Goal: Task Accomplishment & Management: Complete application form

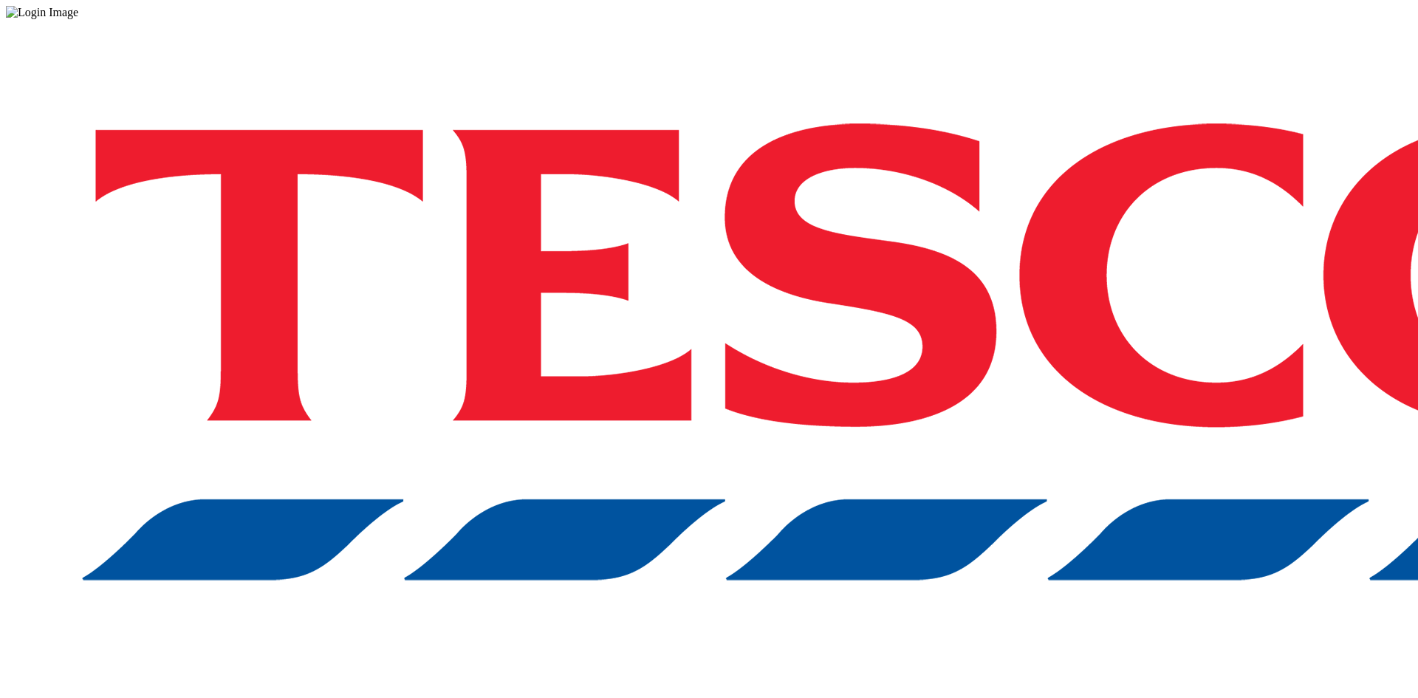
drag, startPoint x: 624, startPoint y: 69, endPoint x: 645, endPoint y: 94, distance: 32.5
click at [624, 19] on div at bounding box center [709, 12] width 1406 height 13
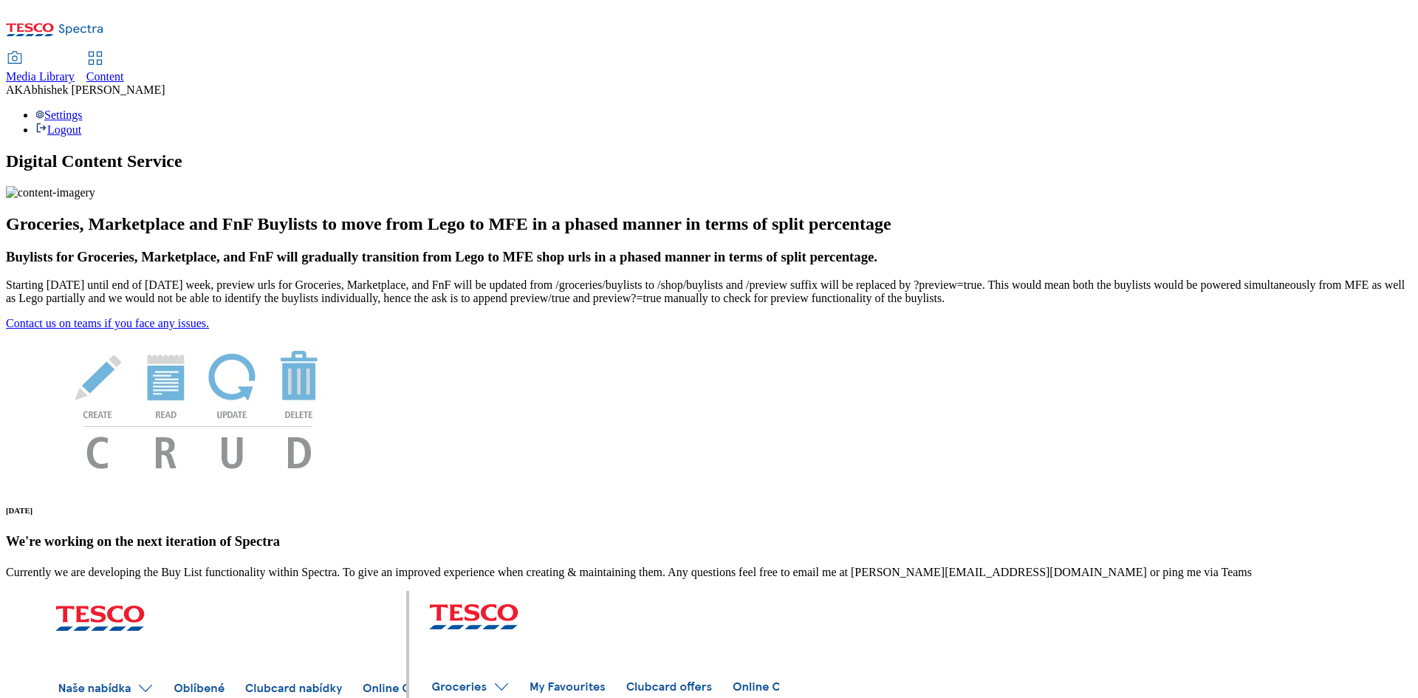
drag, startPoint x: 355, startPoint y: 30, endPoint x: 372, endPoint y: 47, distance: 23.5
click at [124, 70] on span "Content" at bounding box center [105, 76] width 38 height 13
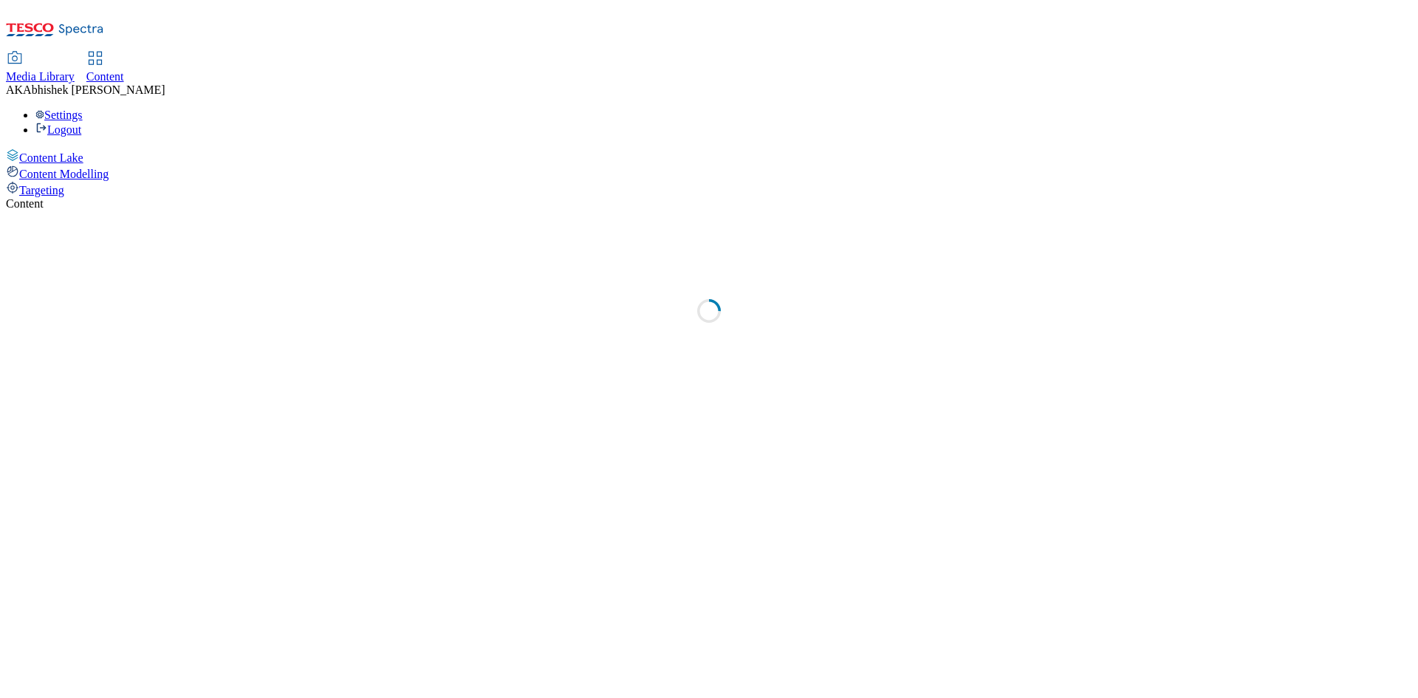
select select "ghs-uk"
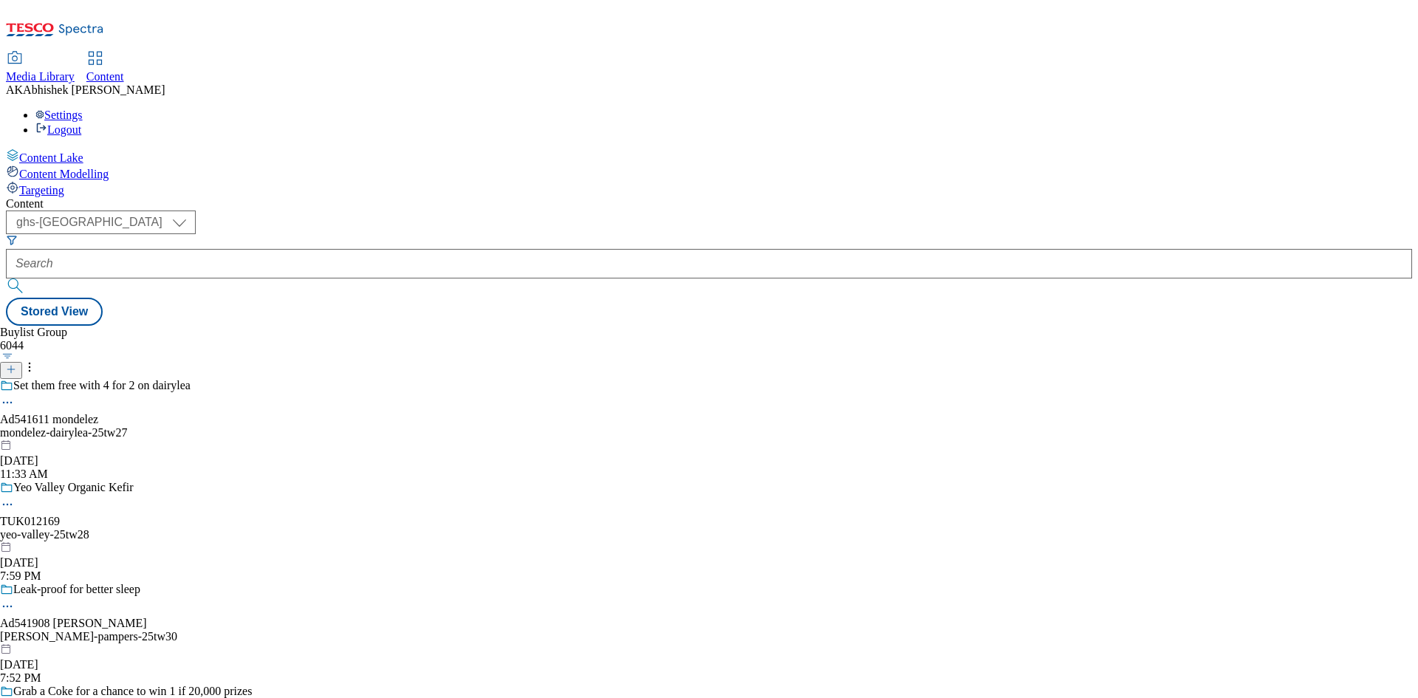
click at [16, 352] on button "button" at bounding box center [8, 355] width 16 height 7
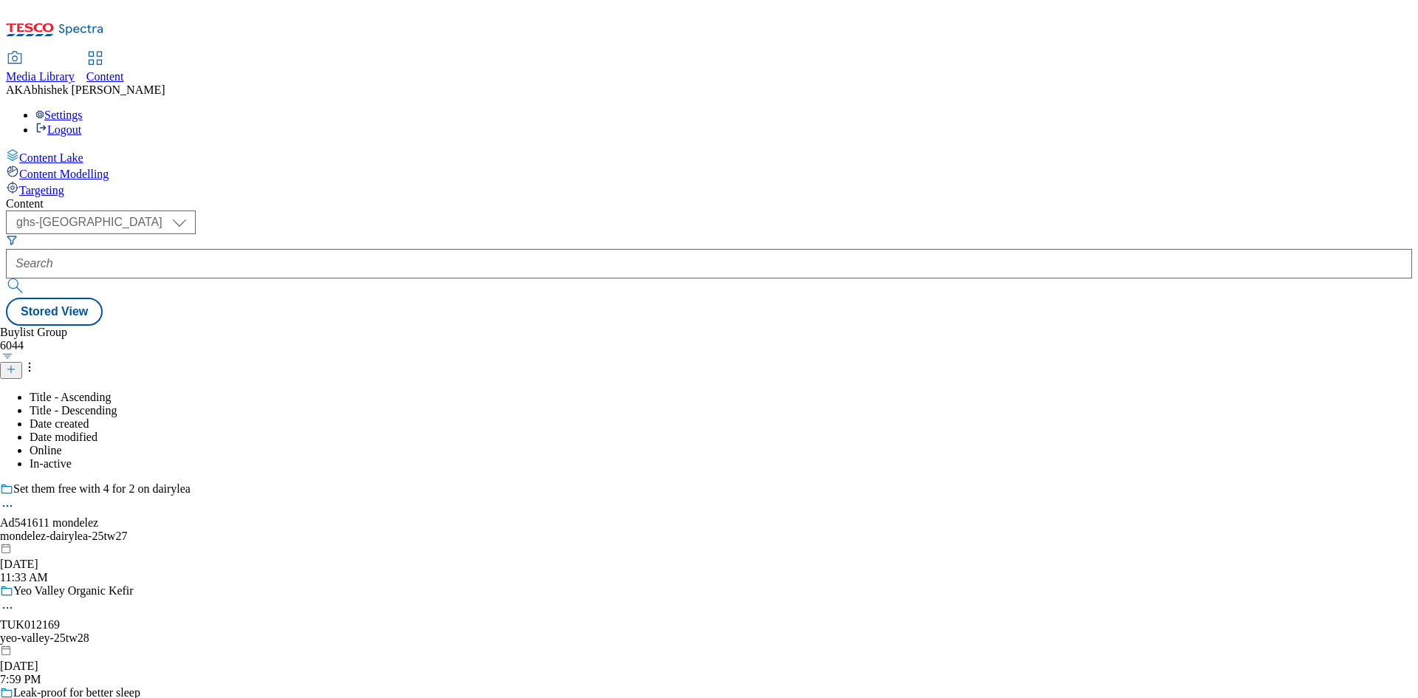
click at [16, 364] on icon at bounding box center [11, 369] width 10 height 10
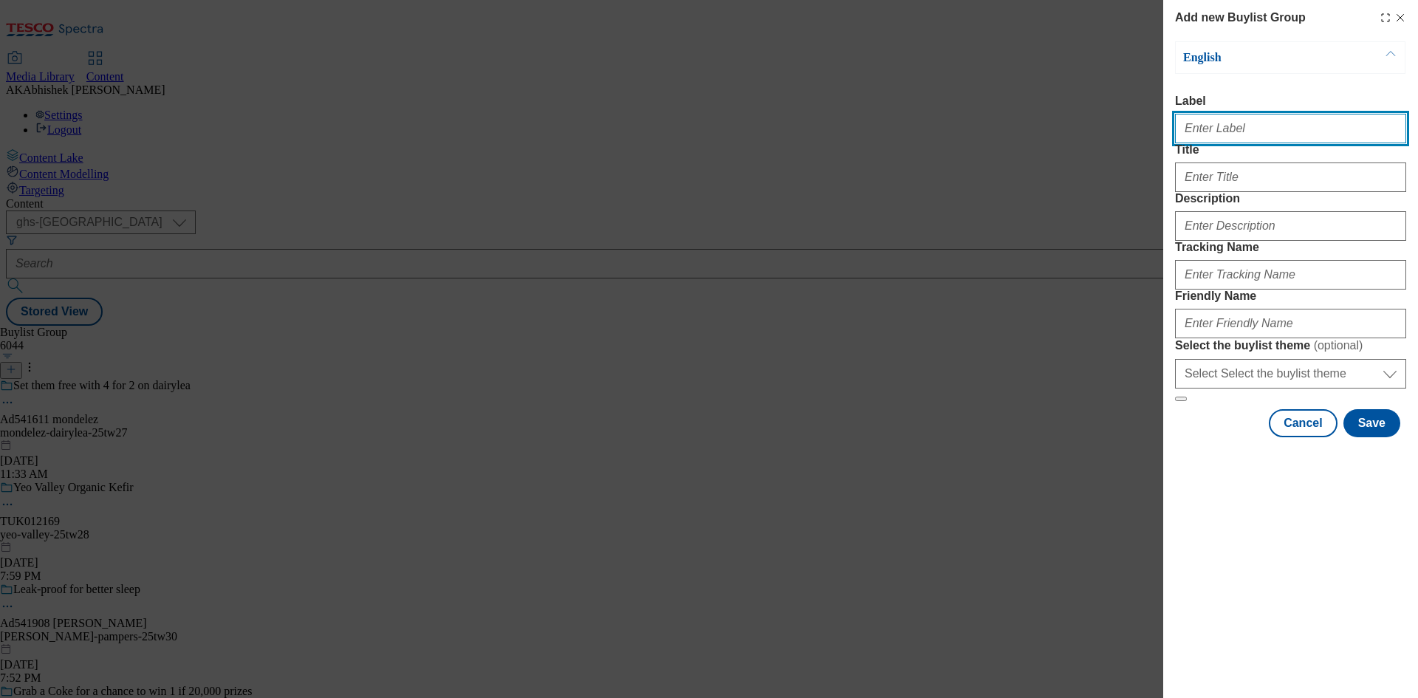
click at [1201, 127] on input "Label" at bounding box center [1290, 129] width 231 height 30
paste input "Abhishek.Kumar.ProcessTeam@dunnhumby.com"
paste input "541284"
drag, startPoint x: 1254, startPoint y: 134, endPoint x: 896, endPoint y: 151, distance: 357.8
click at [912, 151] on div "Add new Buylist Group English Label Ad541284 Title Description Tracking Name Fr…" at bounding box center [709, 349] width 1418 height 698
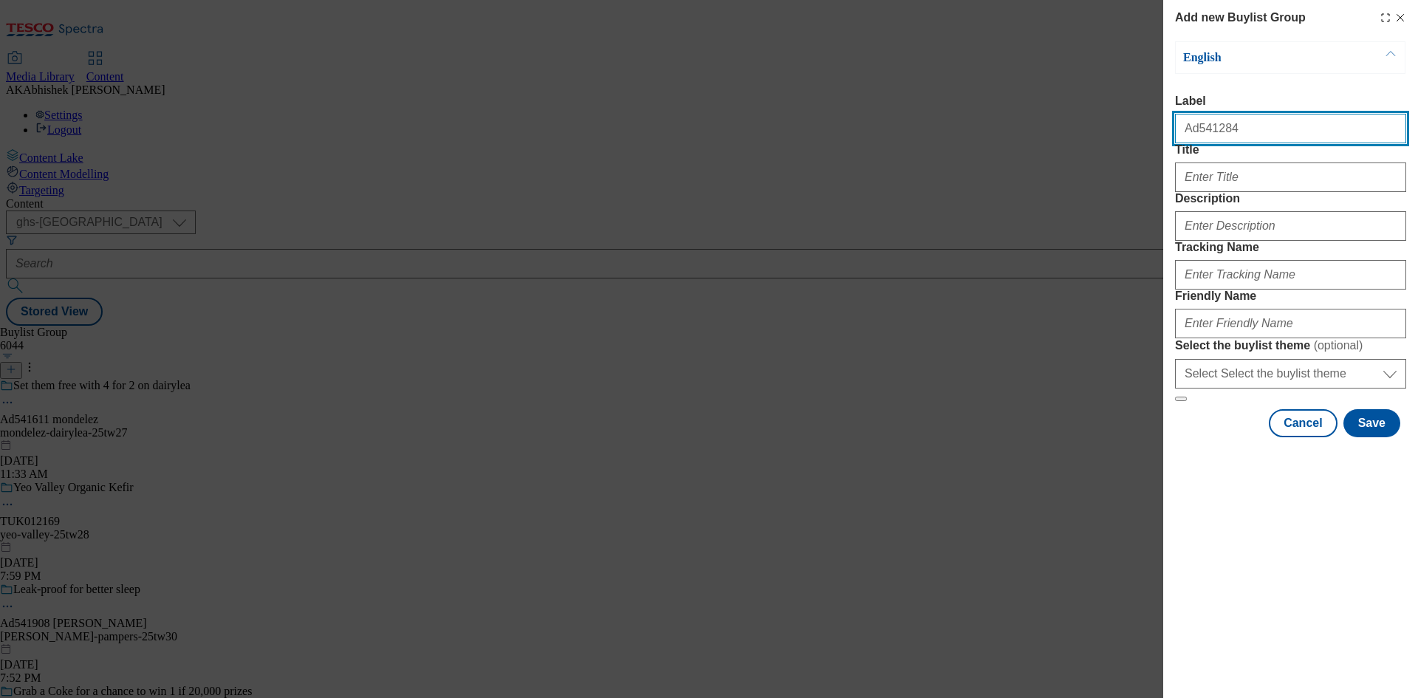
type input "Ad541284"
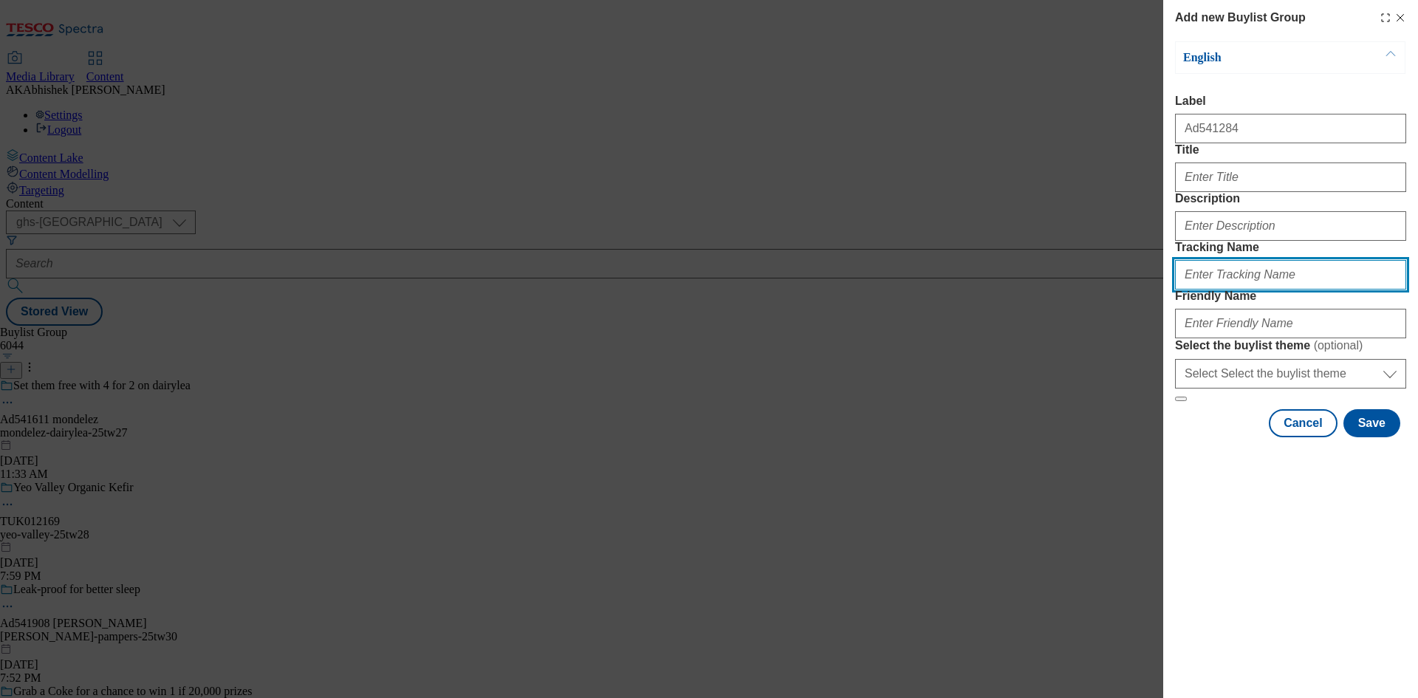
click at [1263, 289] on input "Tracking Name" at bounding box center [1290, 275] width 231 height 30
paste input "541284"
type input "DH_AD541284"
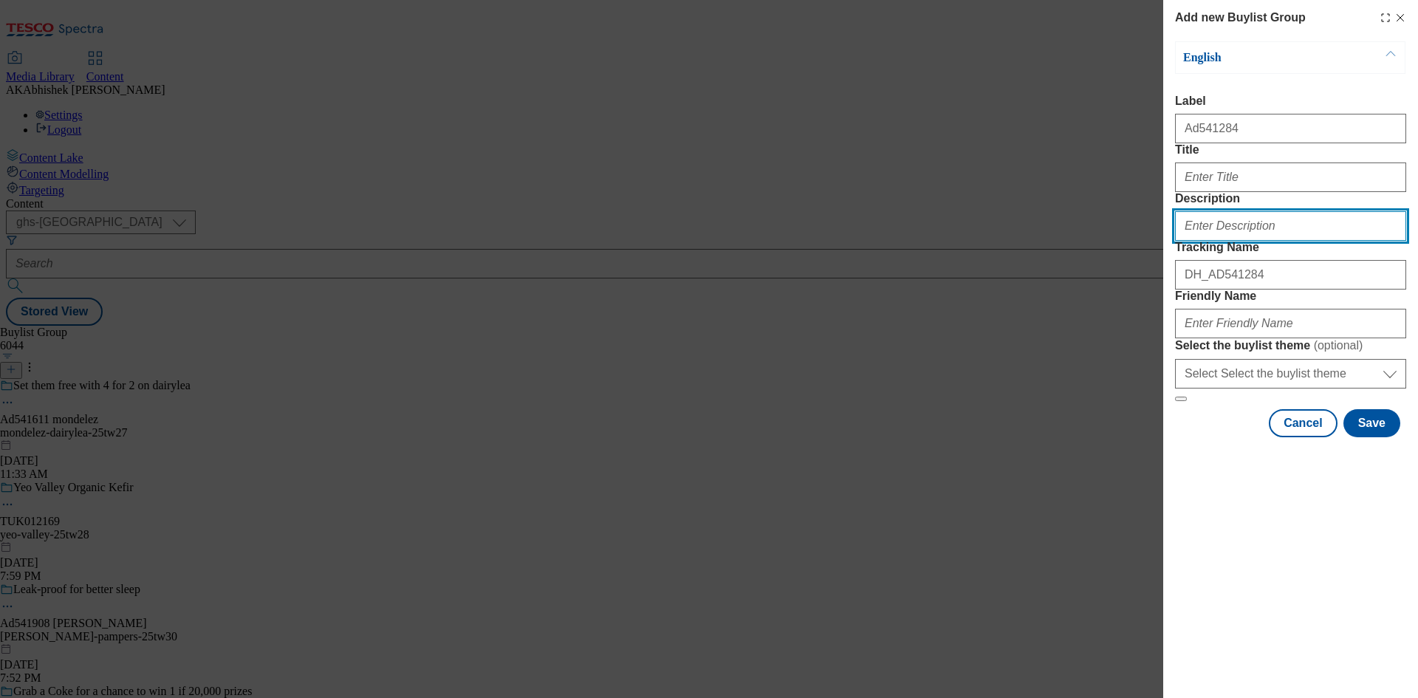
click at [1240, 241] on input "Description" at bounding box center [1290, 226] width 231 height 30
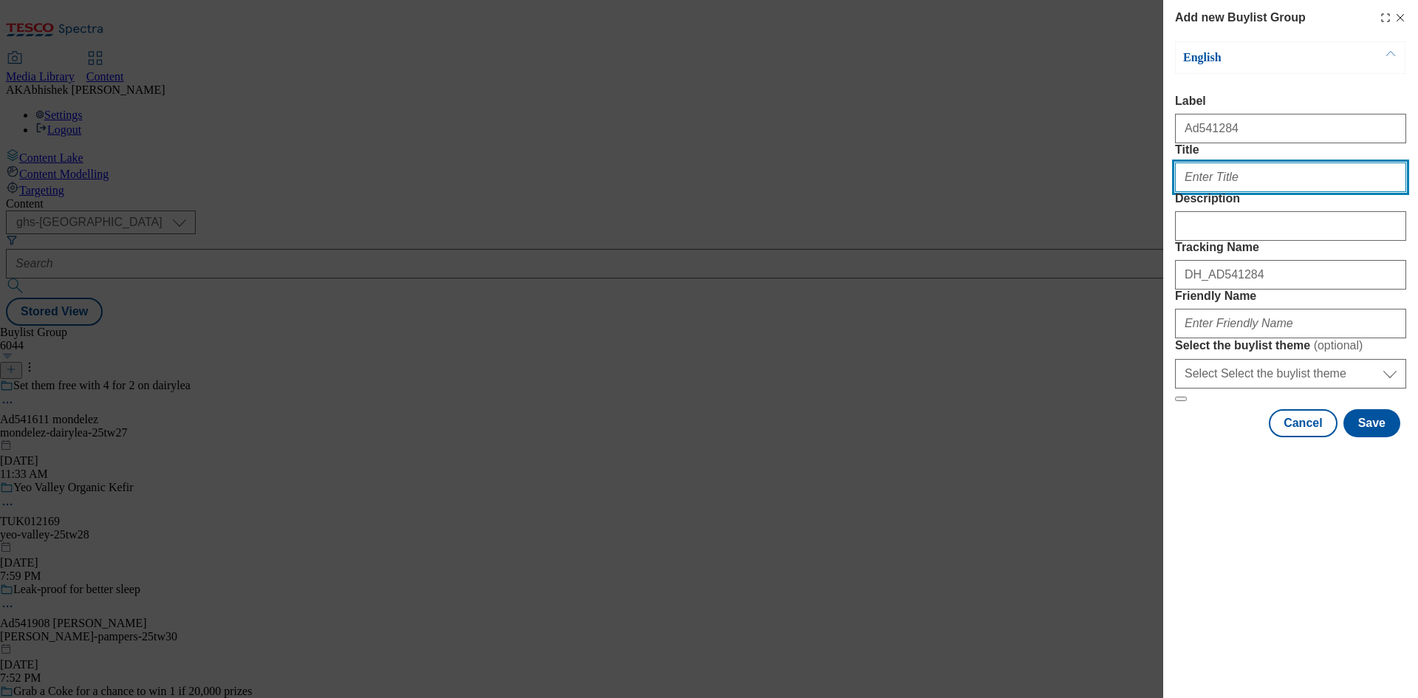
click at [1246, 192] on input "Title" at bounding box center [1290, 177] width 231 height 30
type input "Friendly bacteria"
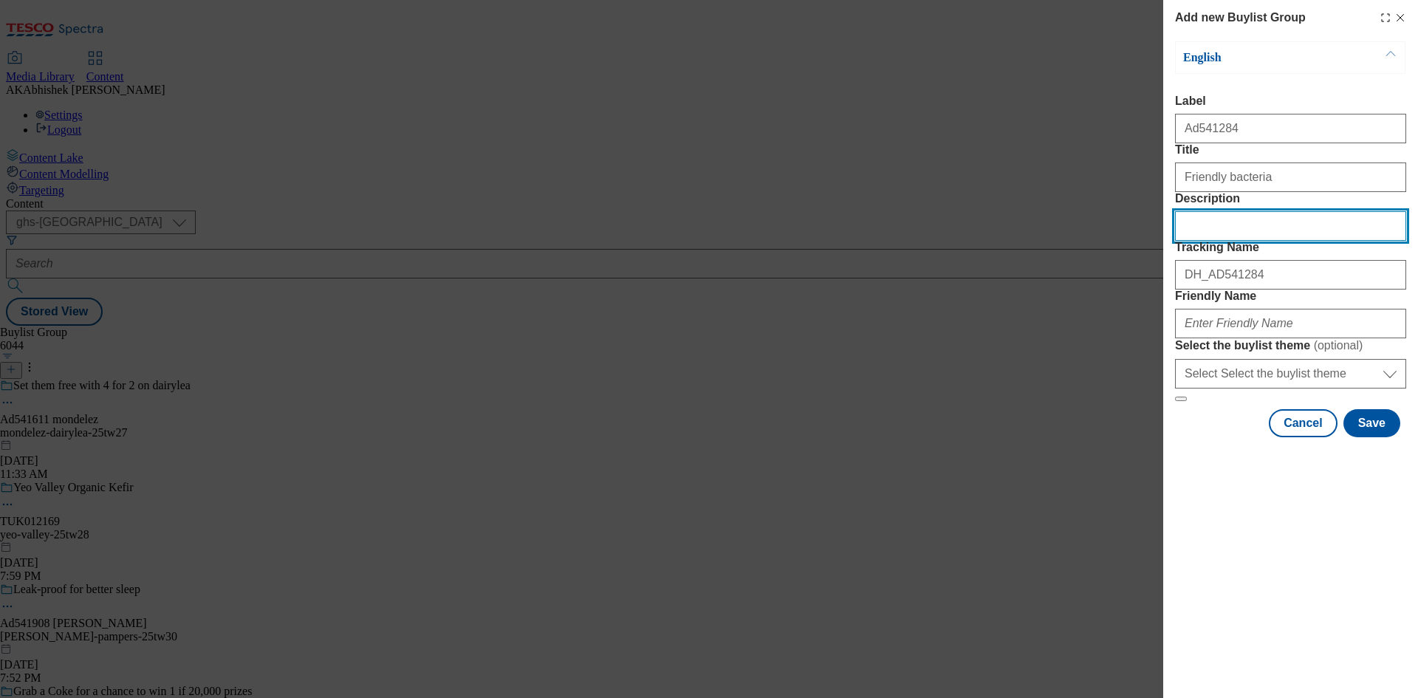
click at [1243, 241] on input "Description" at bounding box center [1290, 226] width 231 height 30
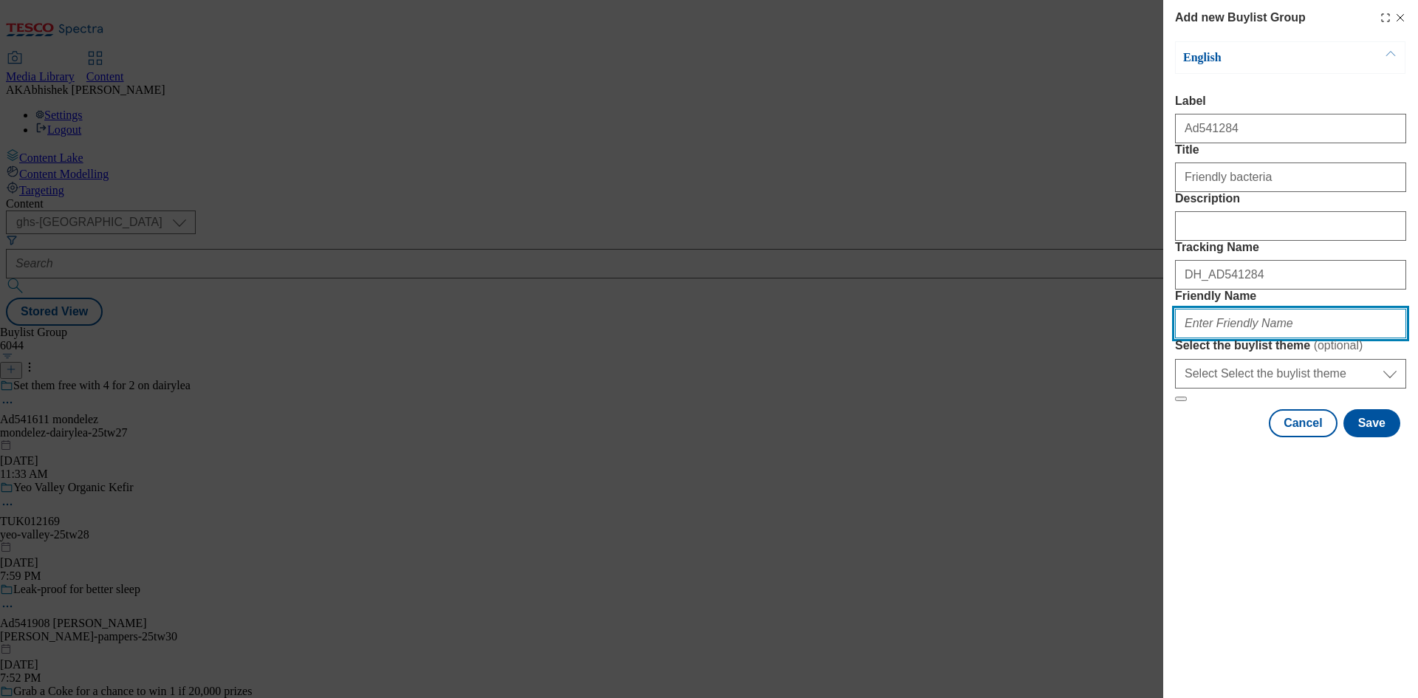
click at [1261, 338] on input "Friendly Name" at bounding box center [1290, 324] width 231 height 30
paste input "Yakult"
click at [1185, 338] on input "Yakult" at bounding box center [1290, 324] width 231 height 30
paste input "milk"
click at [1215, 338] on input "yakult-milk" at bounding box center [1290, 324] width 231 height 30
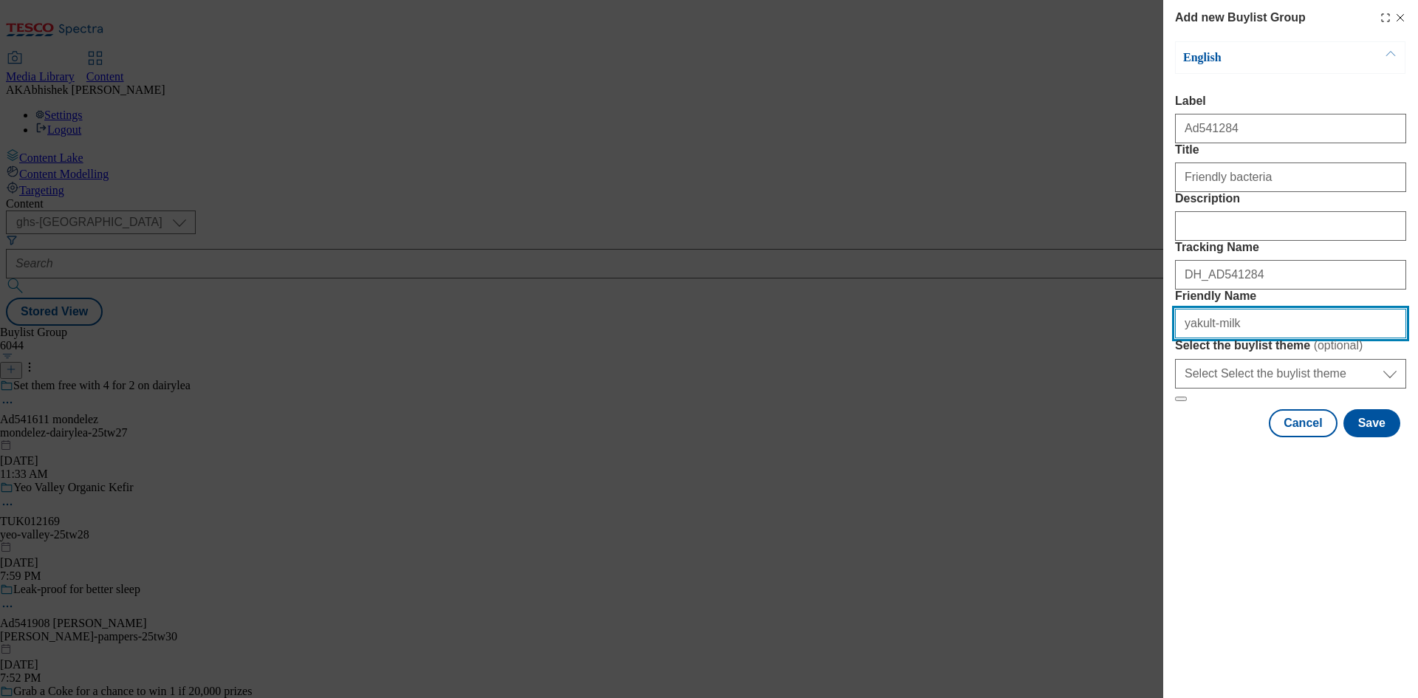
paste input "flavour"
type input "yakult-flavour-milk-25tw28"
drag, startPoint x: 1324, startPoint y: 419, endPoint x: 930, endPoint y: 422, distance: 394.3
click at [930, 422] on div "Add new Buylist Group English Label Ad541284 Title Friendly bacteria Descriptio…" at bounding box center [709, 349] width 1418 height 698
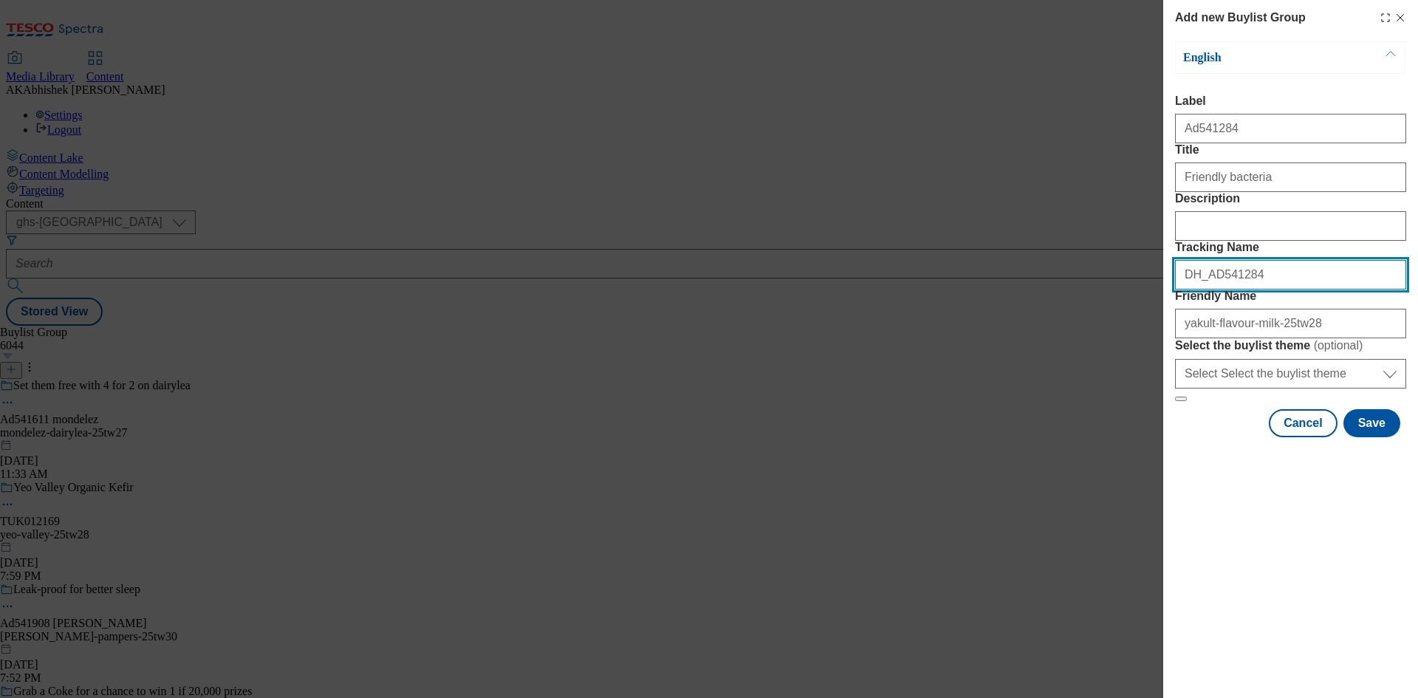
drag, startPoint x: 1271, startPoint y: 353, endPoint x: 1232, endPoint y: 351, distance: 39.2
click at [1232, 289] on input "DH_AD541284" at bounding box center [1290, 275] width 231 height 30
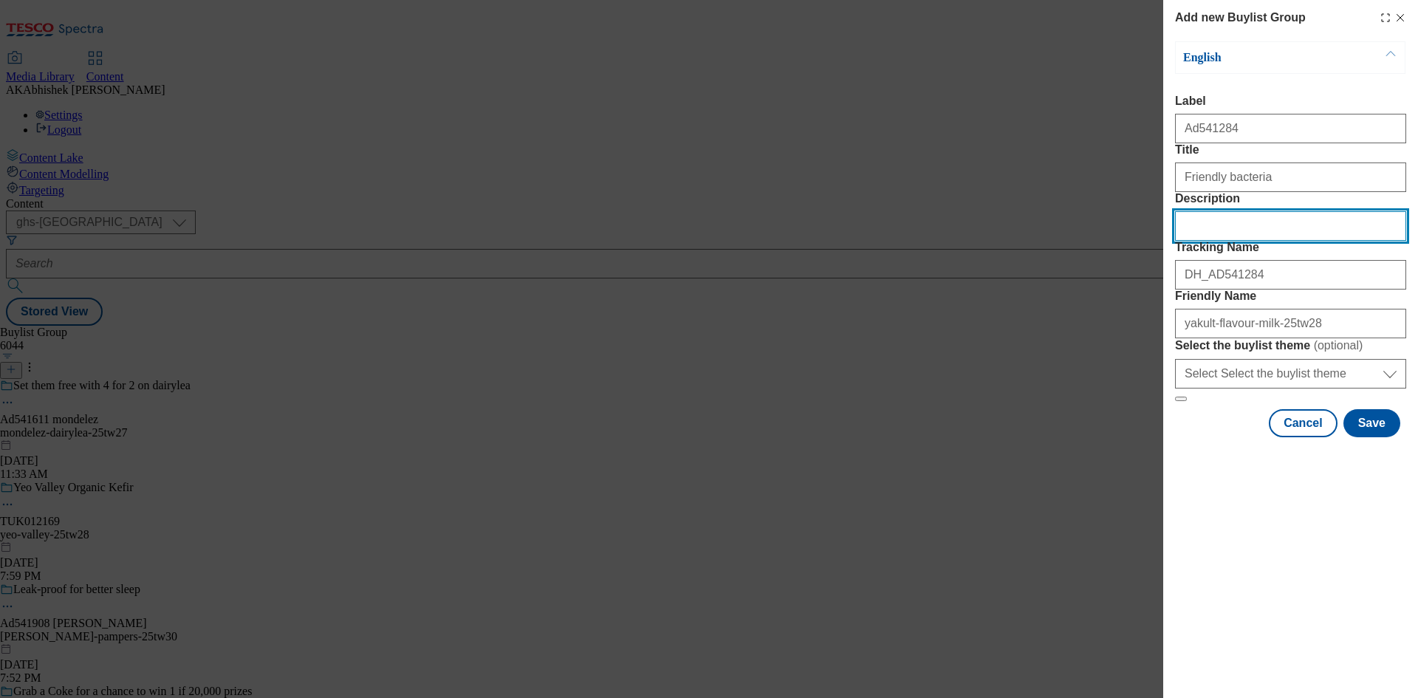
click at [1255, 241] on input "Description" at bounding box center [1290, 226] width 231 height 30
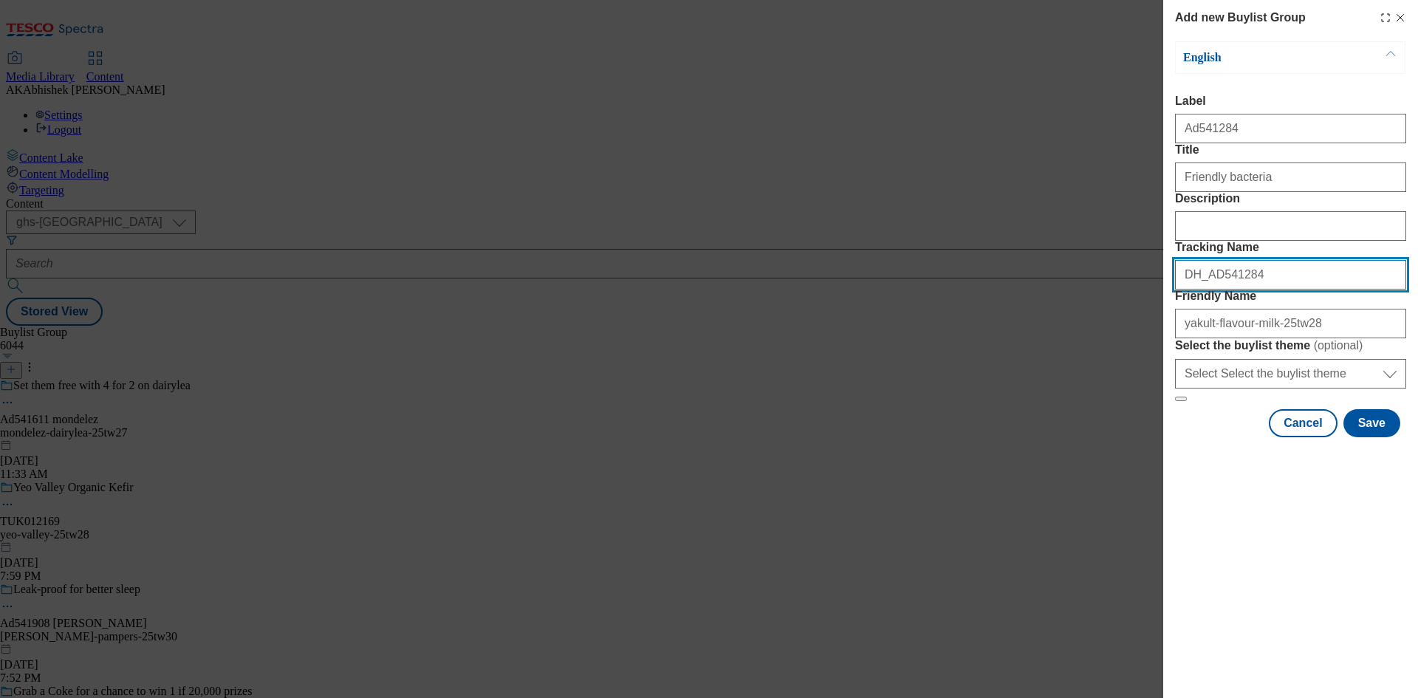
drag, startPoint x: 1086, startPoint y: 358, endPoint x: 1052, endPoint y: 362, distance: 34.9
click at [1052, 362] on div "Add new Buylist Group English Label Ad541284 Title Friendly bacteria Descriptio…" at bounding box center [709, 349] width 1418 height 698
click at [1376, 437] on button "Save" at bounding box center [1371, 423] width 57 height 28
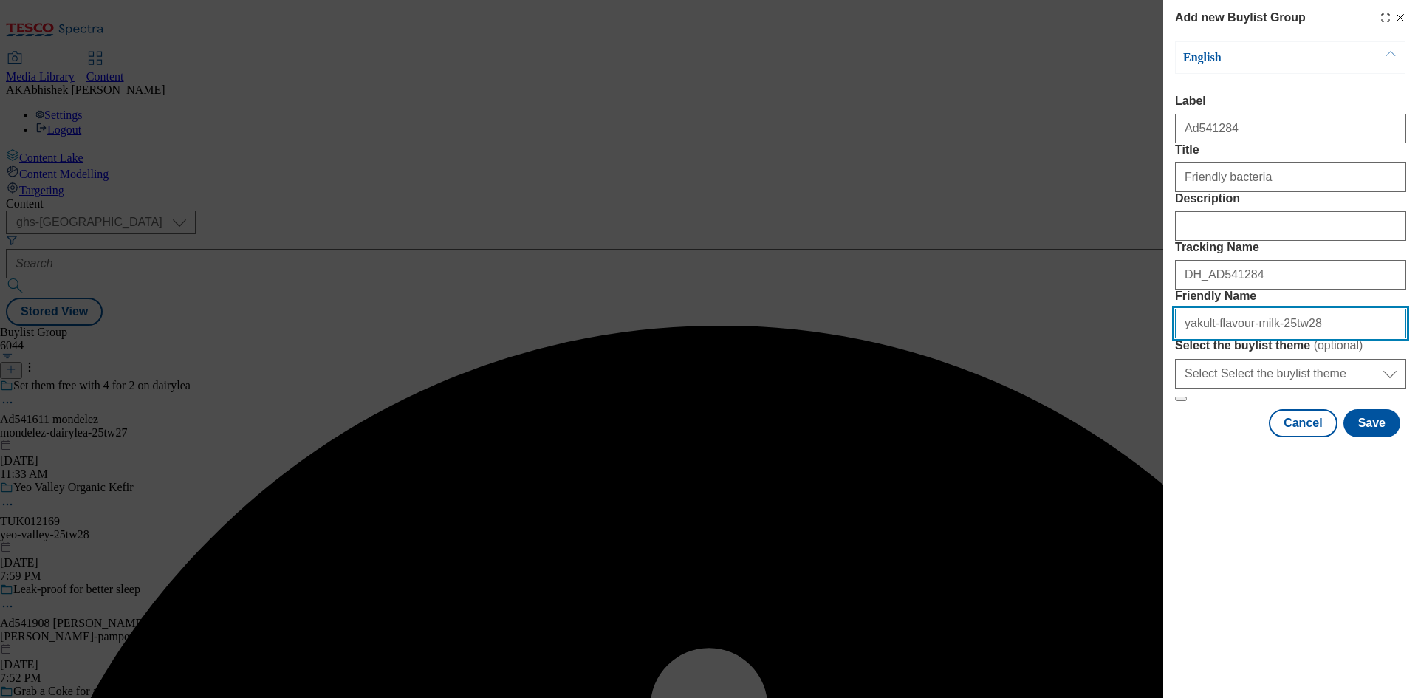
click at [1325, 338] on input "yakult-flavour-milk-25tw28" at bounding box center [1290, 324] width 231 height 30
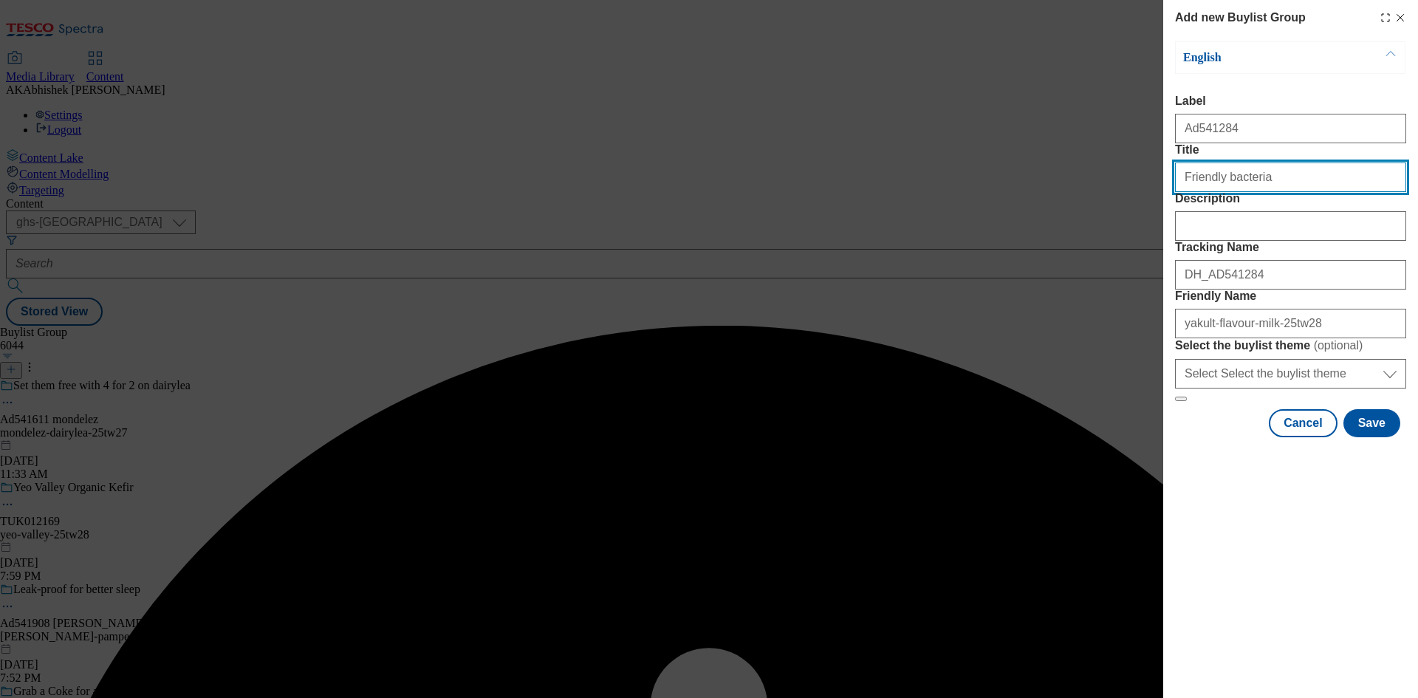
click at [1281, 192] on input "Friendly bacteria" at bounding box center [1290, 177] width 231 height 30
type input "Friendly bacteria"
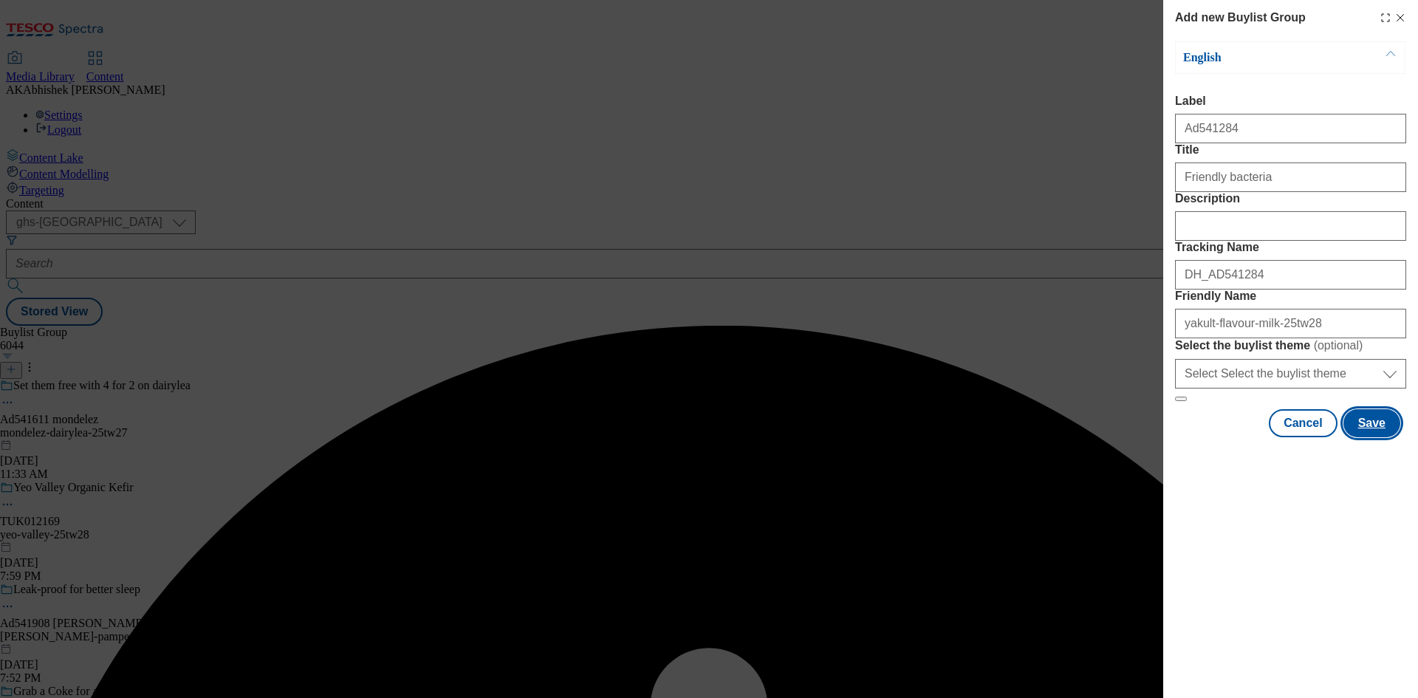
click at [1383, 437] on button "Save" at bounding box center [1371, 423] width 57 height 28
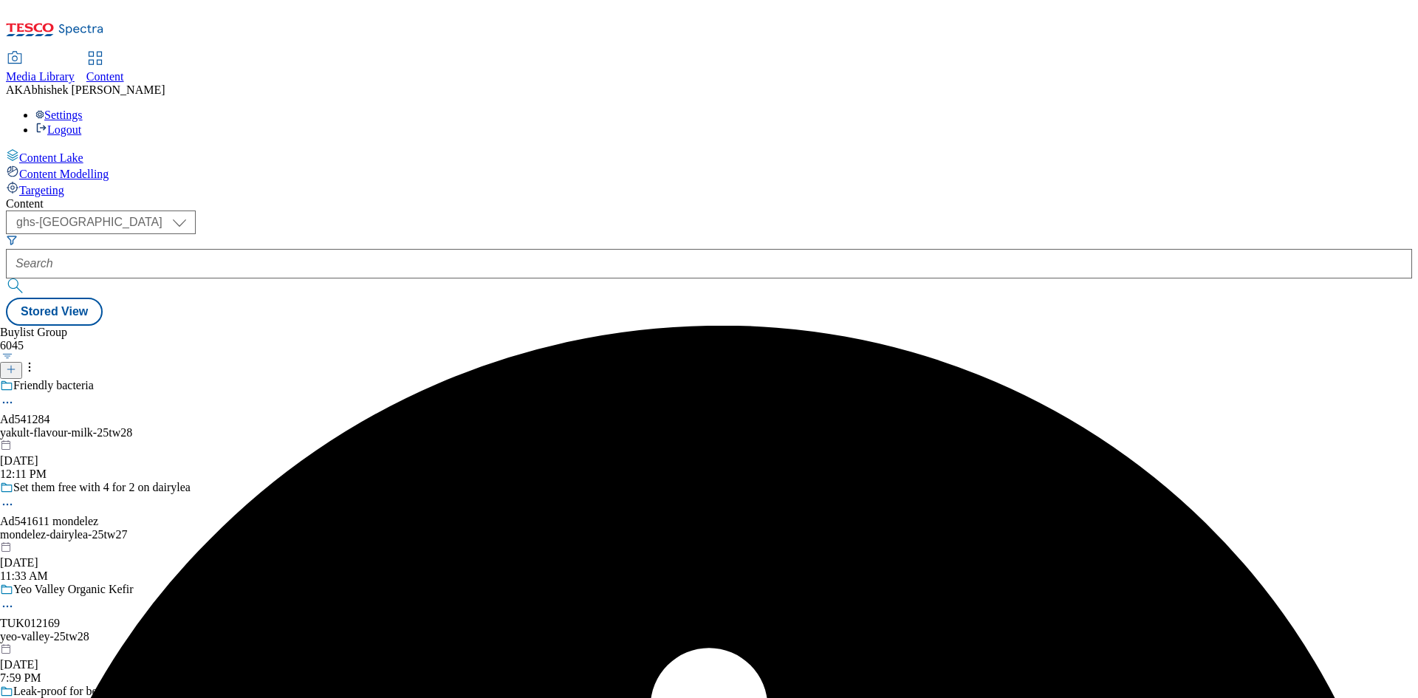
click at [300, 426] on div "yakult-flavour-milk-25tw28" at bounding box center [150, 432] width 300 height 13
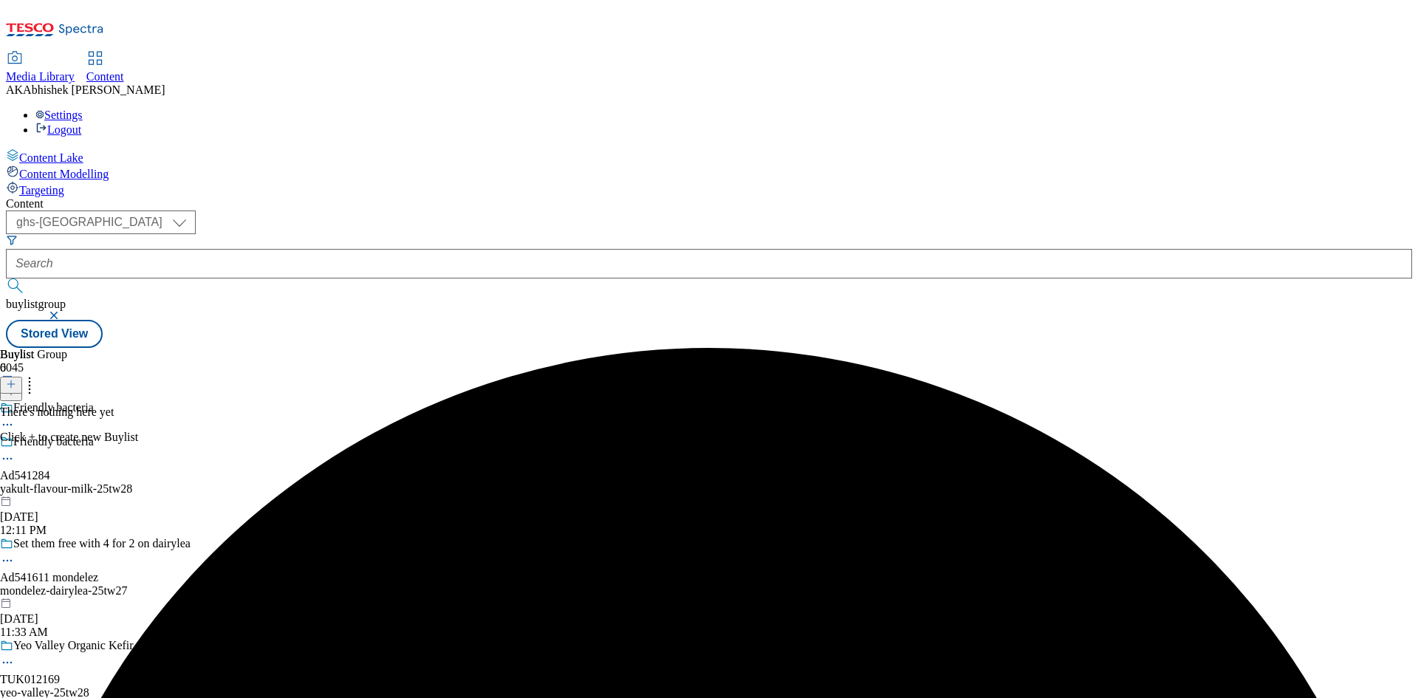
click at [16, 379] on icon at bounding box center [11, 384] width 10 height 10
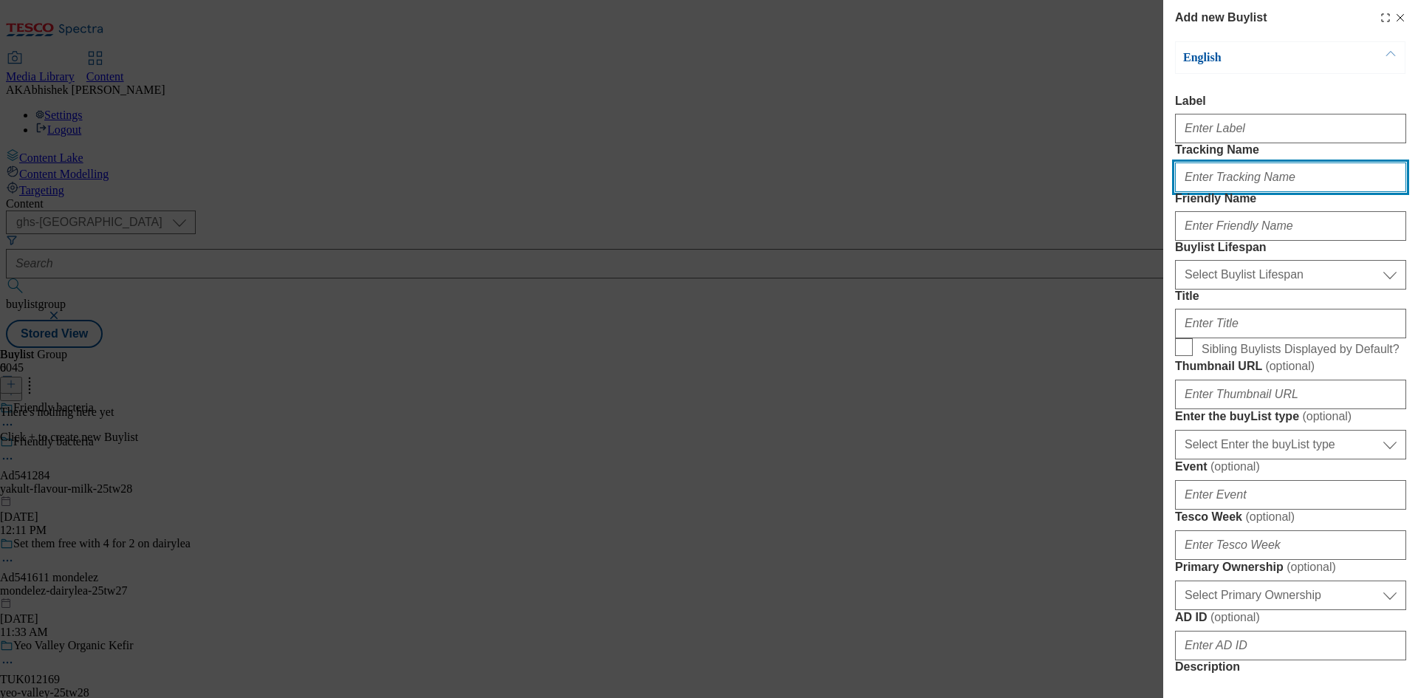
drag, startPoint x: 1229, startPoint y: 212, endPoint x: 1241, endPoint y: 214, distance: 12.0
click at [1229, 192] on input "Tracking Name" at bounding box center [1290, 177] width 231 height 30
paste input "DH_AD541284"
click at [1209, 192] on input "DH_AD541284" at bounding box center [1290, 177] width 231 height 30
type input "DH_AD541284"
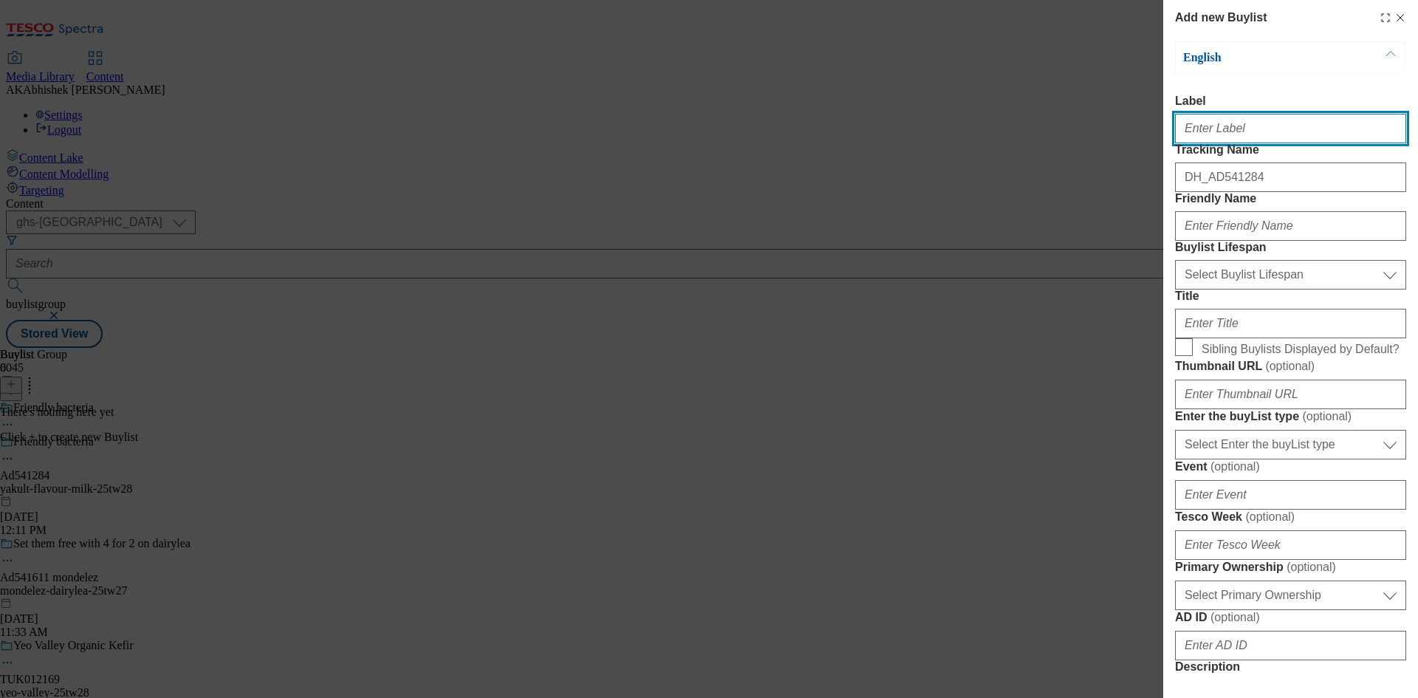
click at [1182, 137] on input "Label" at bounding box center [1290, 129] width 231 height 30
paste input "541284"
type input "Ad541284"
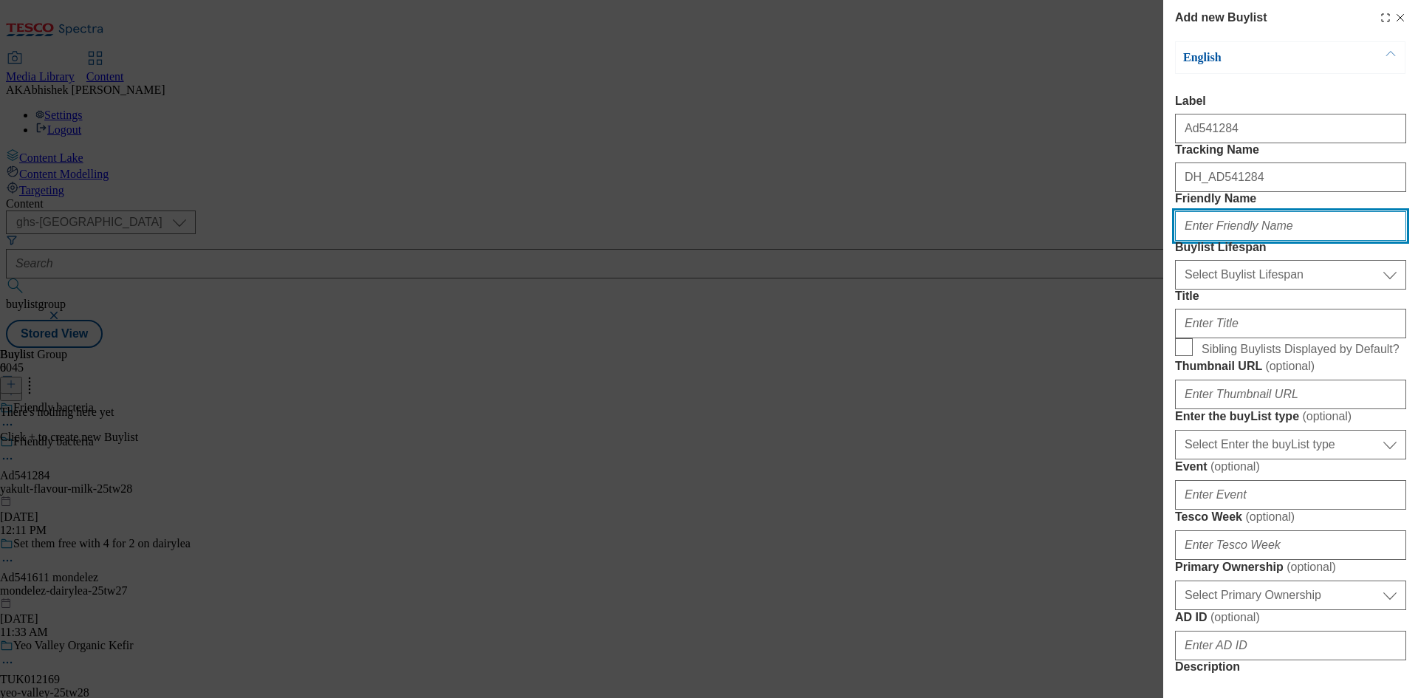
click at [1236, 241] on input "Friendly Name" at bounding box center [1290, 226] width 231 height 30
paste input "yakult"
type input "yakult"
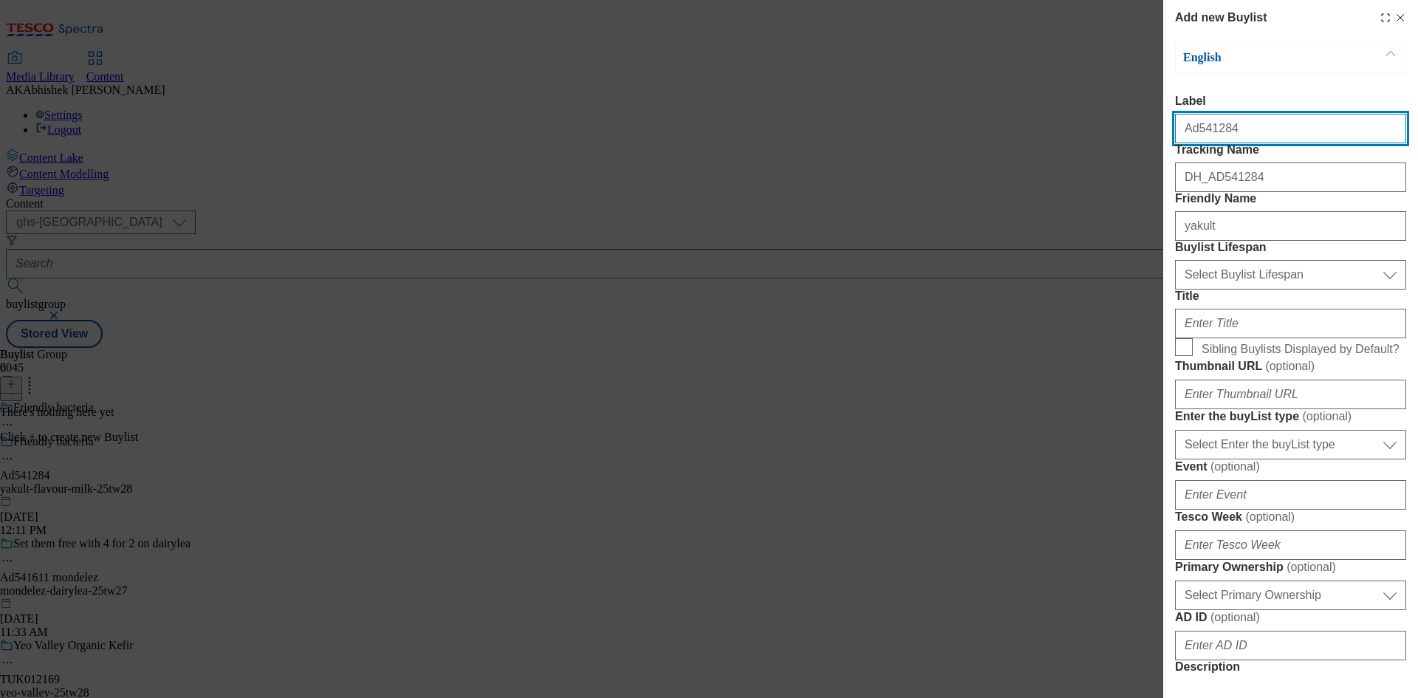
drag, startPoint x: 1226, startPoint y: 132, endPoint x: 1193, endPoint y: 134, distance: 33.3
click at [1193, 134] on input "Ad541284" at bounding box center [1290, 129] width 231 height 30
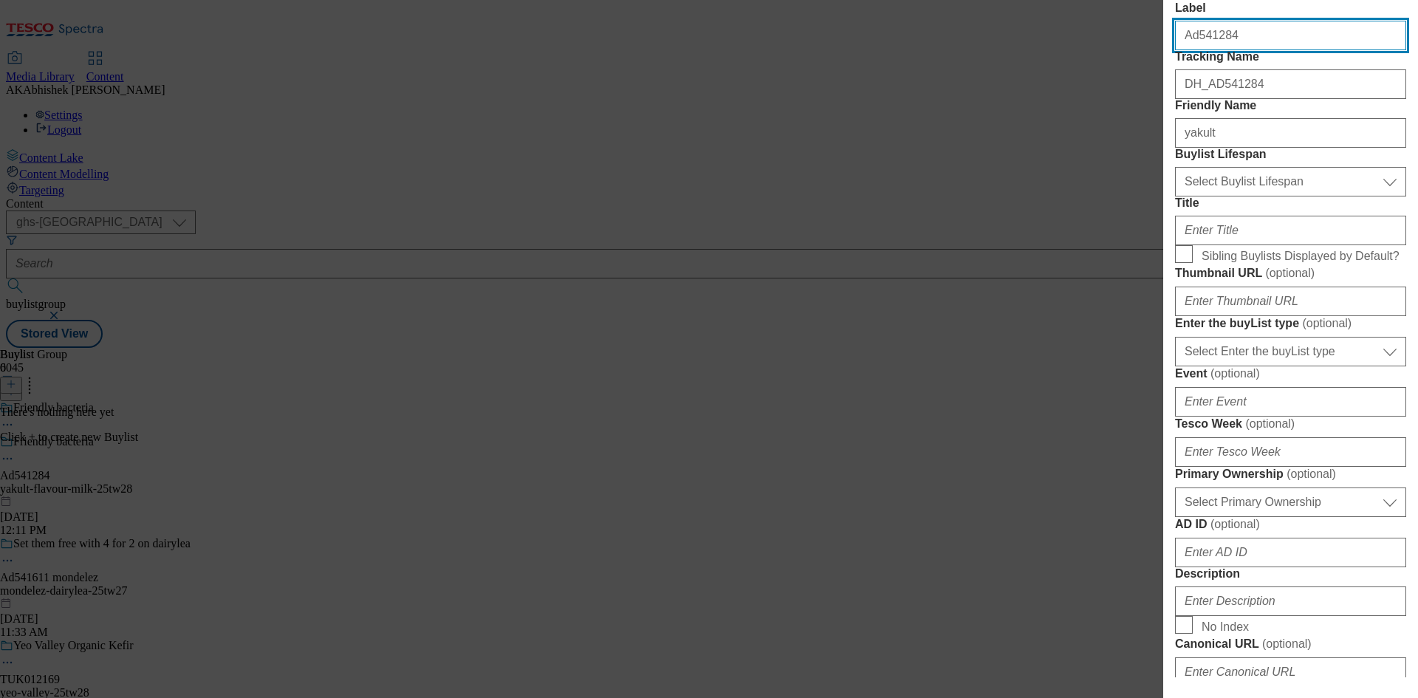
scroll to position [222, 0]
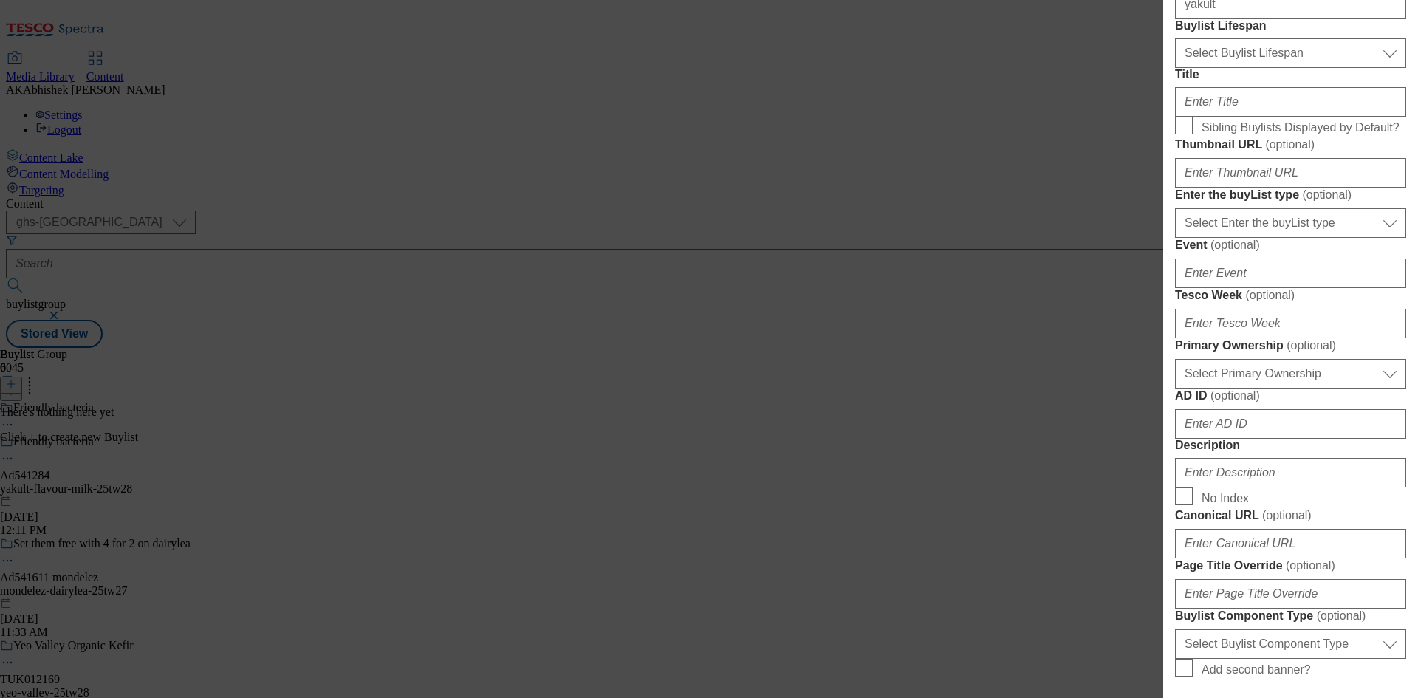
click at [1208, 117] on div "Modal" at bounding box center [1290, 98] width 231 height 35
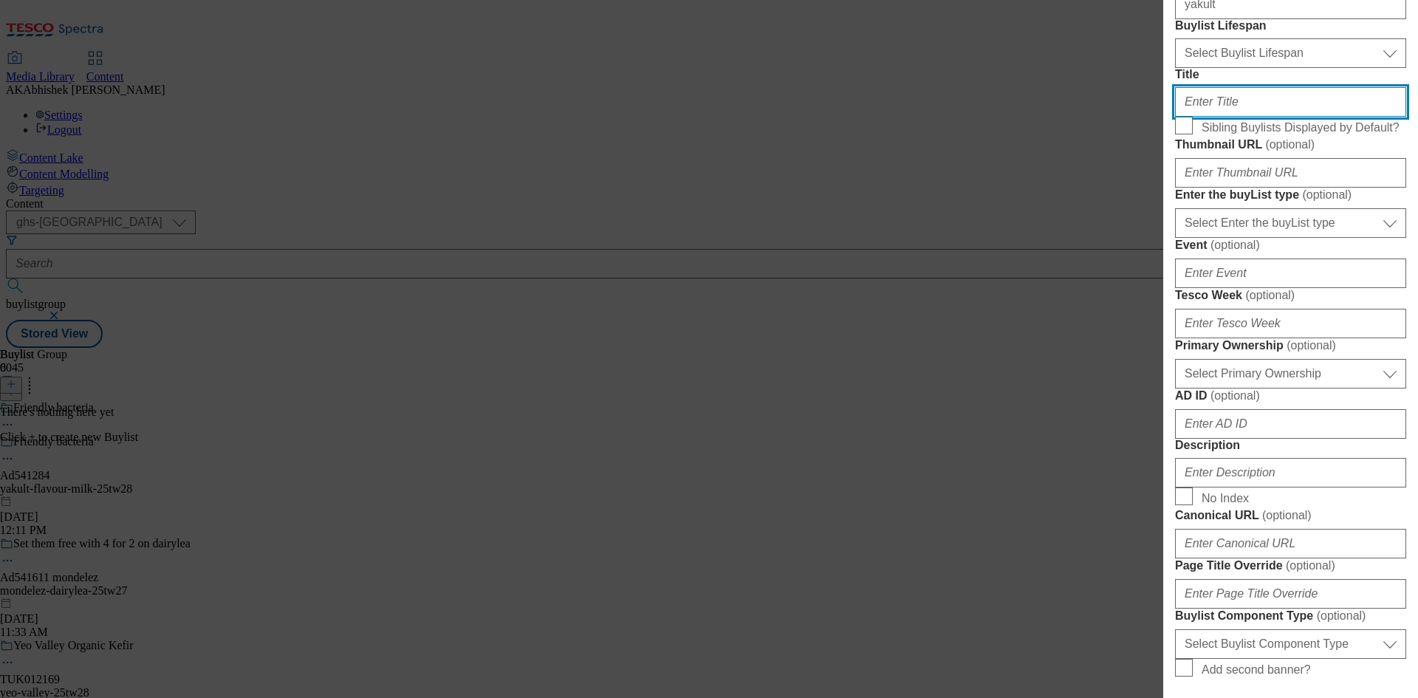
click at [1243, 117] on input "Title" at bounding box center [1290, 102] width 231 height 30
paste input "Yakult increases the bacteria in the gut"
type input "Yakult increases the bacteria in the gut"
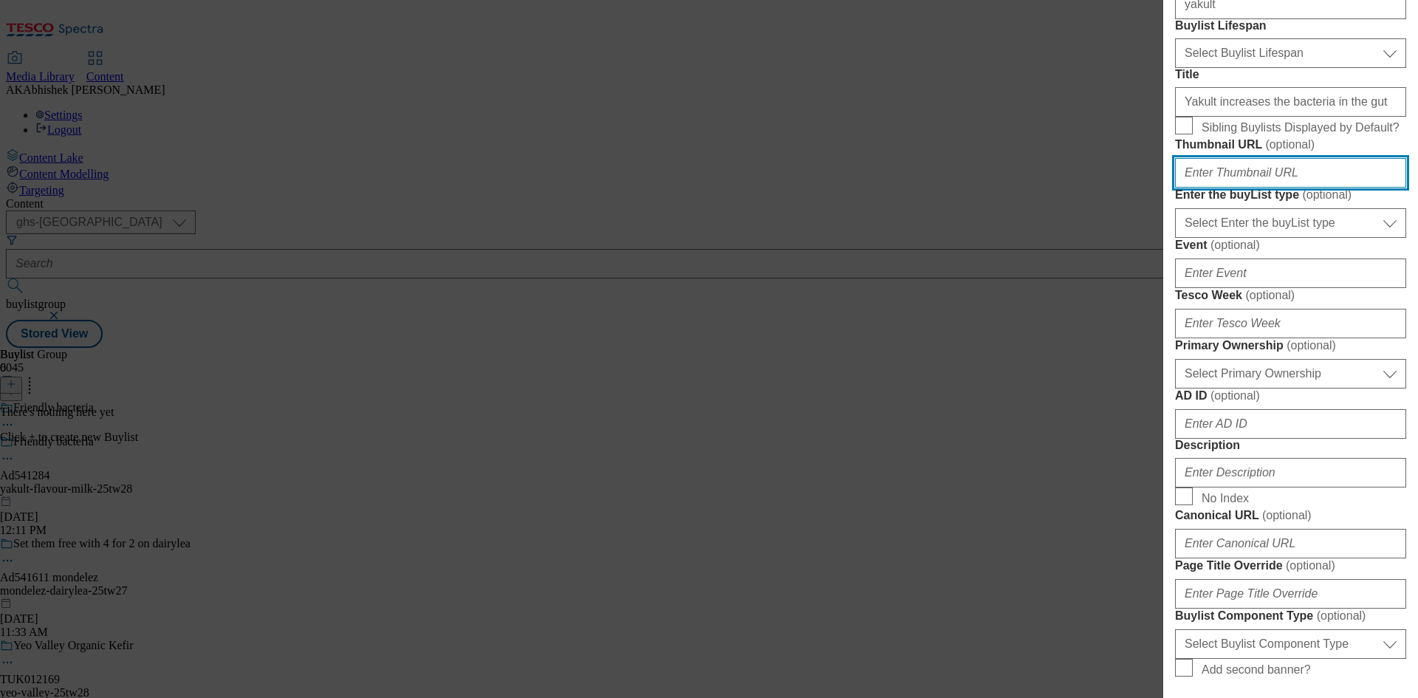
click at [1272, 188] on input "Thumbnail URL ( optional )" at bounding box center [1290, 173] width 231 height 30
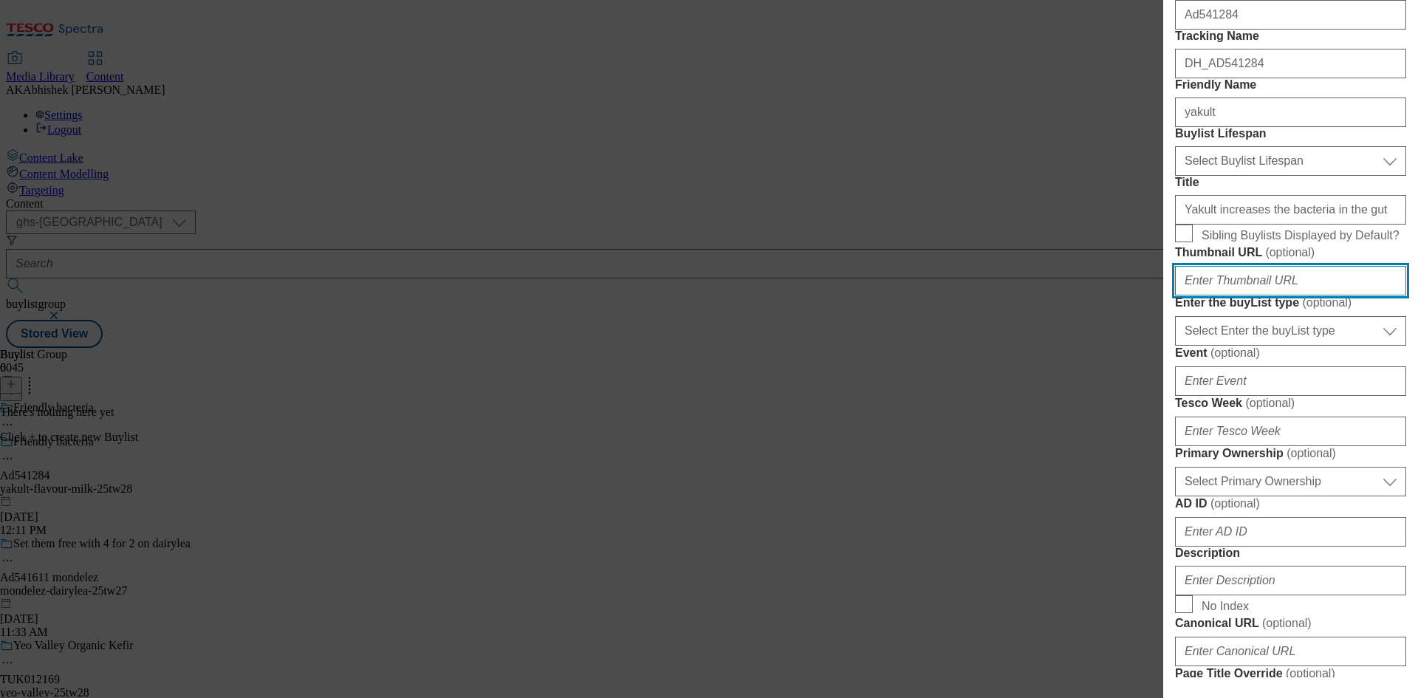
scroll to position [0, 0]
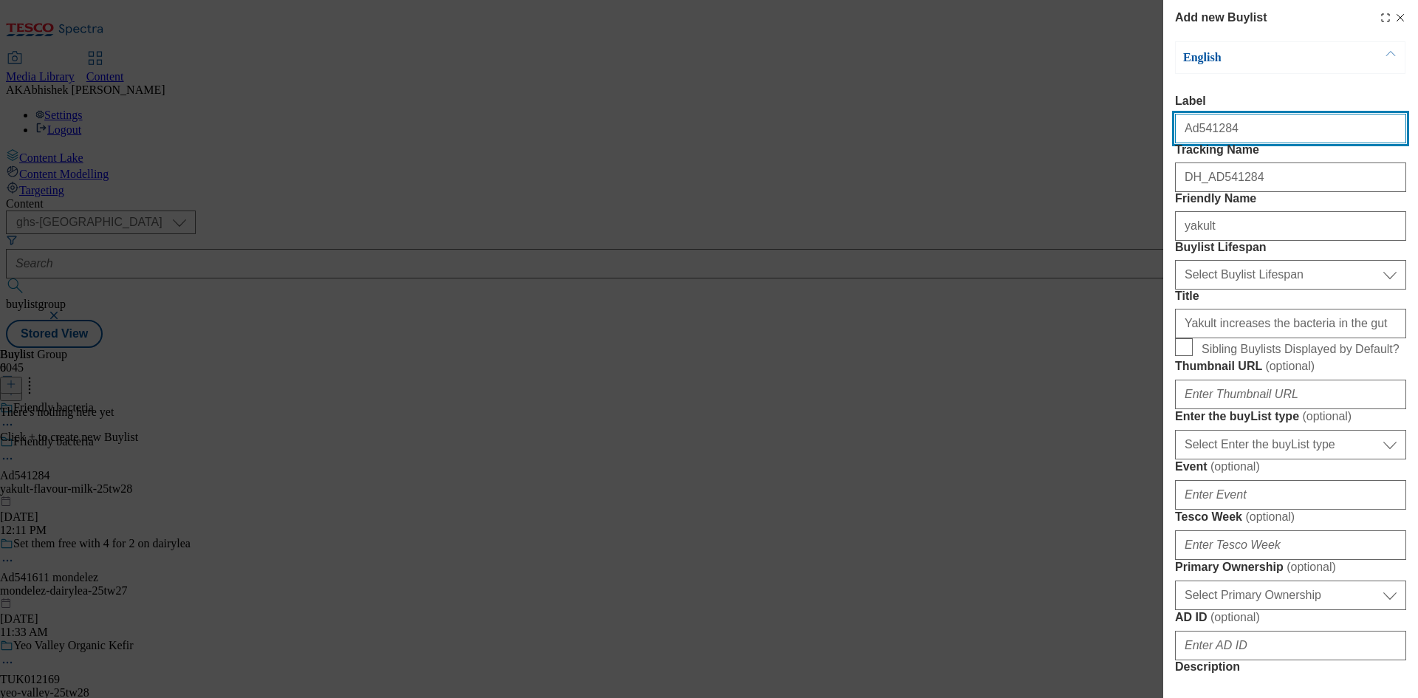
drag, startPoint x: 1193, startPoint y: 134, endPoint x: 1263, endPoint y: 132, distance: 70.9
click at [1263, 132] on input "Ad541284" at bounding box center [1290, 129] width 231 height 30
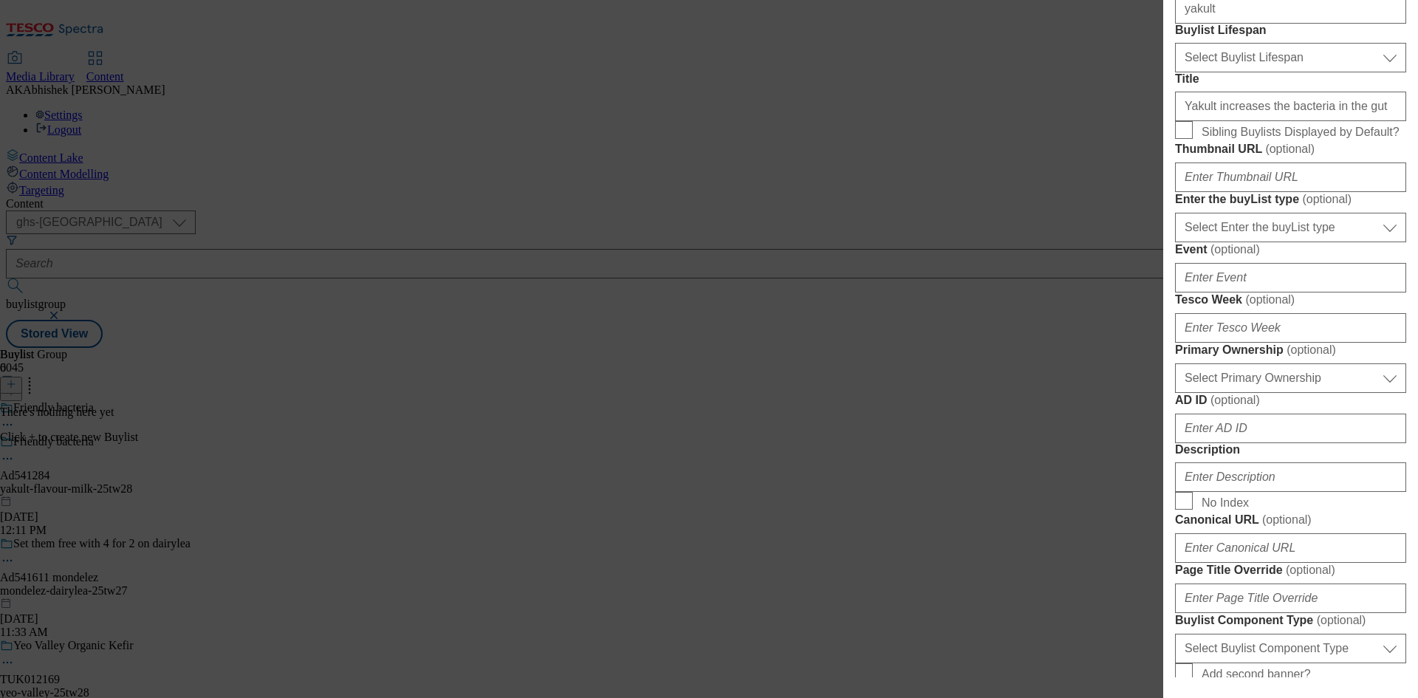
scroll to position [222, 0]
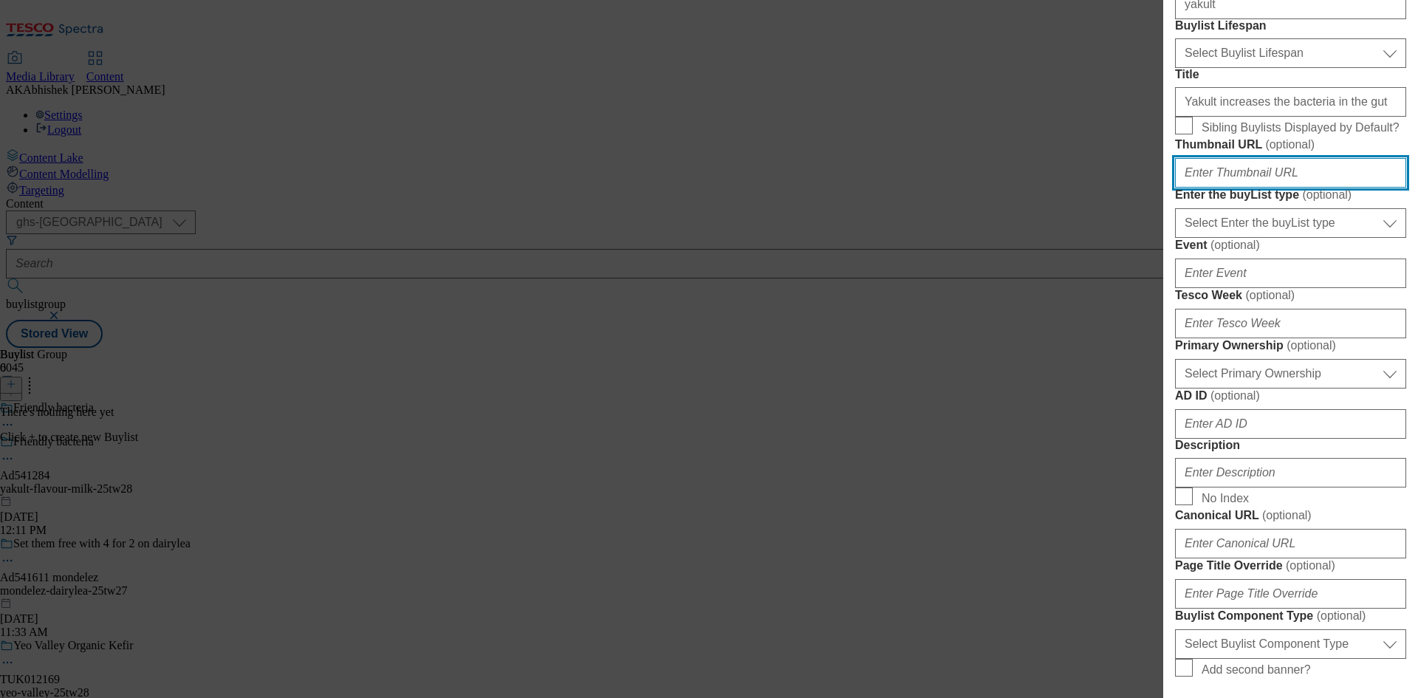
click at [1235, 188] on input "Thumbnail URL ( optional )" at bounding box center [1290, 173] width 231 height 30
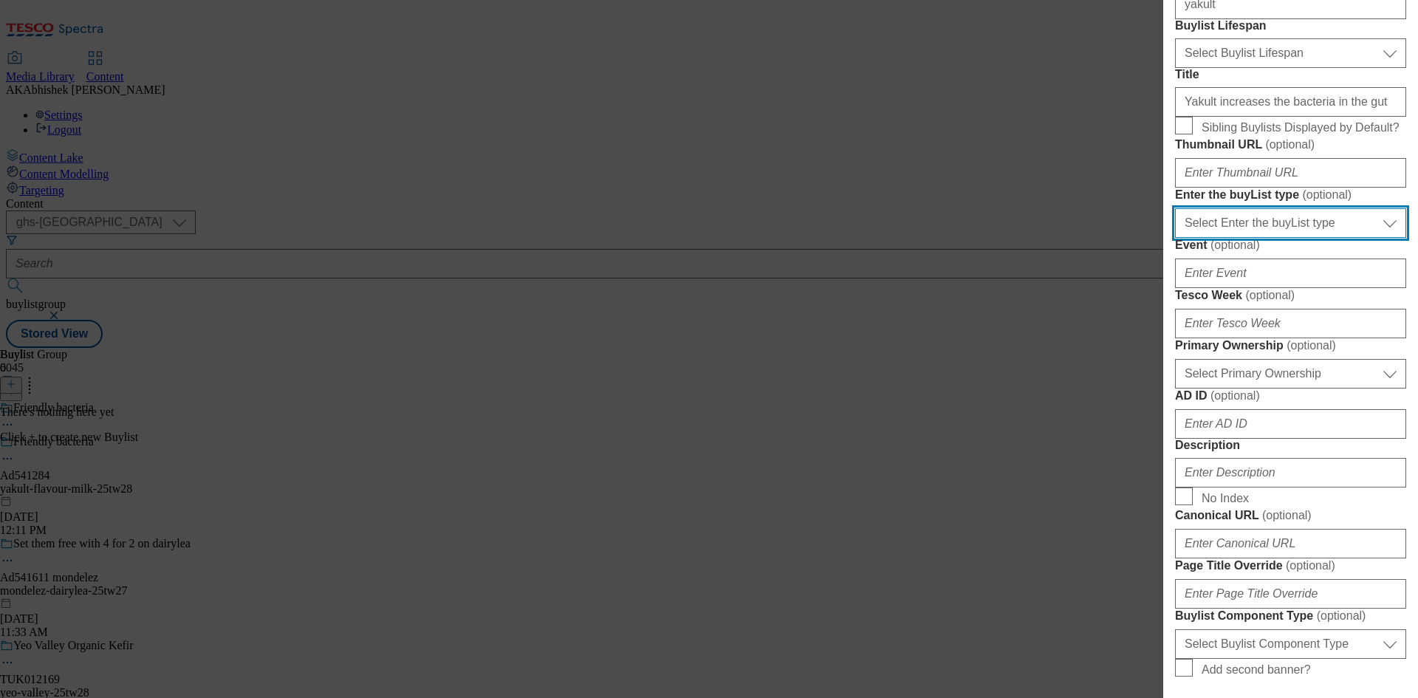
click at [1244, 238] on select "Select Enter the buyList type event supplier funded long term >4 weeks supplier…" at bounding box center [1290, 223] width 231 height 30
select select "supplier funded short term 1-3 weeks"
click at [1175, 238] on select "Select Enter the buyList type event supplier funded long term >4 weeks supplier…" at bounding box center [1290, 223] width 231 height 30
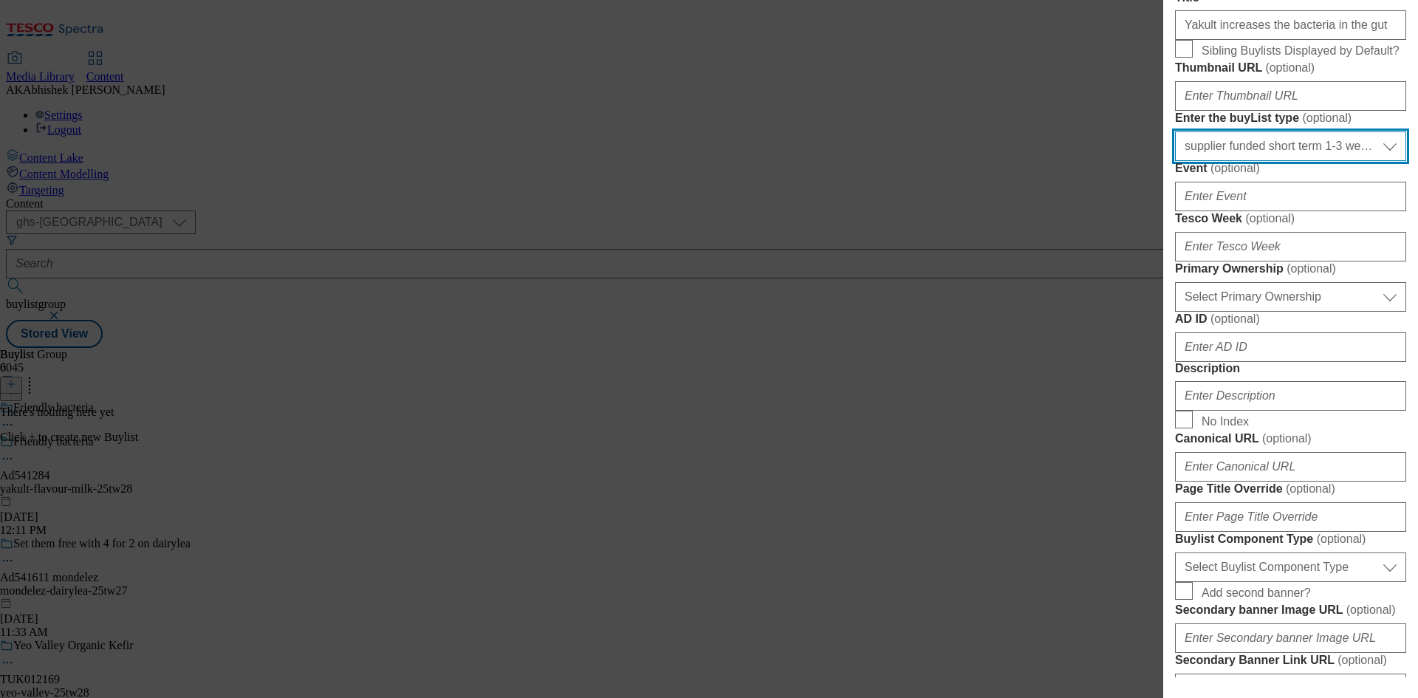
scroll to position [369, 0]
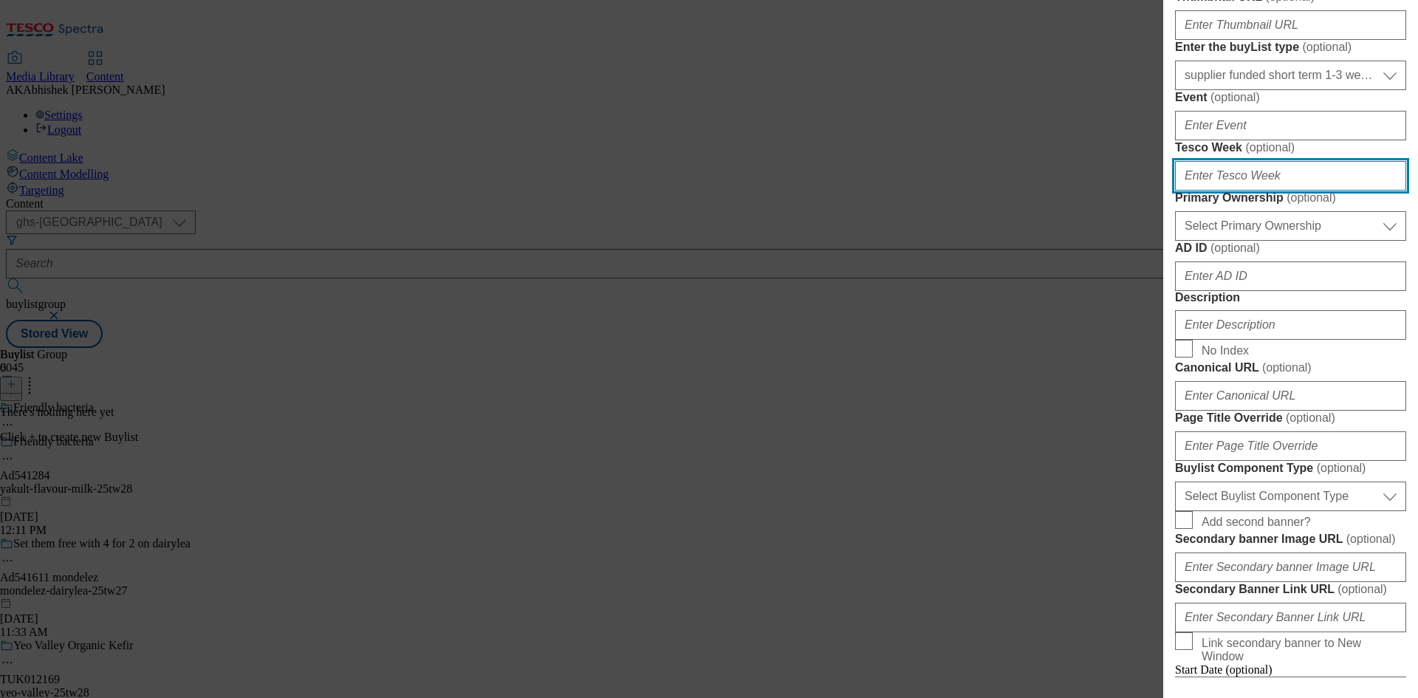
click at [1239, 191] on input "Tesco Week ( optional )" at bounding box center [1290, 176] width 231 height 30
paste input "541284"
type input "541284"
click at [1260, 191] on input "Tesco Week ( optional )" at bounding box center [1290, 176] width 231 height 30
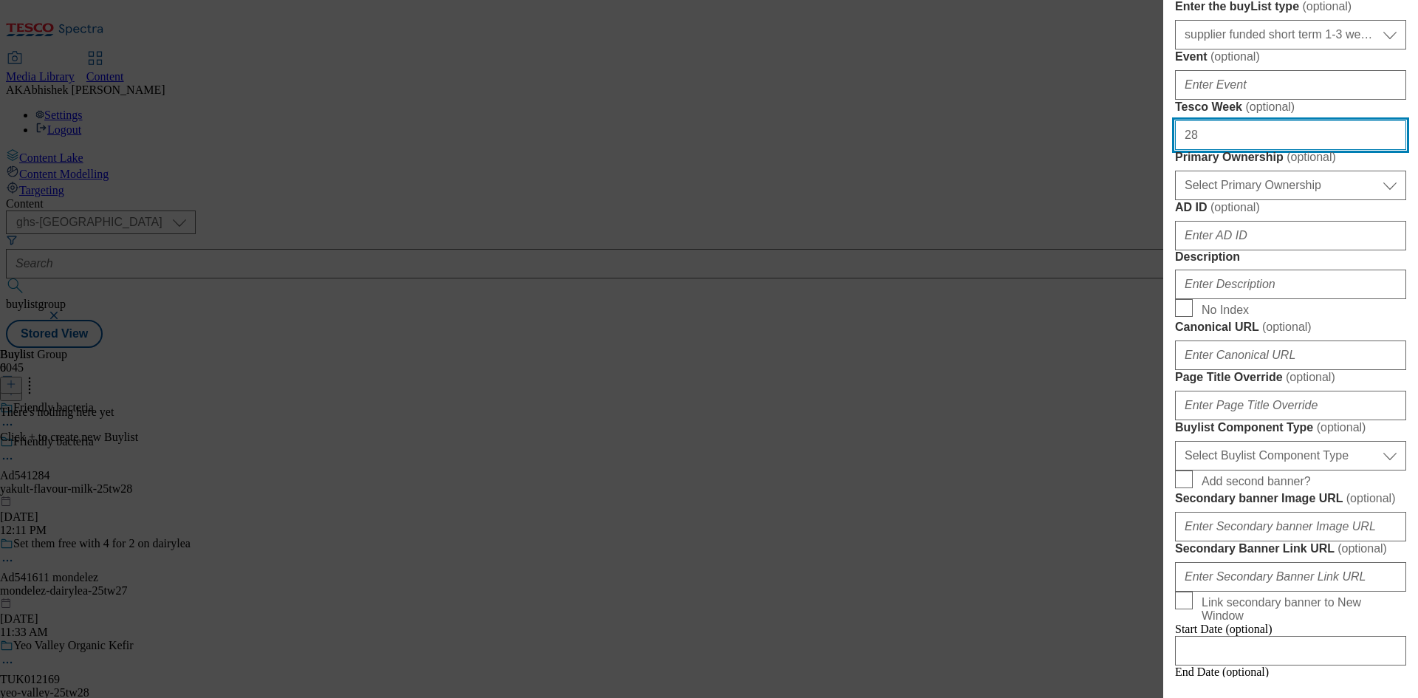
scroll to position [443, 0]
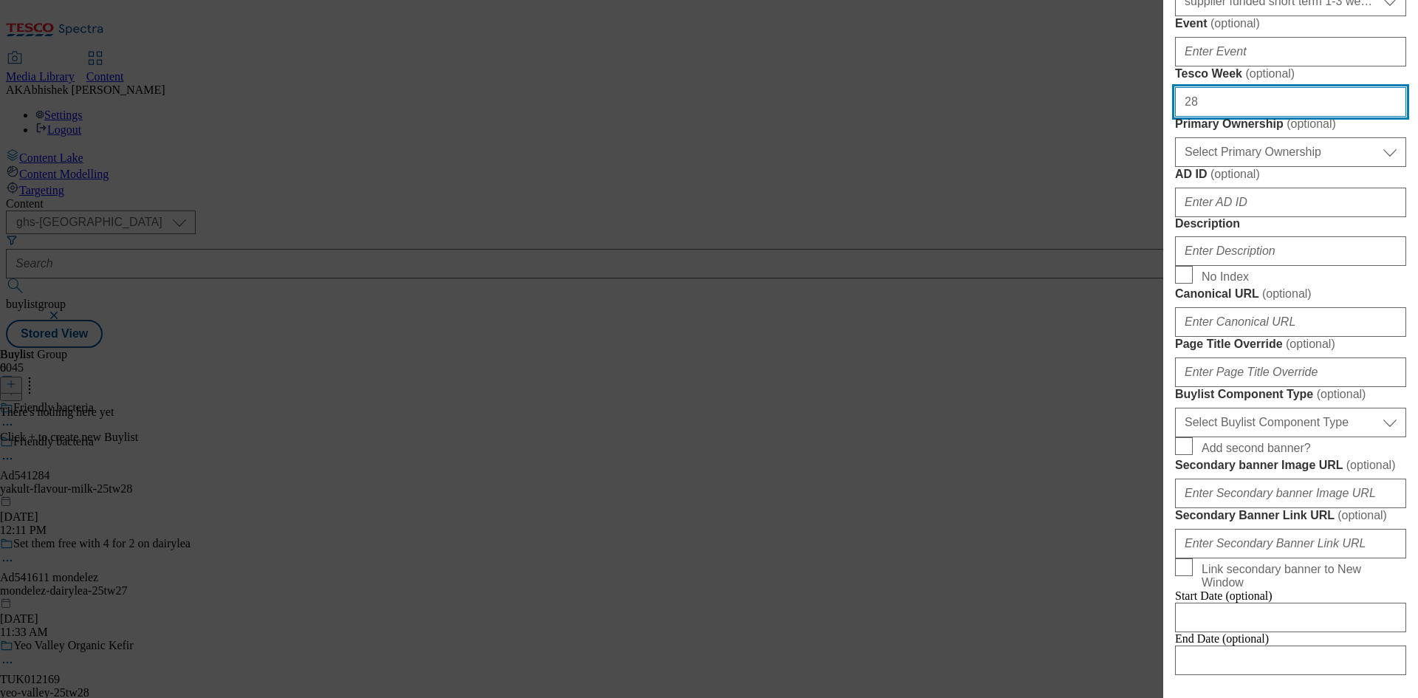
type input "28"
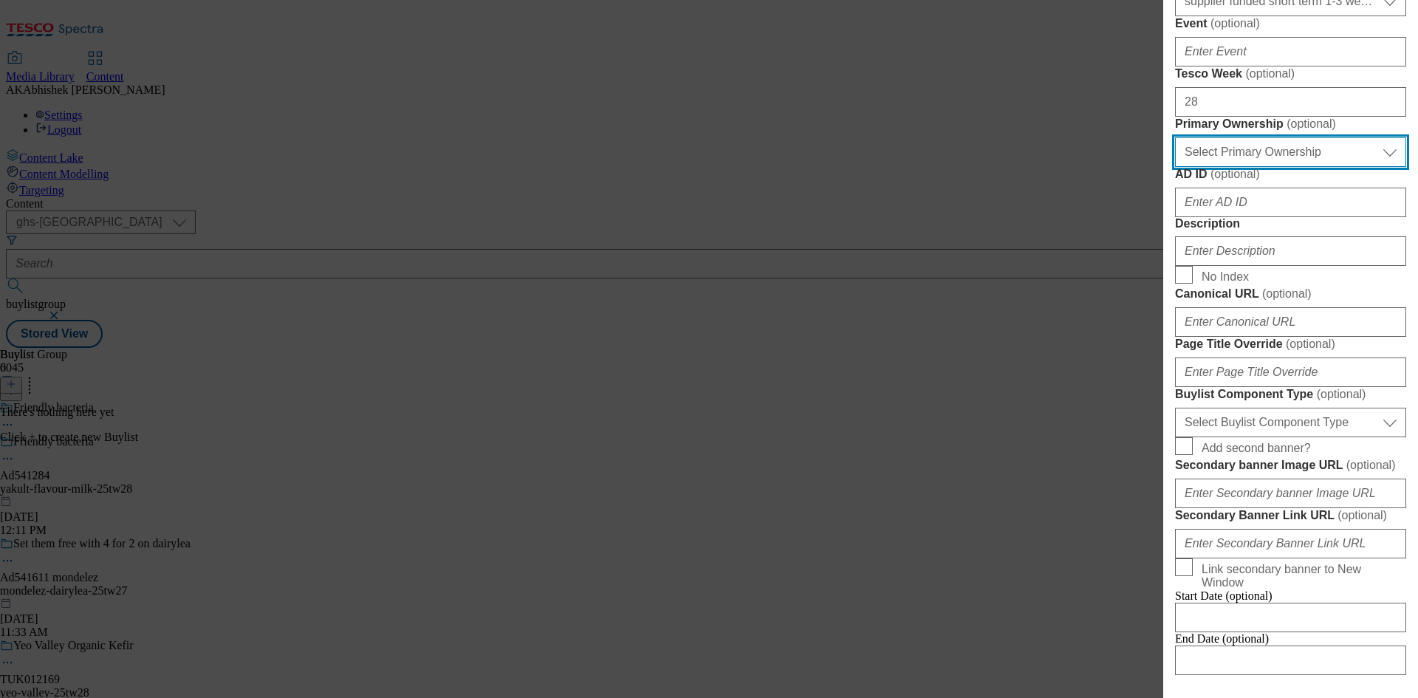
click at [1253, 167] on select "Select Primary Ownership tesco dunnhumby" at bounding box center [1290, 152] width 231 height 30
select select "dunnhumby"
click at [1175, 167] on select "Select Primary Ownership tesco dunnhumby" at bounding box center [1290, 152] width 231 height 30
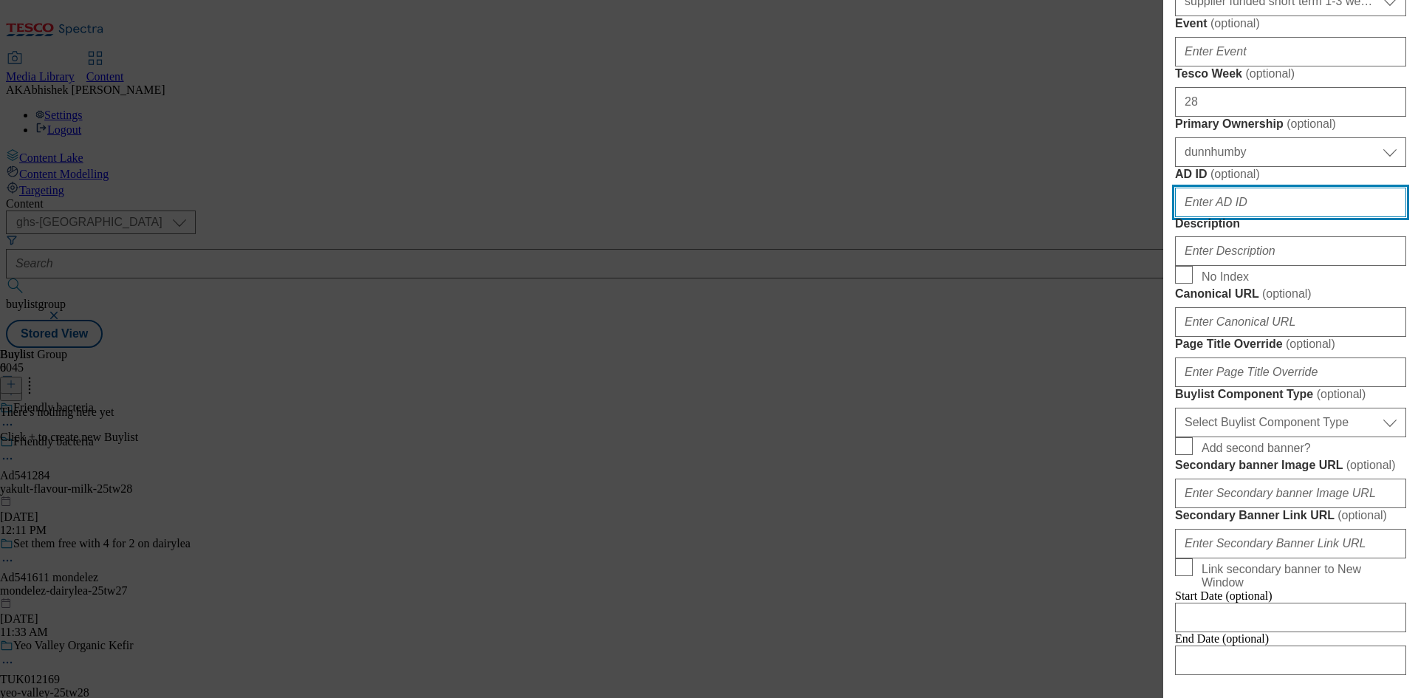
click at [1269, 217] on input "AD ID ( optional )" at bounding box center [1290, 203] width 231 height 30
paste input "541284"
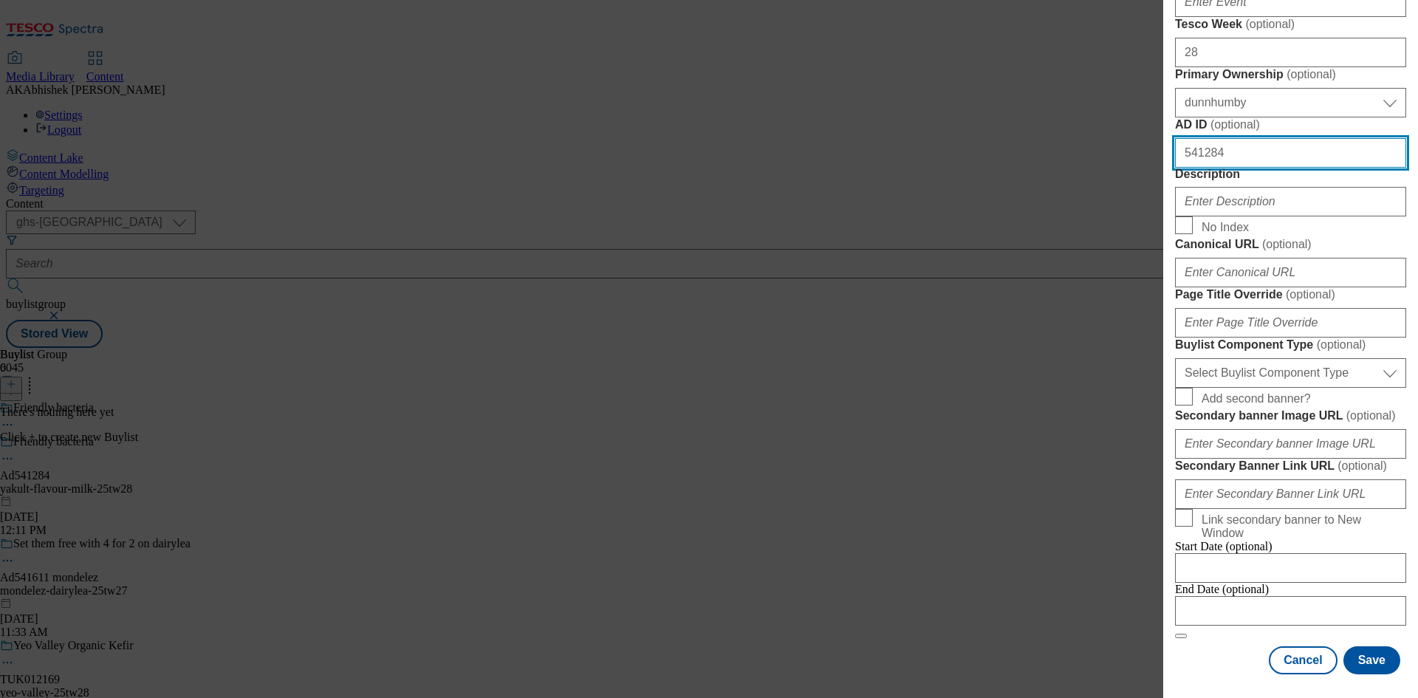
scroll to position [812, 0]
type input "541284"
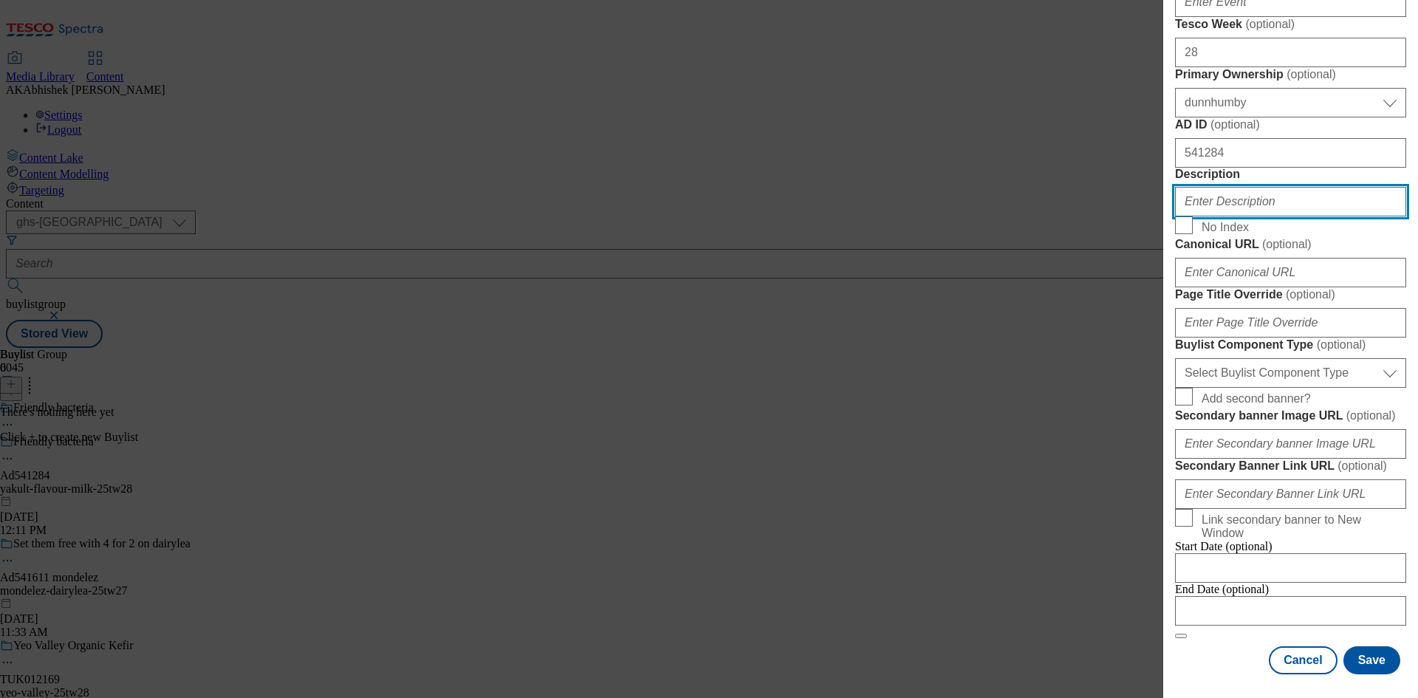
click at [1258, 187] on input "Description" at bounding box center [1290, 202] width 231 height 30
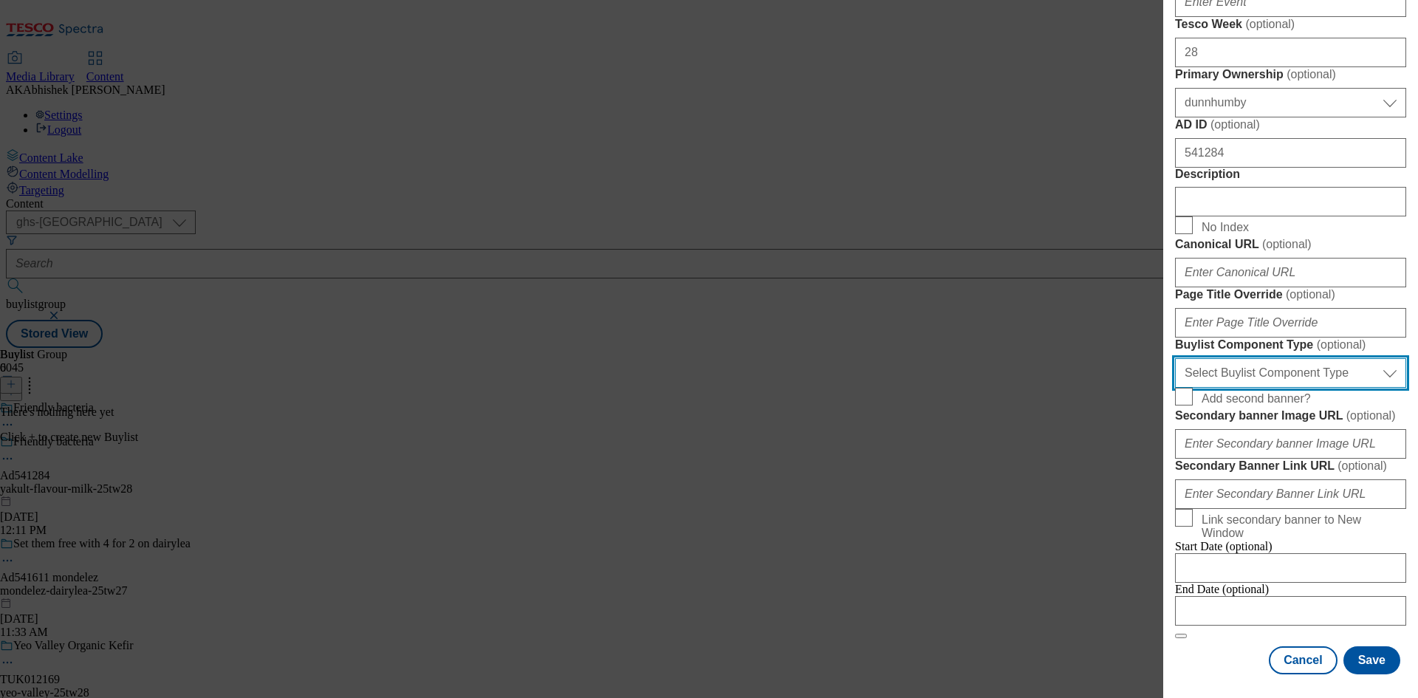
click at [1284, 358] on select "Select Buylist Component Type Banner Competition Header Meal" at bounding box center [1290, 373] width 231 height 30
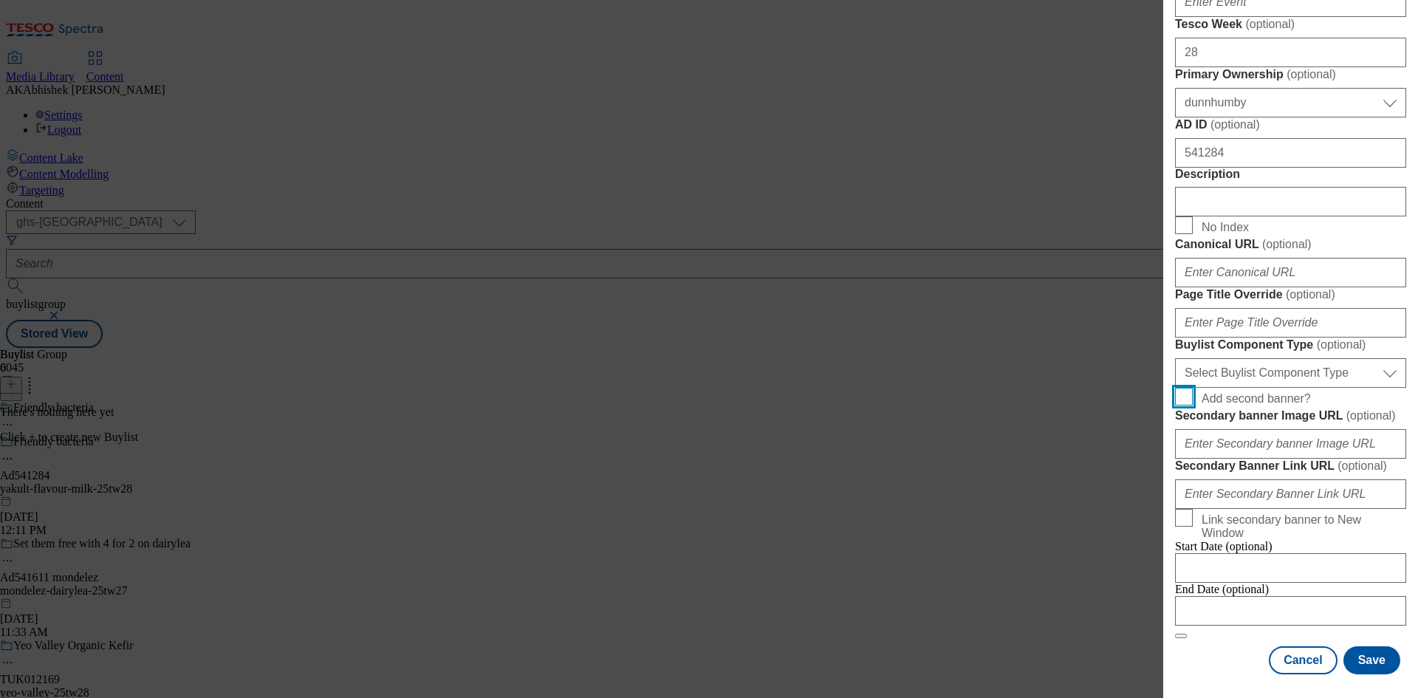
scroll to position [983, 0]
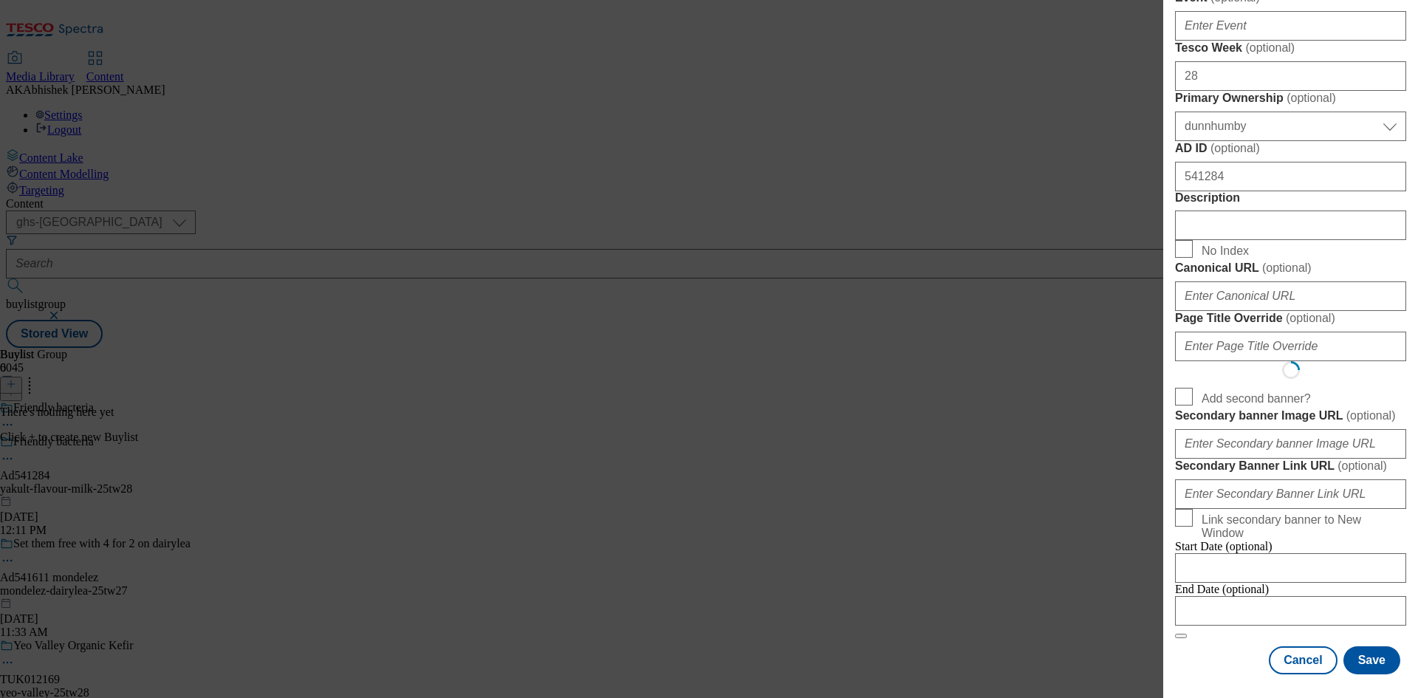
select select "Banner"
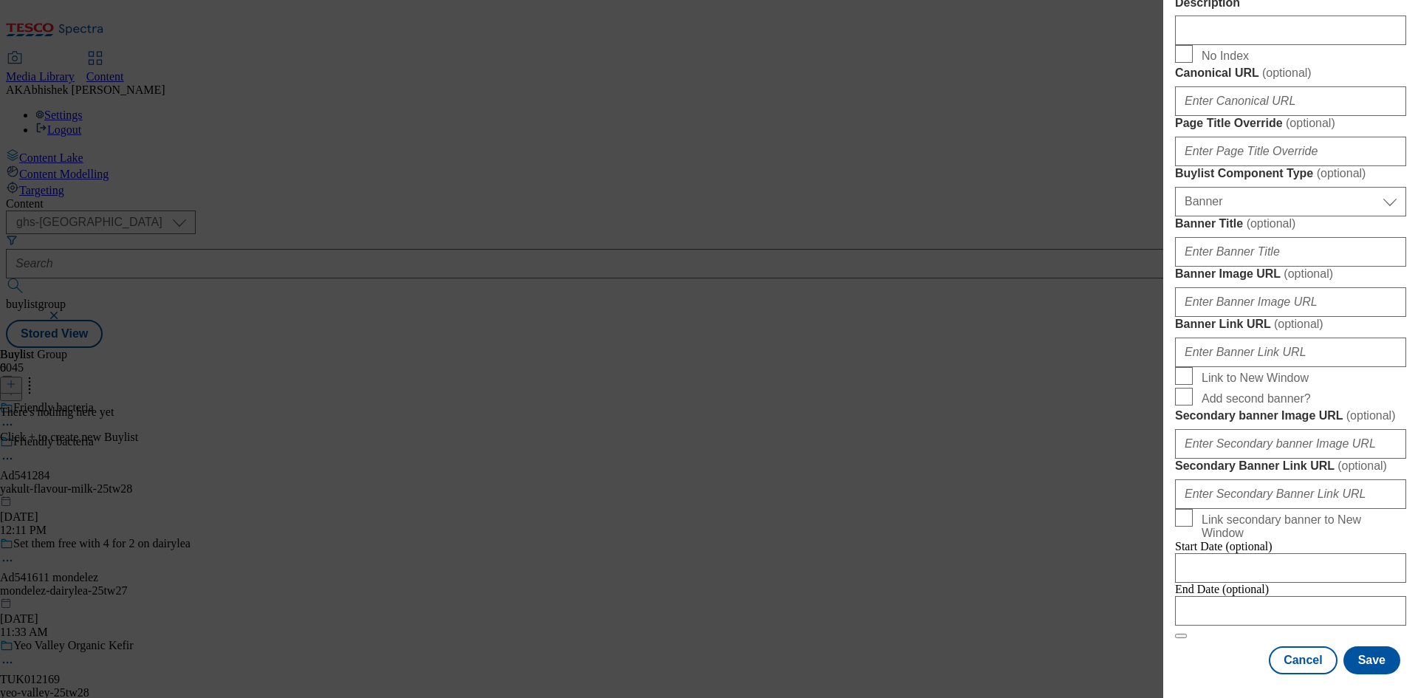
scroll to position [1294, 0]
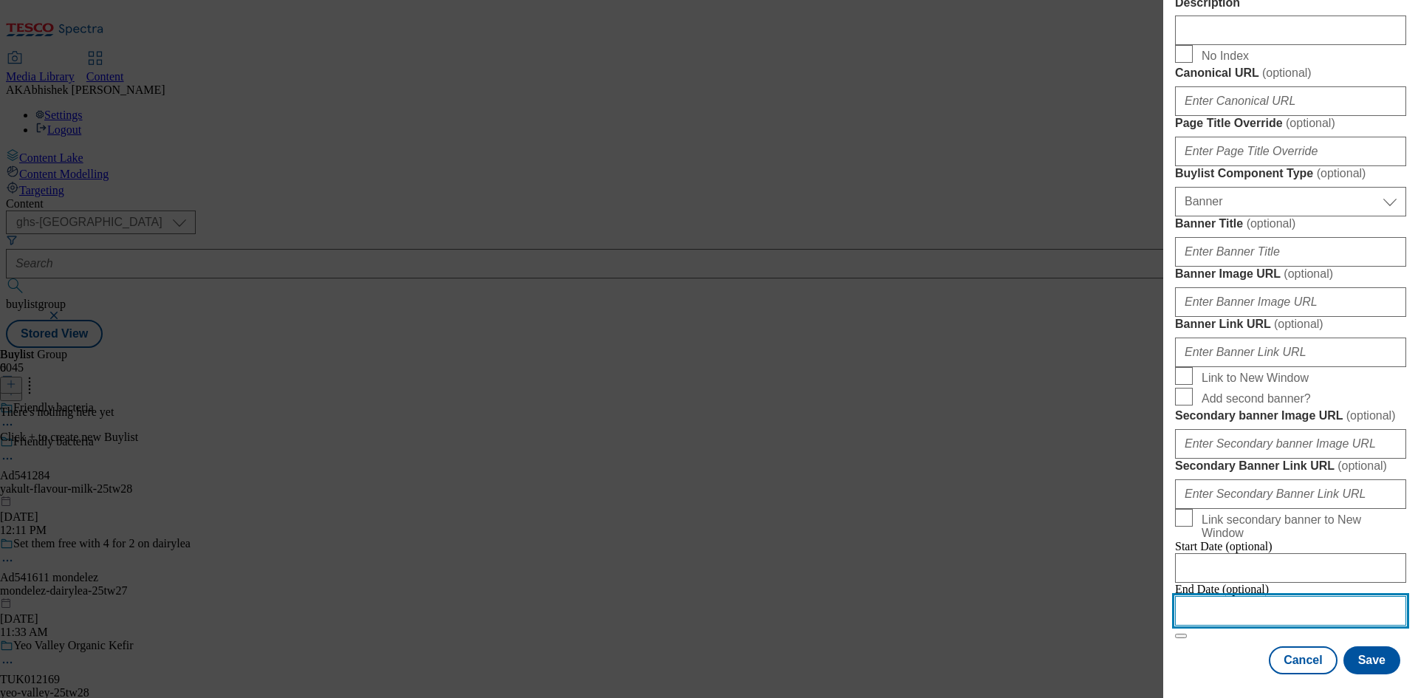
click at [1246, 599] on input "Modal" at bounding box center [1290, 611] width 231 height 30
select select "2025"
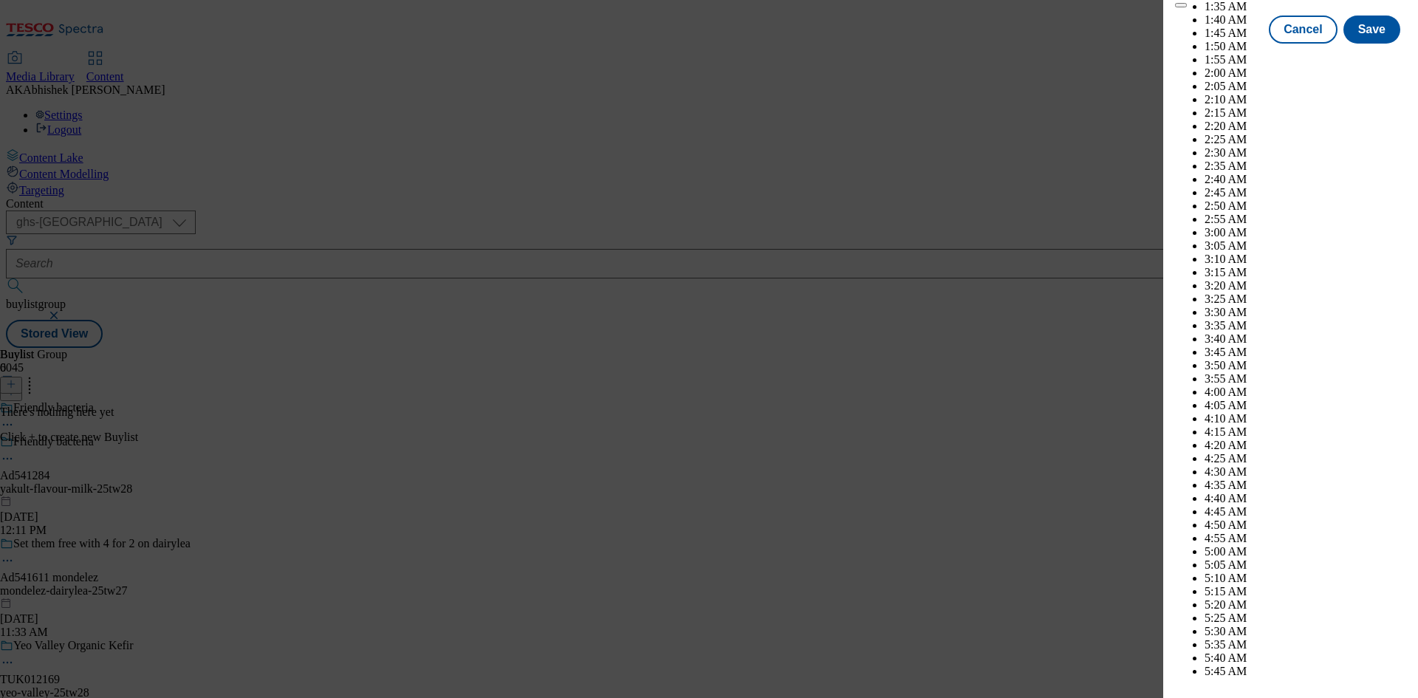
scroll to position [3976, 0]
select select "November"
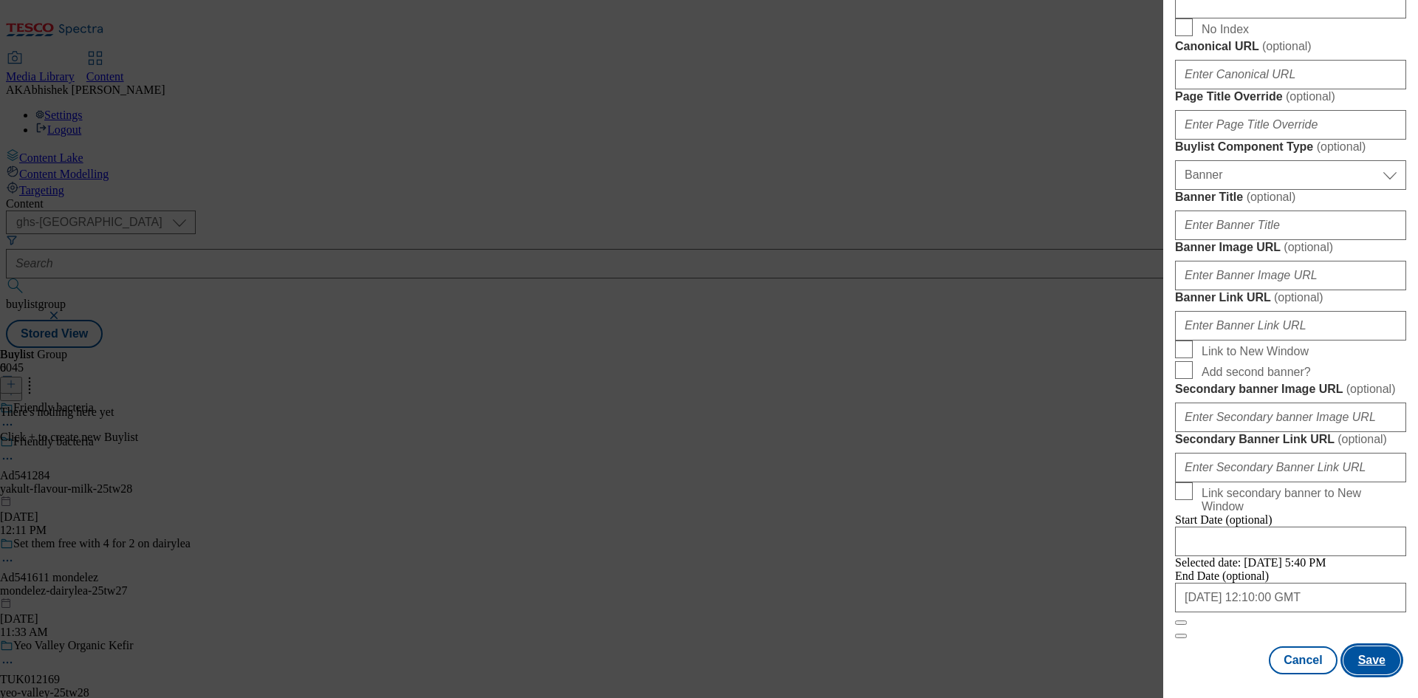
click at [1351, 662] on button "Save" at bounding box center [1371, 660] width 57 height 28
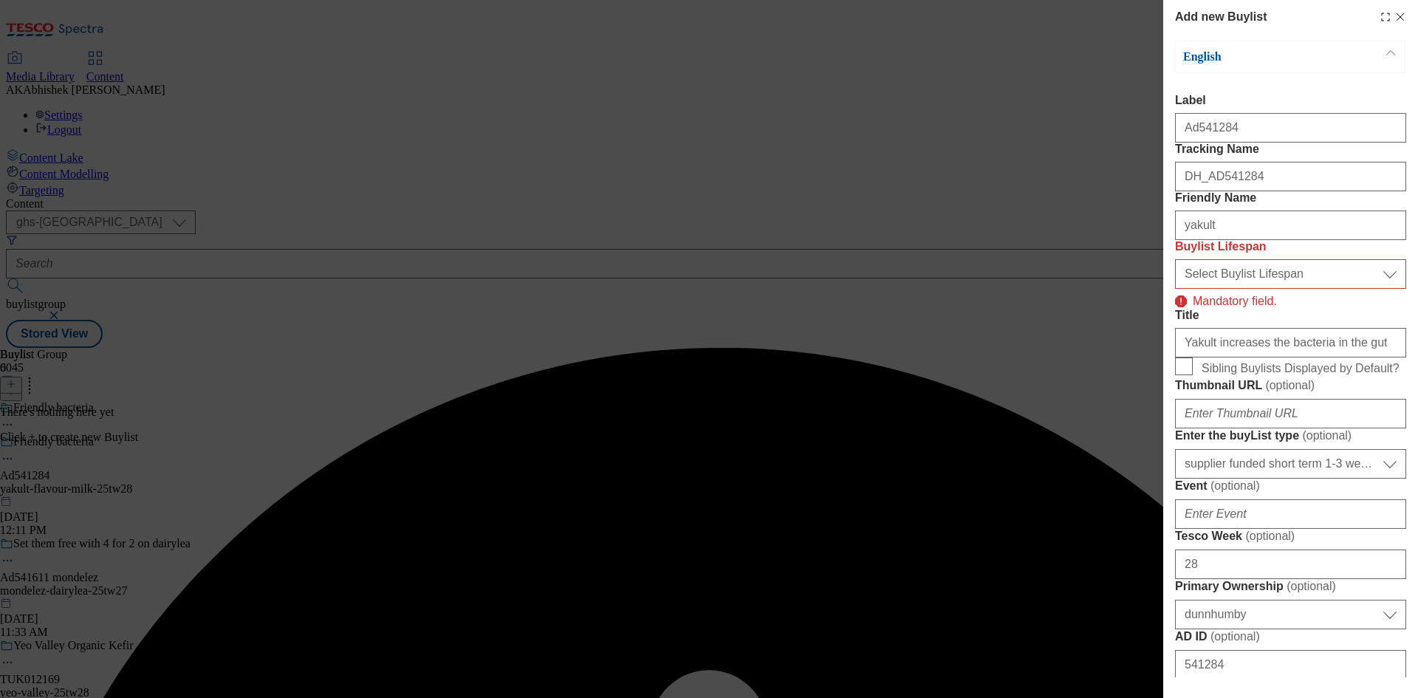
scroll to position [0, 0]
click at [1283, 289] on select "Select Buylist Lifespan evergreen seasonal tactical" at bounding box center [1290, 275] width 231 height 30
select select "tactical"
click at [1175, 289] on select "Select Buylist Lifespan evergreen seasonal tactical" at bounding box center [1290, 275] width 231 height 30
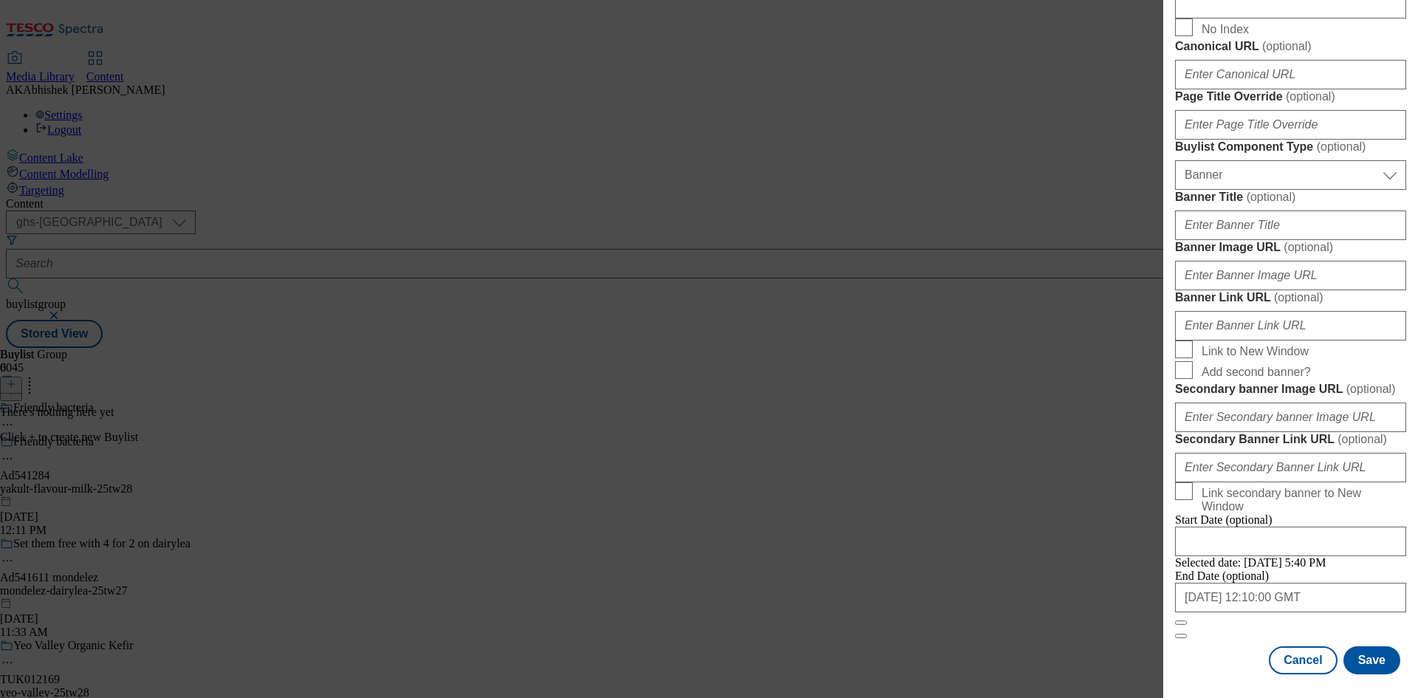
scroll to position [1294, 0]
click at [1369, 659] on button "Save" at bounding box center [1371, 660] width 57 height 28
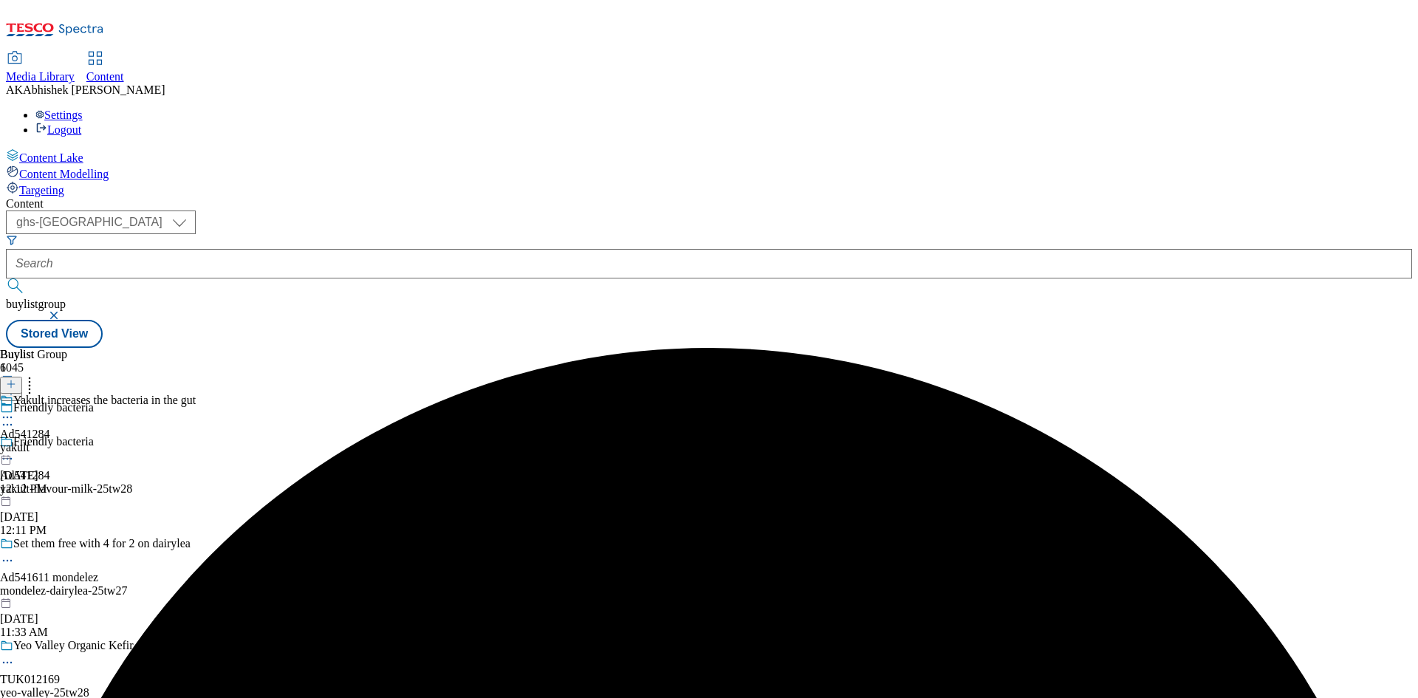
click at [196, 441] on div "yakult" at bounding box center [98, 447] width 196 height 13
click at [16, 379] on icon at bounding box center [11, 384] width 10 height 10
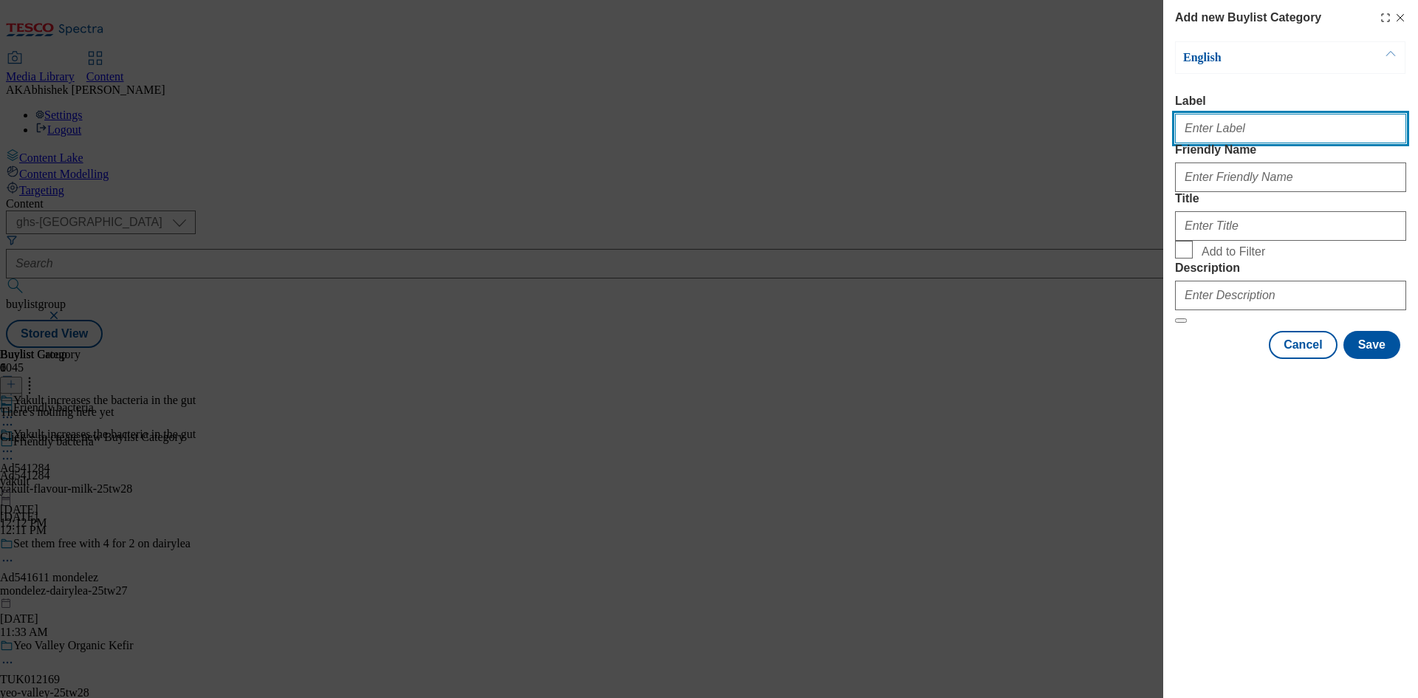
drag, startPoint x: 1198, startPoint y: 145, endPoint x: 1197, endPoint y: 136, distance: 9.0
click at [1198, 143] on input "Label" at bounding box center [1290, 129] width 231 height 30
paste input "541284"
type input "Ad541284"
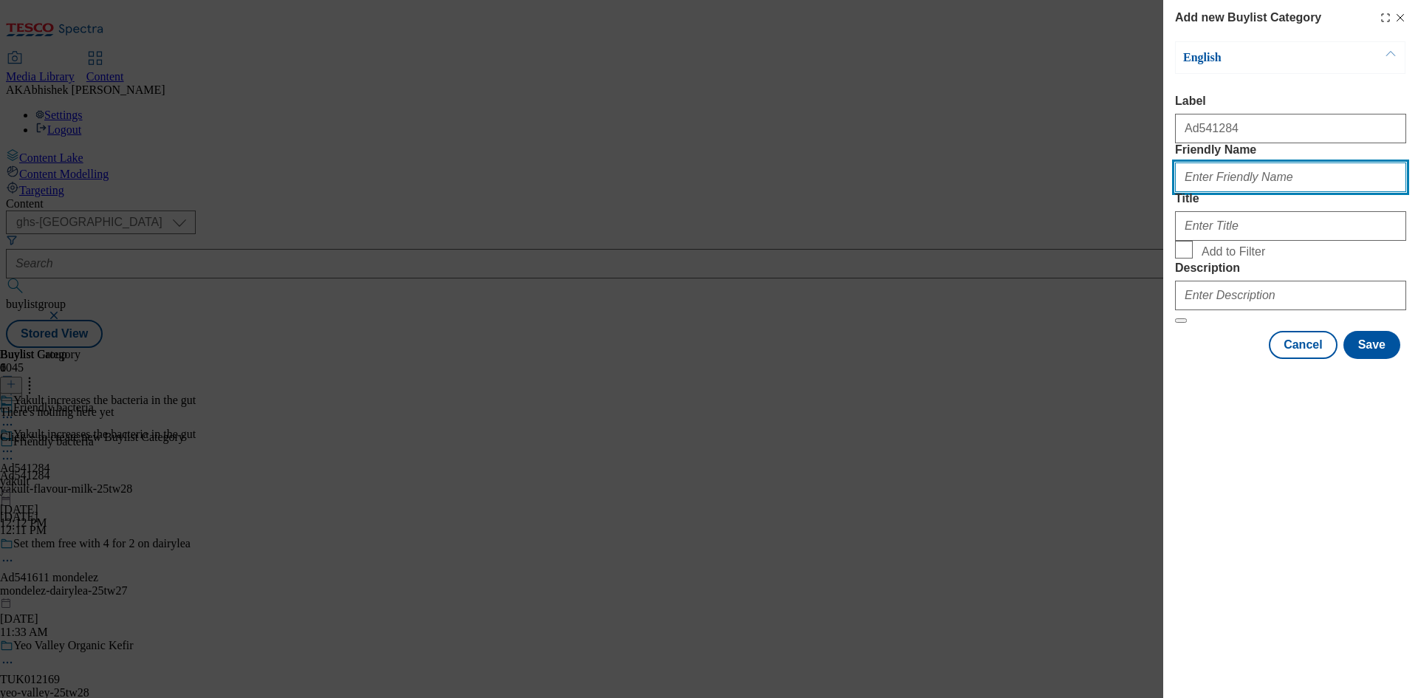
paste input "yakult-flavour-milk"
type input "yakult-flavour-milk"
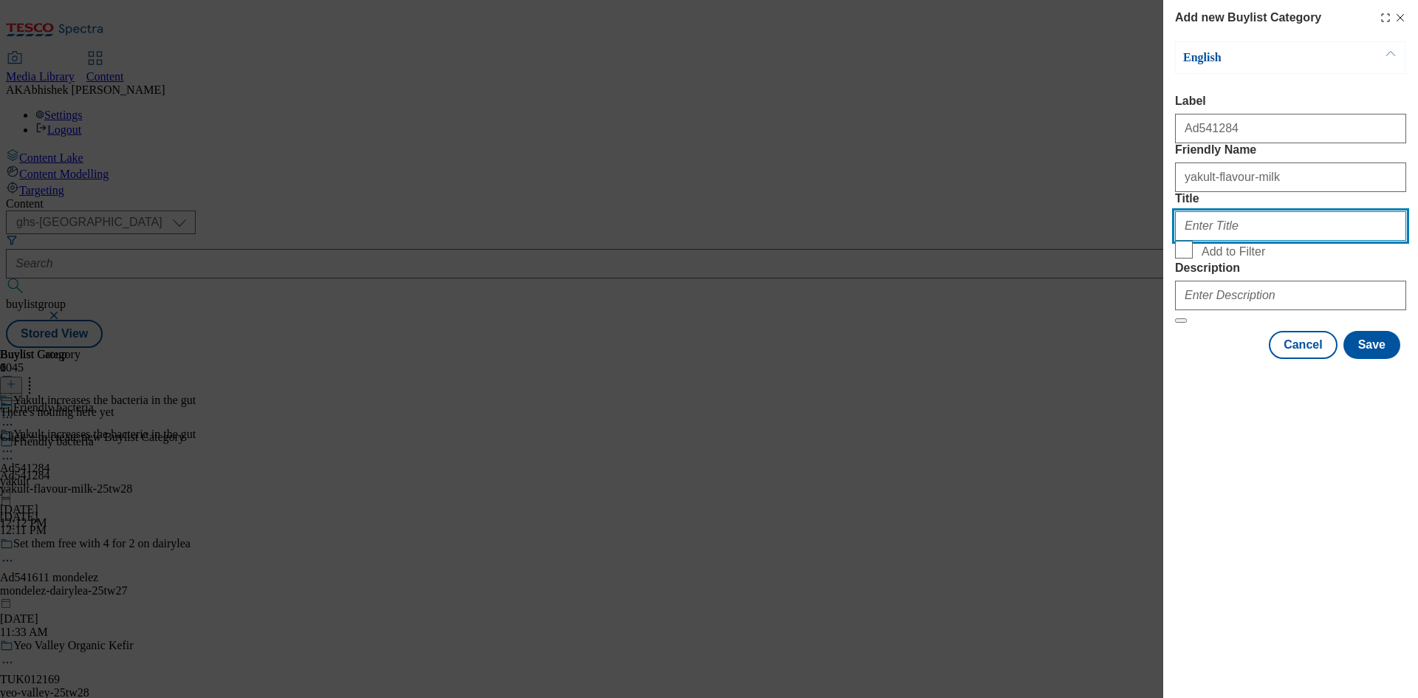
click at [1235, 241] on input "Title" at bounding box center [1290, 226] width 231 height 30
paste input "Yakult"
type input "Yakult"
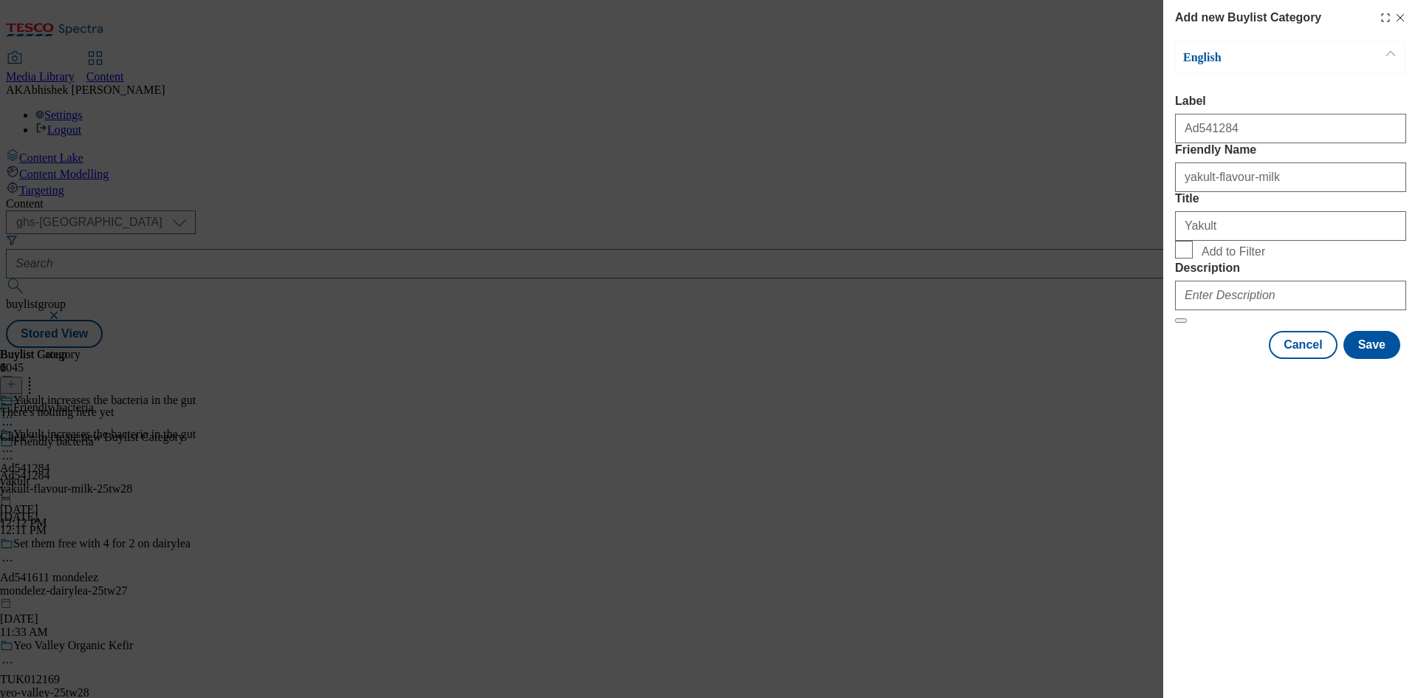
click at [1257, 310] on div "Modal" at bounding box center [1290, 292] width 231 height 35
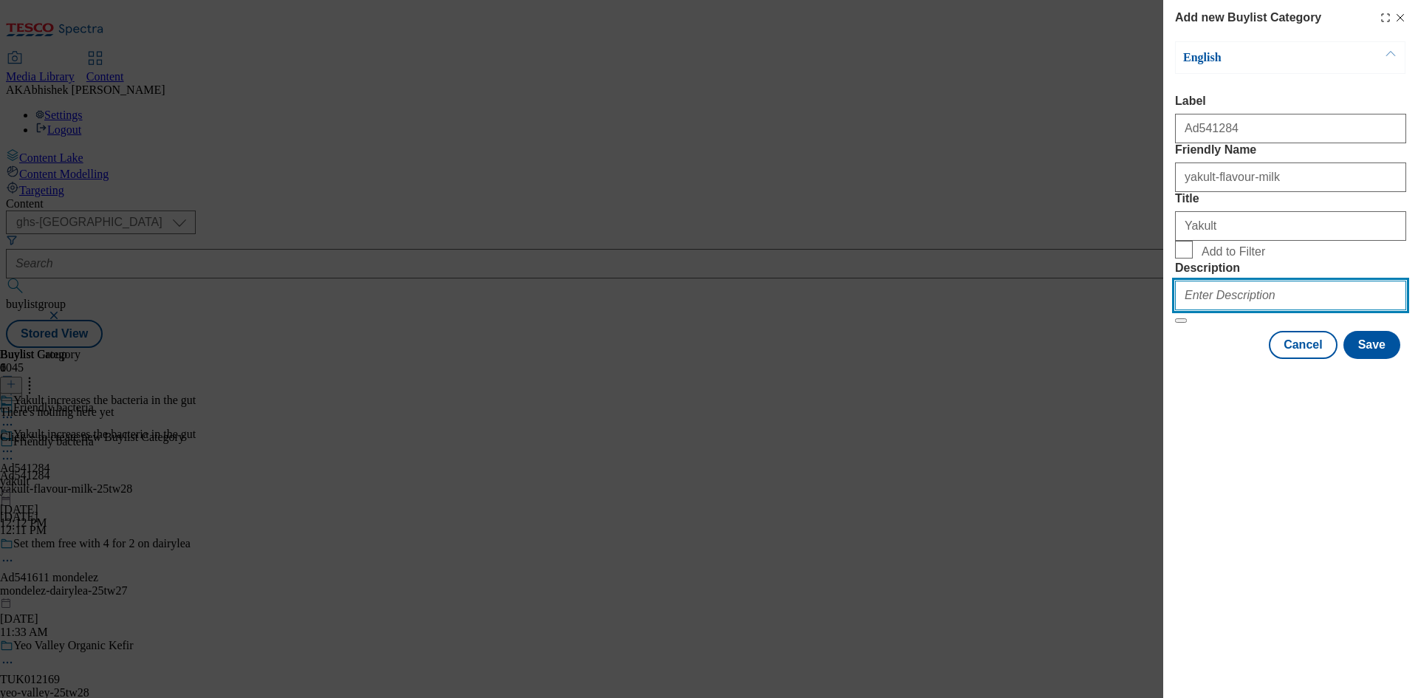
click at [1292, 310] on input "Description" at bounding box center [1290, 296] width 231 height 30
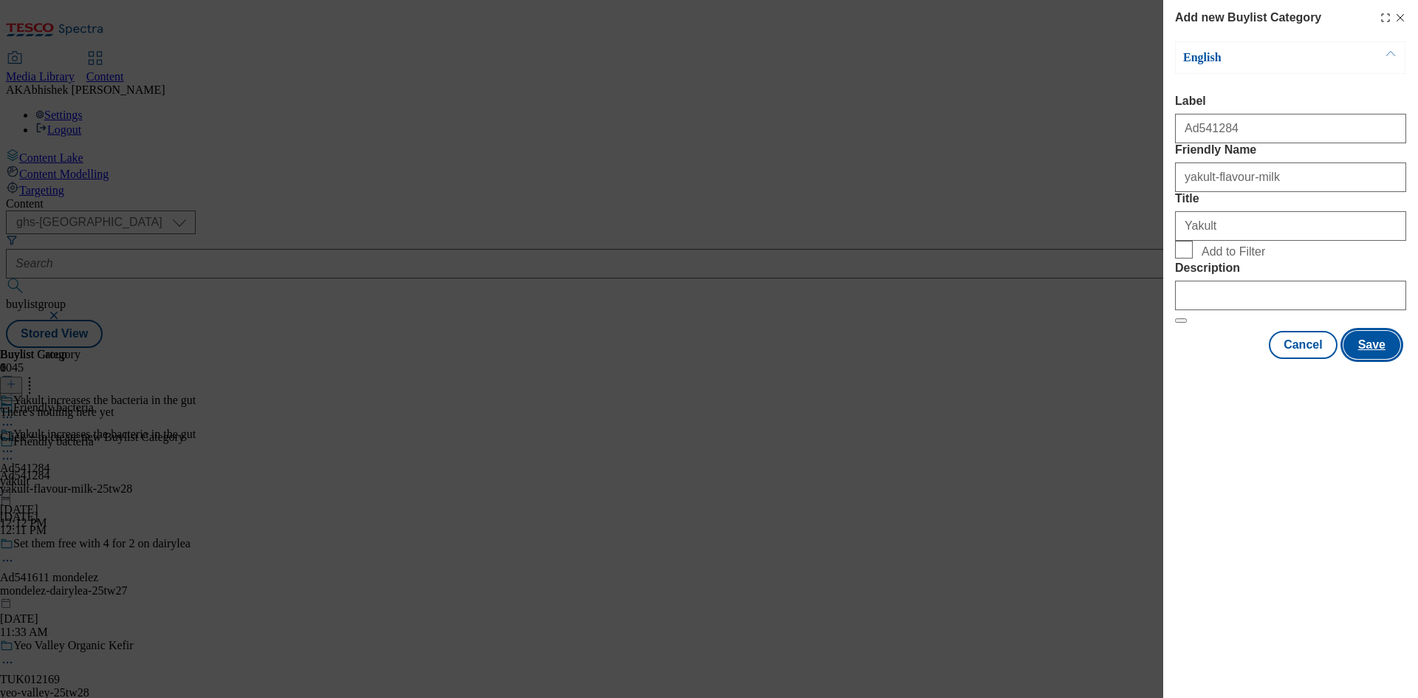
click at [1360, 359] on button "Save" at bounding box center [1371, 345] width 57 height 28
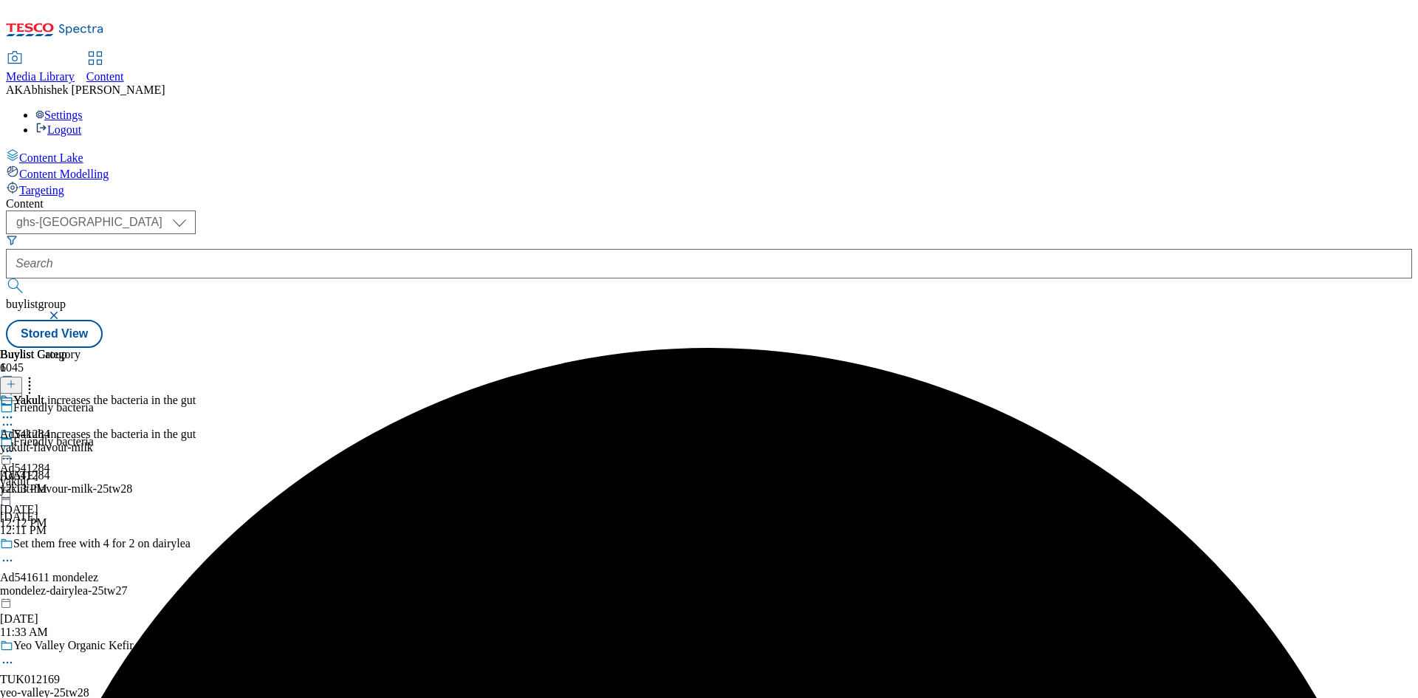
click at [93, 441] on div "yakult-flavour-milk" at bounding box center [46, 447] width 93 height 13
click at [16, 379] on icon at bounding box center [11, 384] width 10 height 10
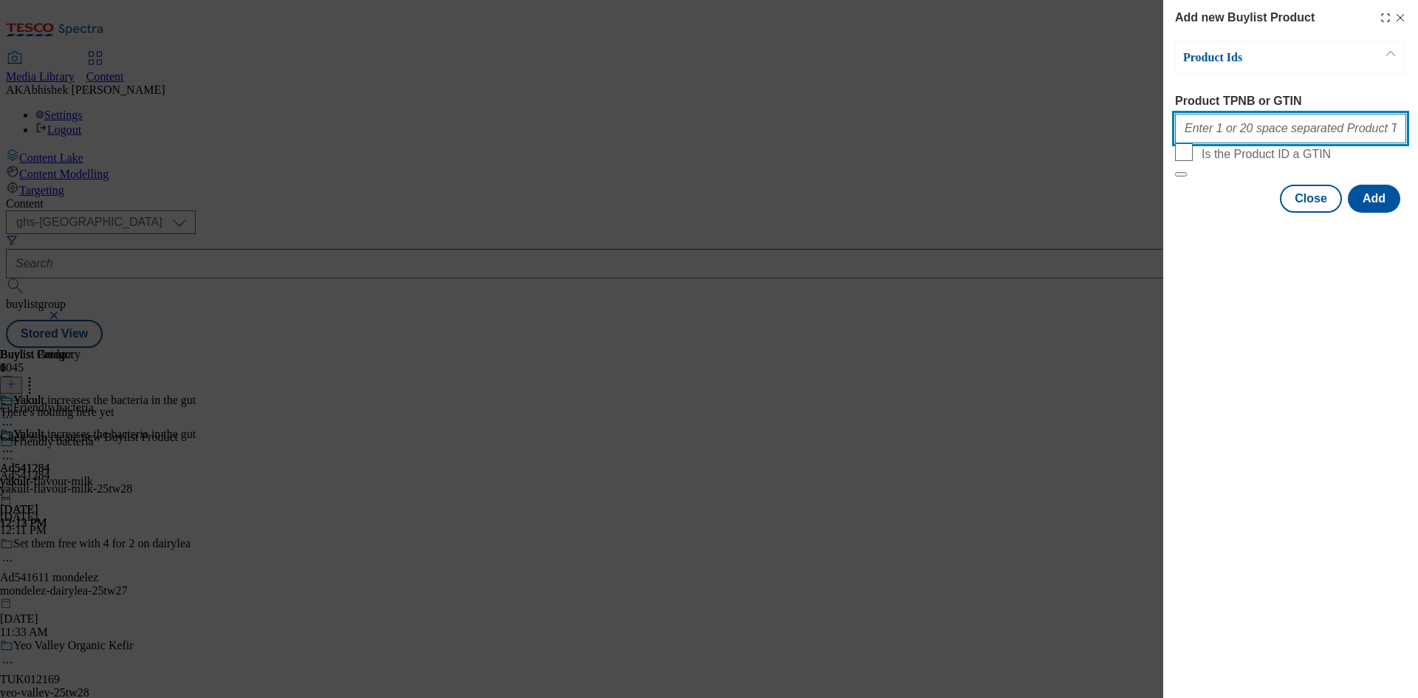
click at [1240, 137] on input "Product TPNB or GTIN" at bounding box center [1290, 129] width 231 height 30
paste input "92259200 91890304"
type input "92259200 91890304"
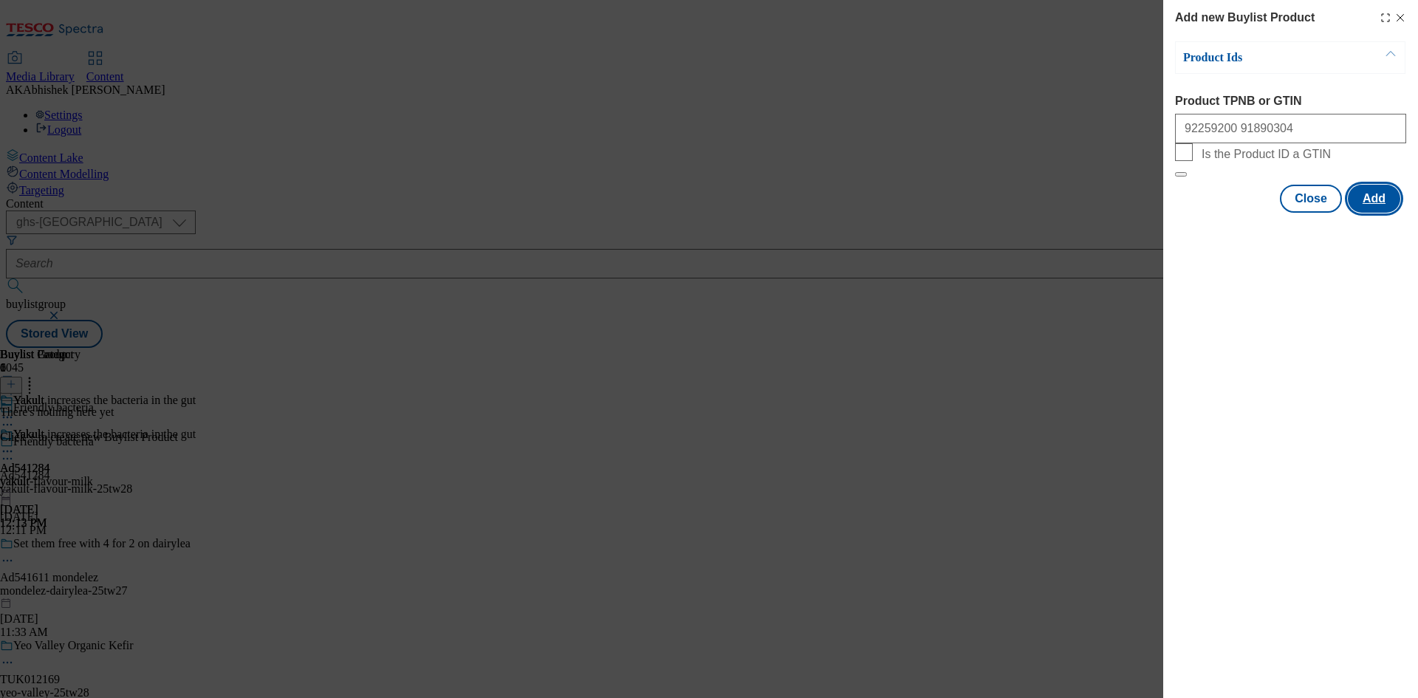
click at [1386, 213] on button "Add" at bounding box center [1374, 199] width 52 height 28
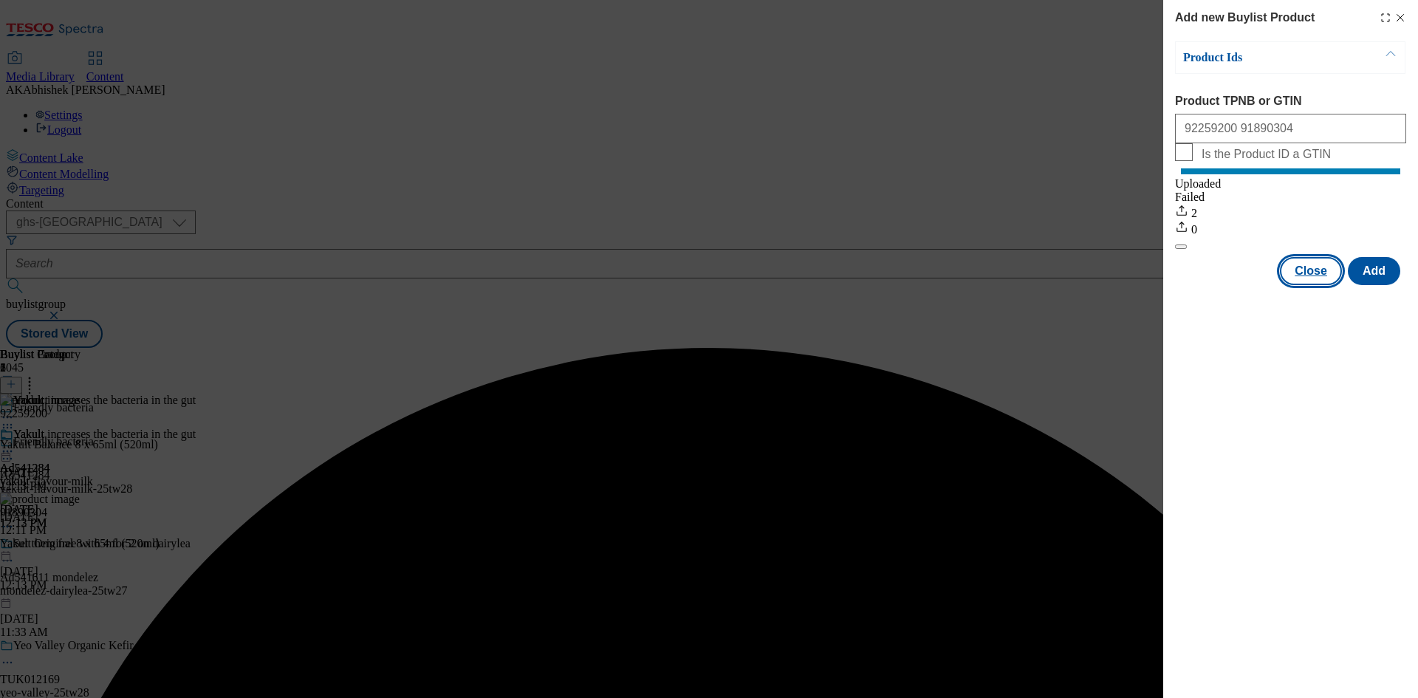
click at [1314, 285] on button "Close" at bounding box center [1311, 271] width 62 height 28
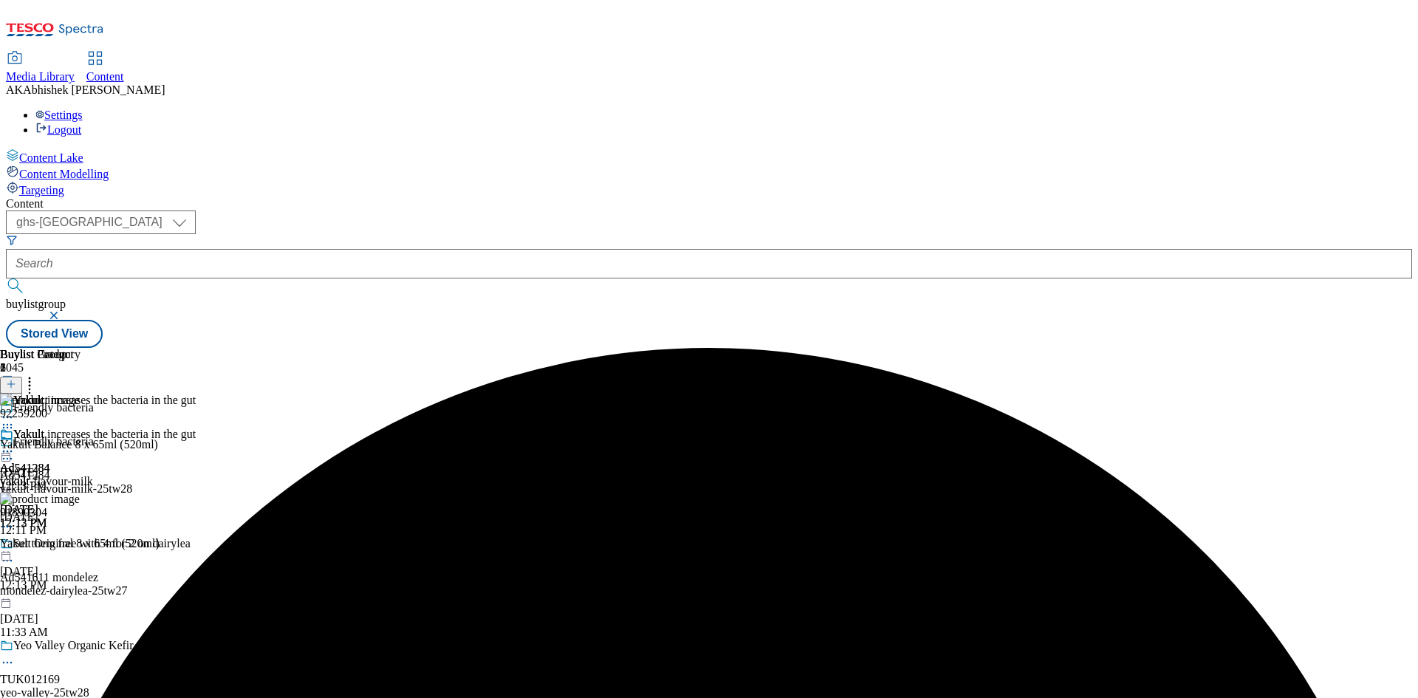
click at [15, 444] on icon at bounding box center [7, 451] width 15 height 15
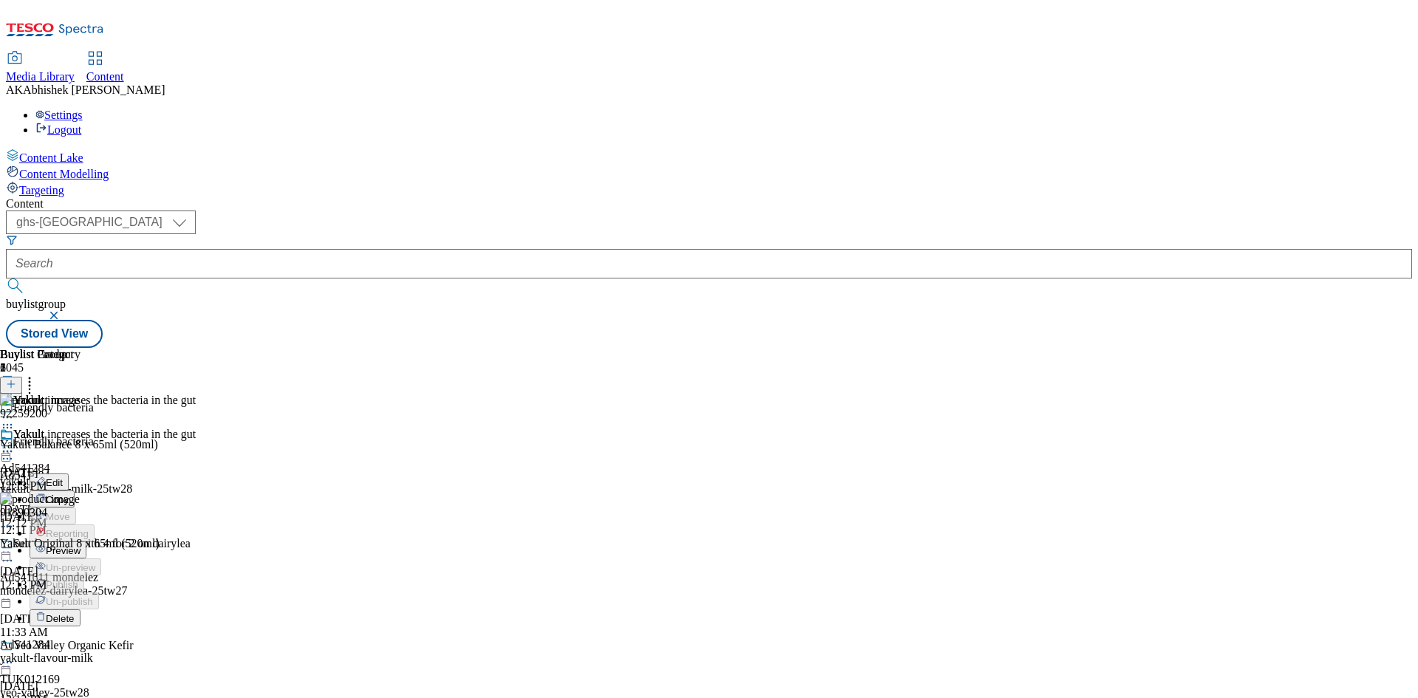
click at [80, 545] on span "Preview" at bounding box center [63, 550] width 35 height 11
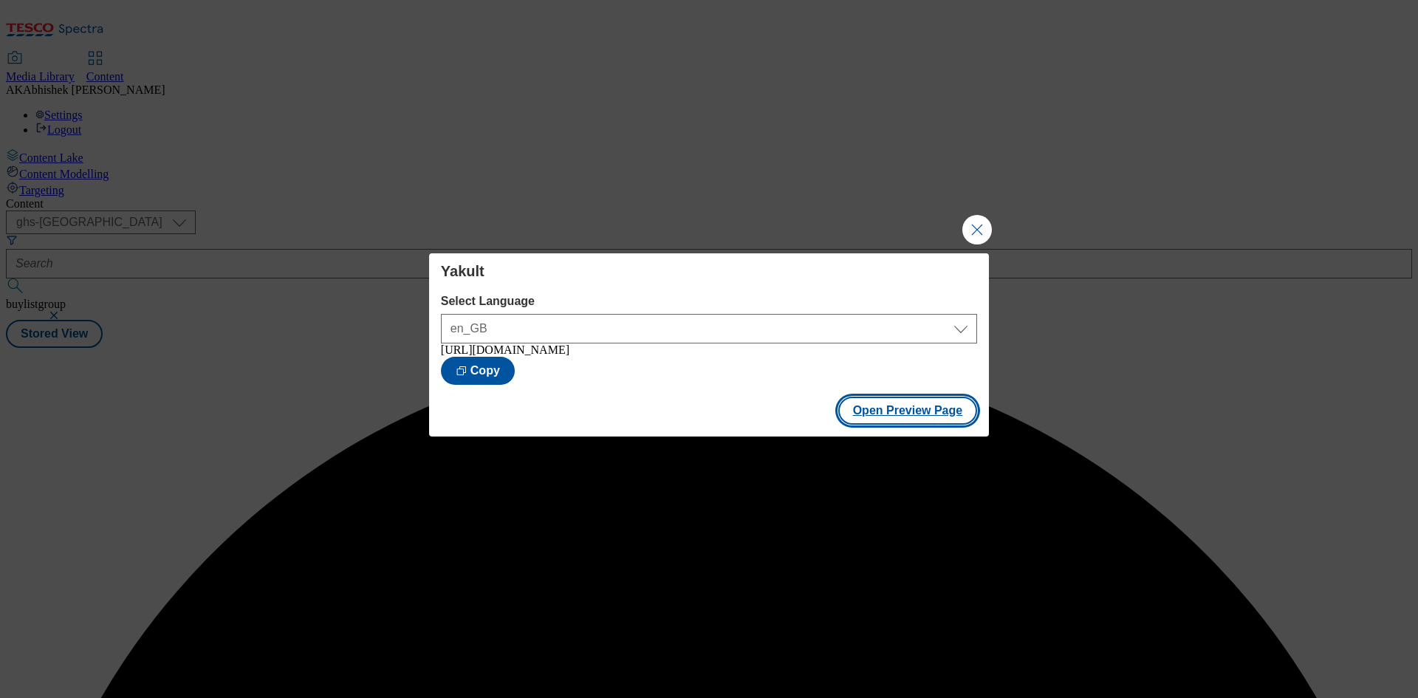
click at [864, 420] on button "Open Preview Page" at bounding box center [908, 411] width 140 height 28
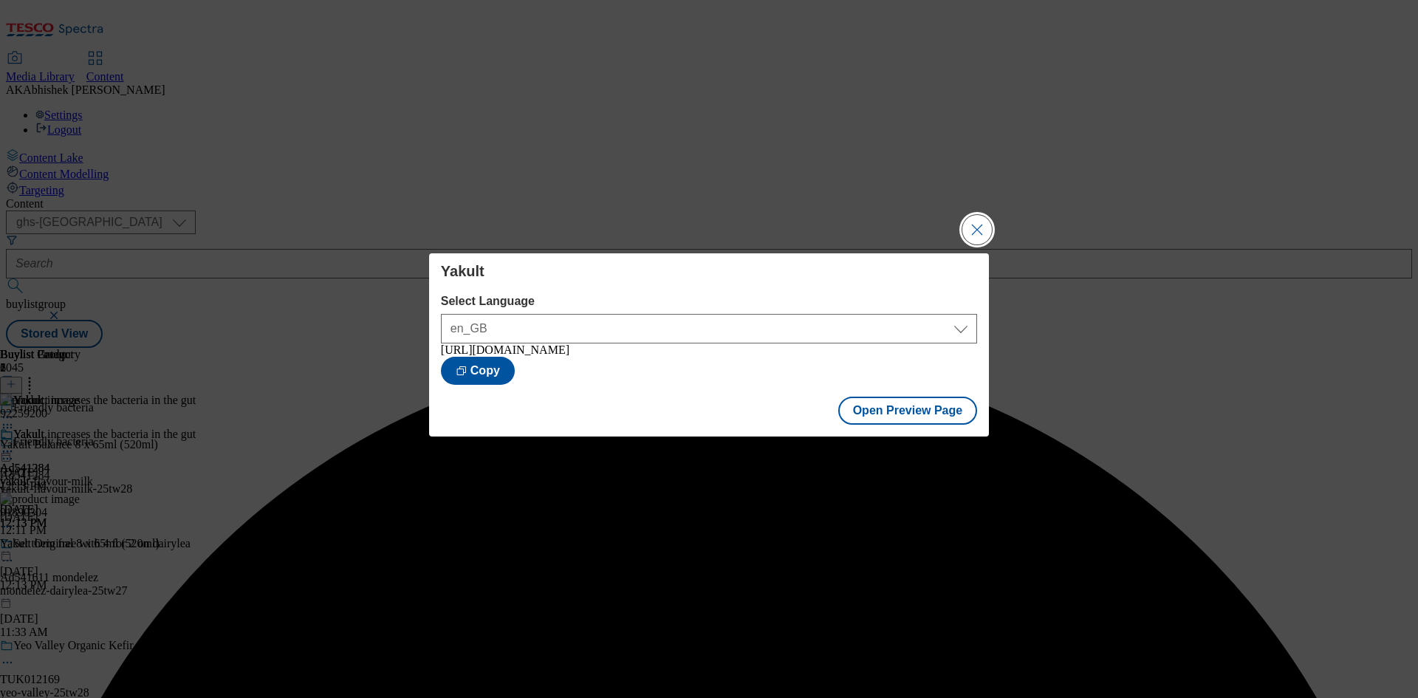
click at [964, 228] on button "Close Modal" at bounding box center [977, 230] width 30 height 30
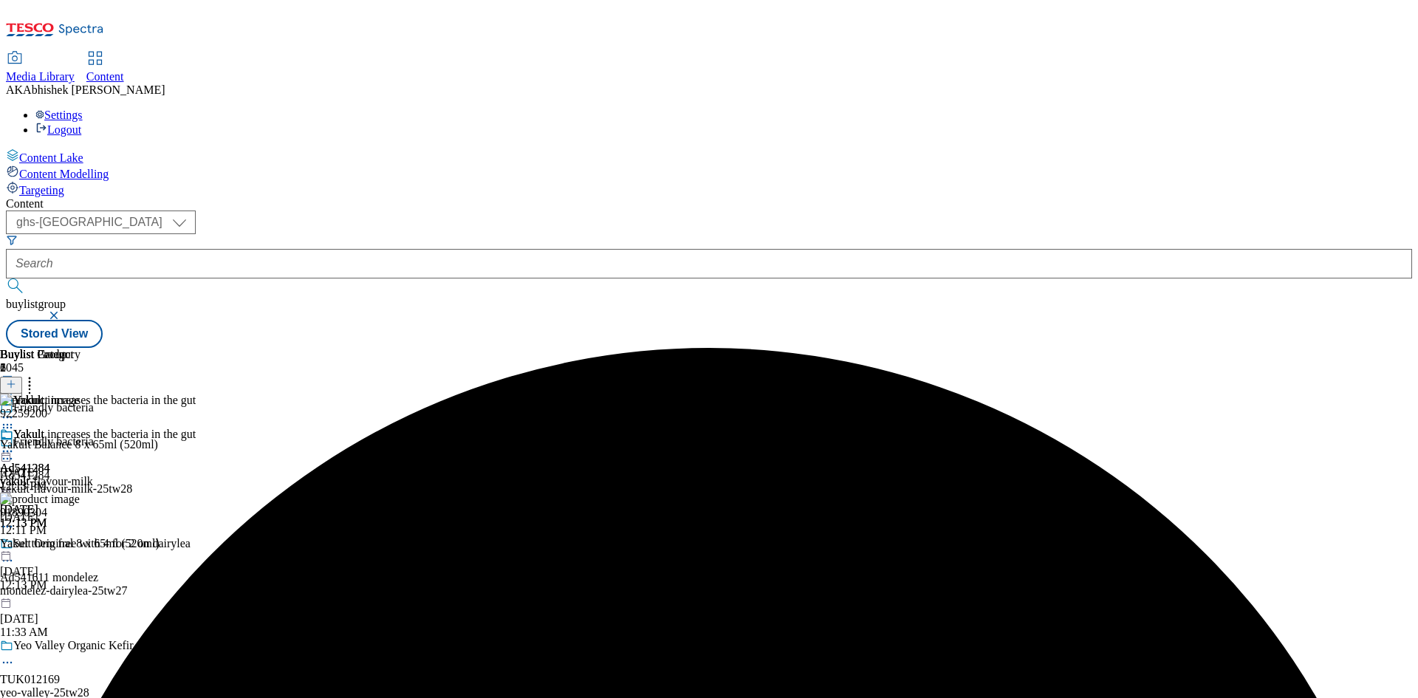
click at [15, 451] on icon at bounding box center [7, 458] width 15 height 15
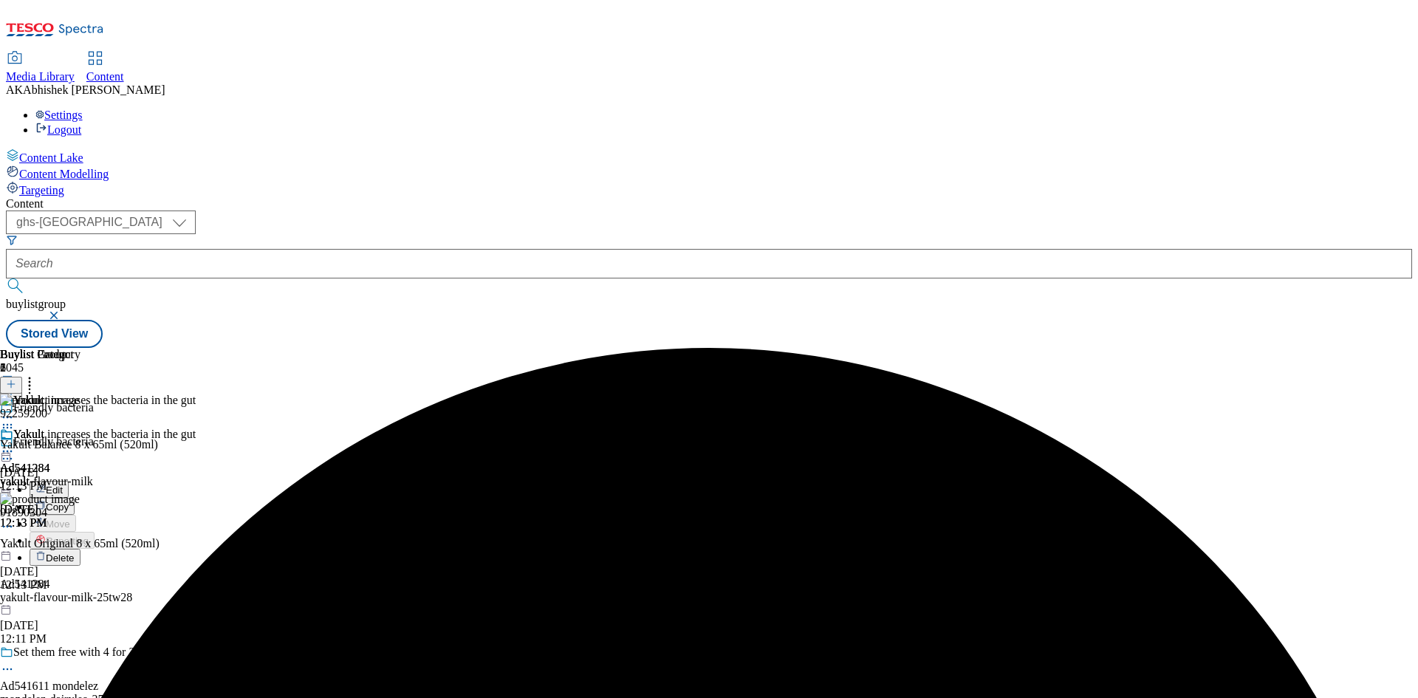
click at [69, 481] on button "Edit" at bounding box center [49, 489] width 39 height 17
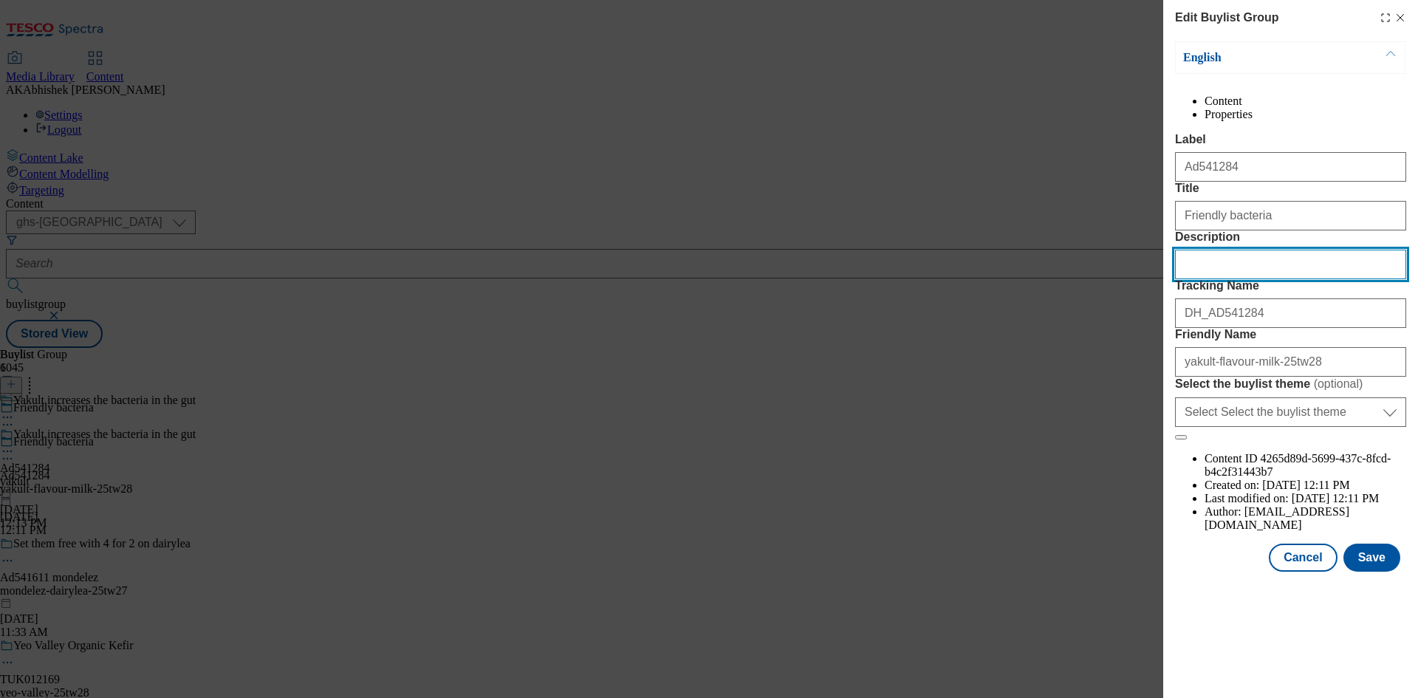
click at [1219, 279] on input "Description" at bounding box center [1290, 265] width 231 height 30
paste input "Yakult Balance 8 X 65Ml"
type input "Yakult Balance 8 X 65Ml"
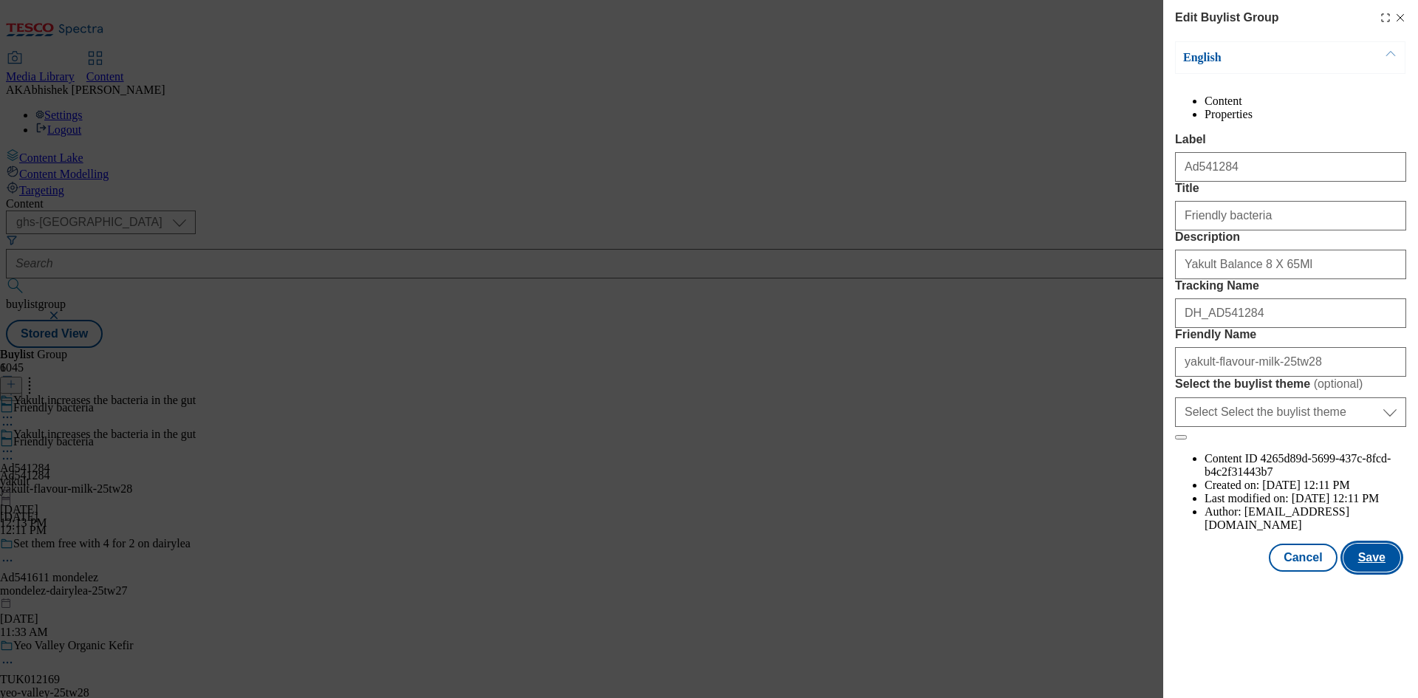
click at [1368, 572] on button "Save" at bounding box center [1371, 557] width 57 height 28
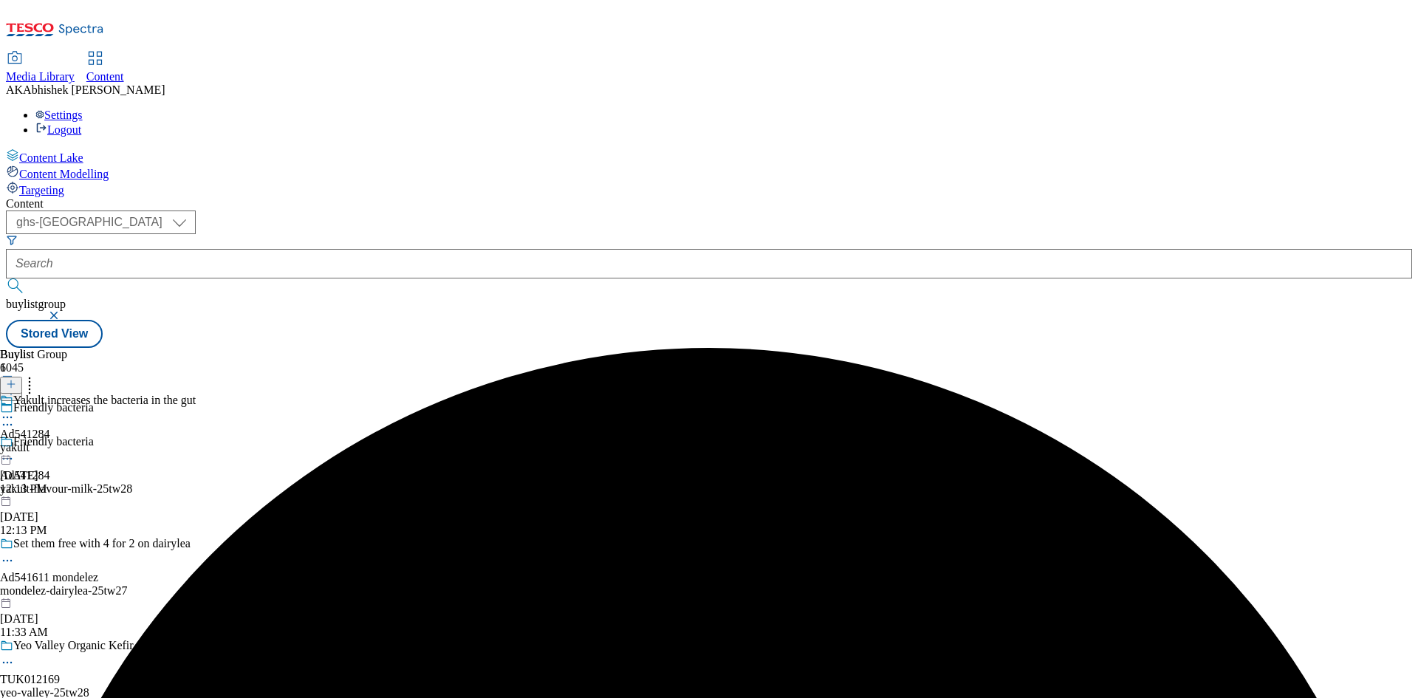
click at [15, 410] on icon at bounding box center [7, 417] width 15 height 15
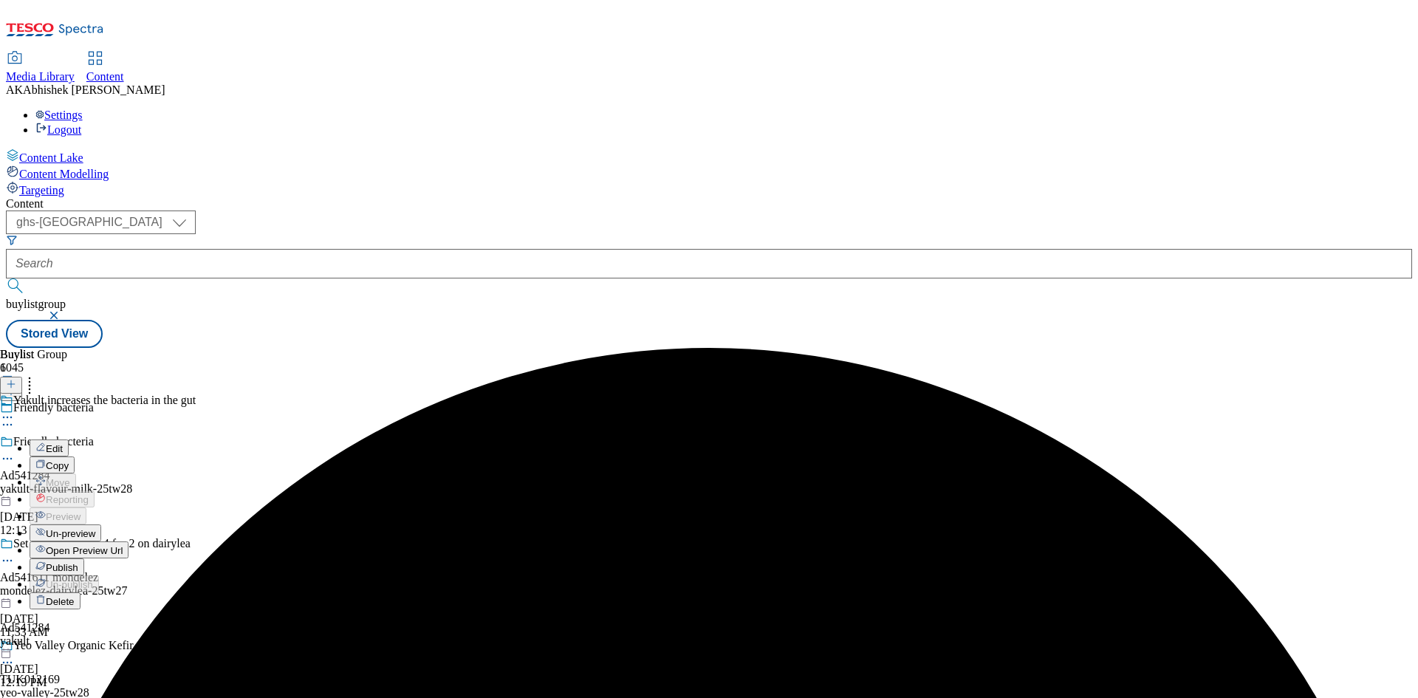
click at [63, 443] on span "Edit" at bounding box center [54, 448] width 17 height 11
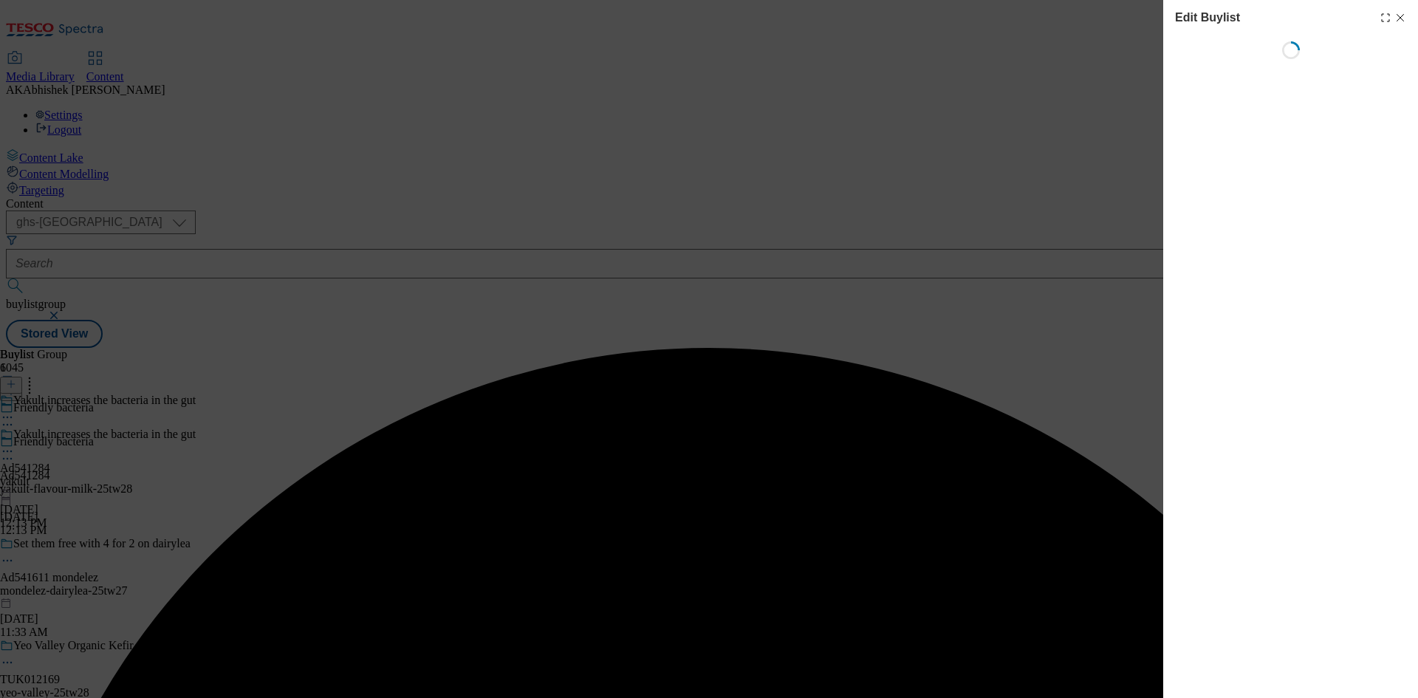
select select "tactical"
select select "supplier funded short term 1-3 weeks"
select select "dunnhumby"
select select "Banner"
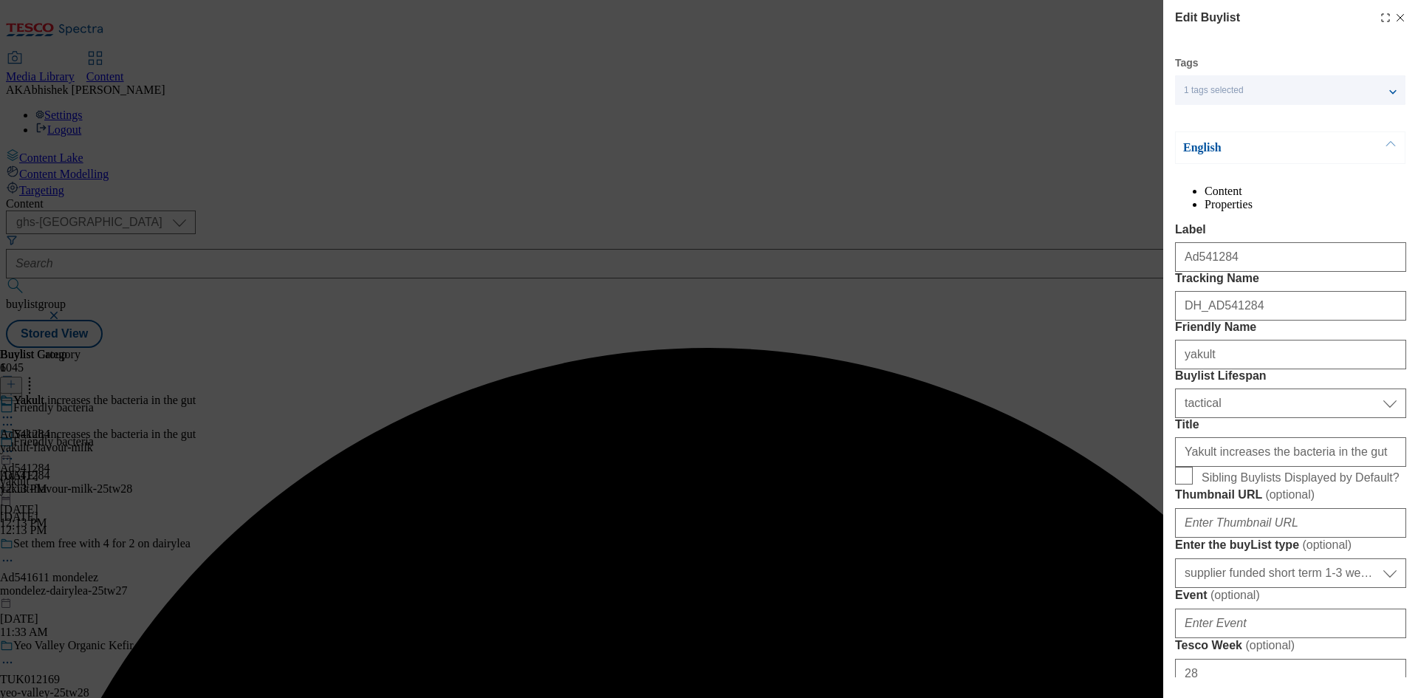
drag, startPoint x: 1258, startPoint y: 453, endPoint x: 1261, endPoint y: 446, distance: 8.3
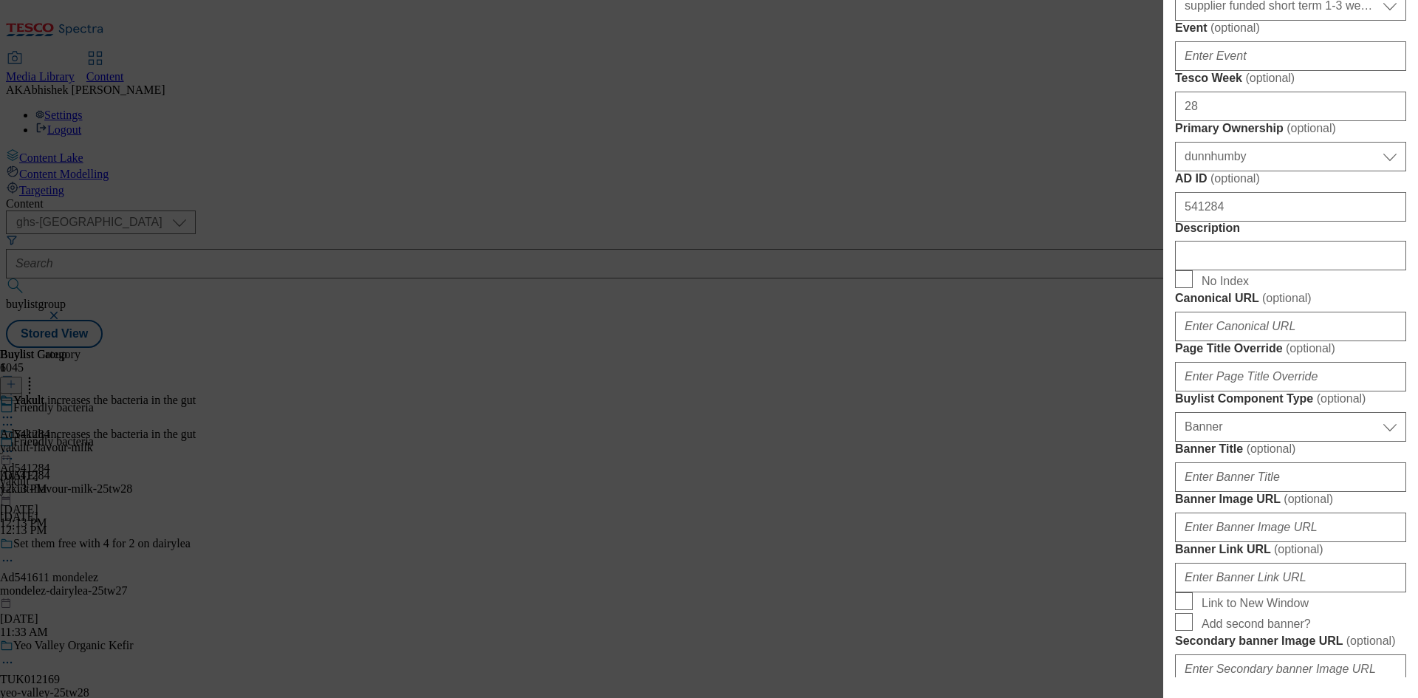
scroll to position [690, 0]
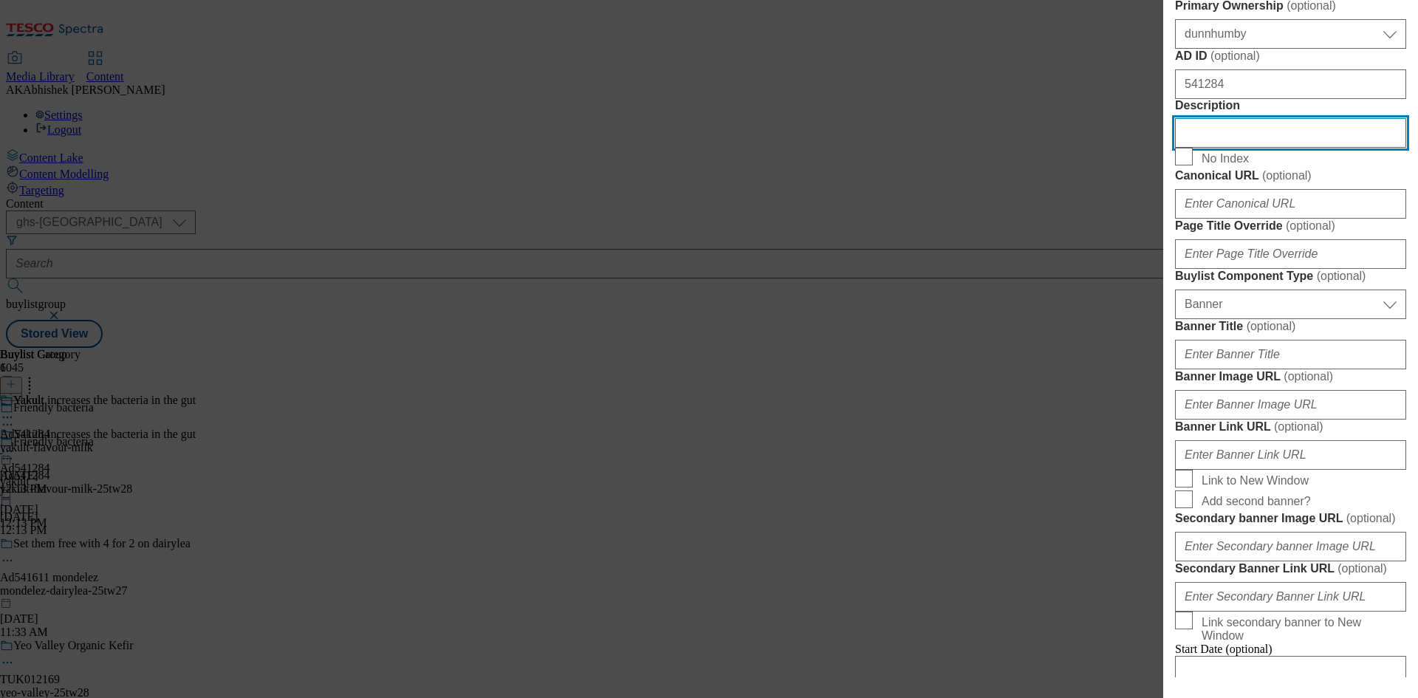
click at [1246, 148] on input "Description" at bounding box center [1290, 133] width 231 height 30
paste input "Yakult Balance 8 X 65Ml"
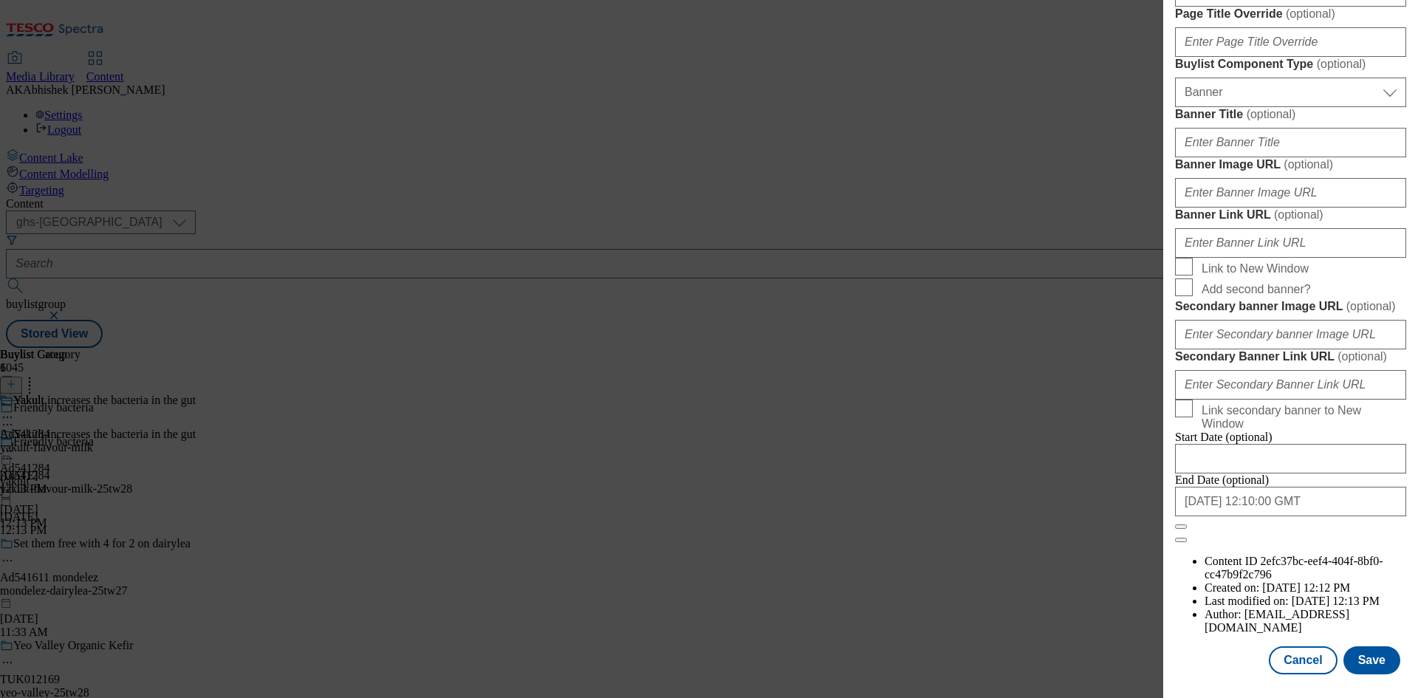
scroll to position [1450, 0]
type input "Yakult Balance 8 X 65Ml"
click at [1371, 660] on button "Save" at bounding box center [1371, 660] width 57 height 28
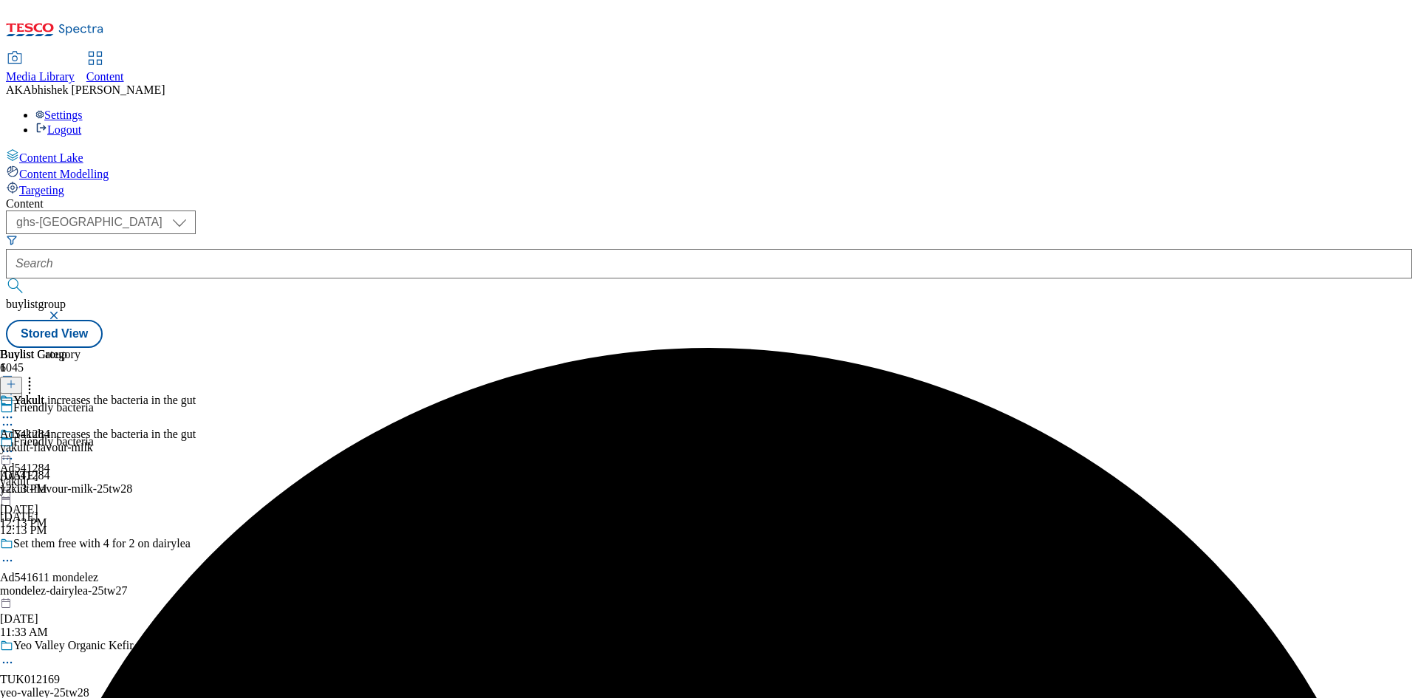
click at [15, 410] on icon at bounding box center [7, 417] width 15 height 15
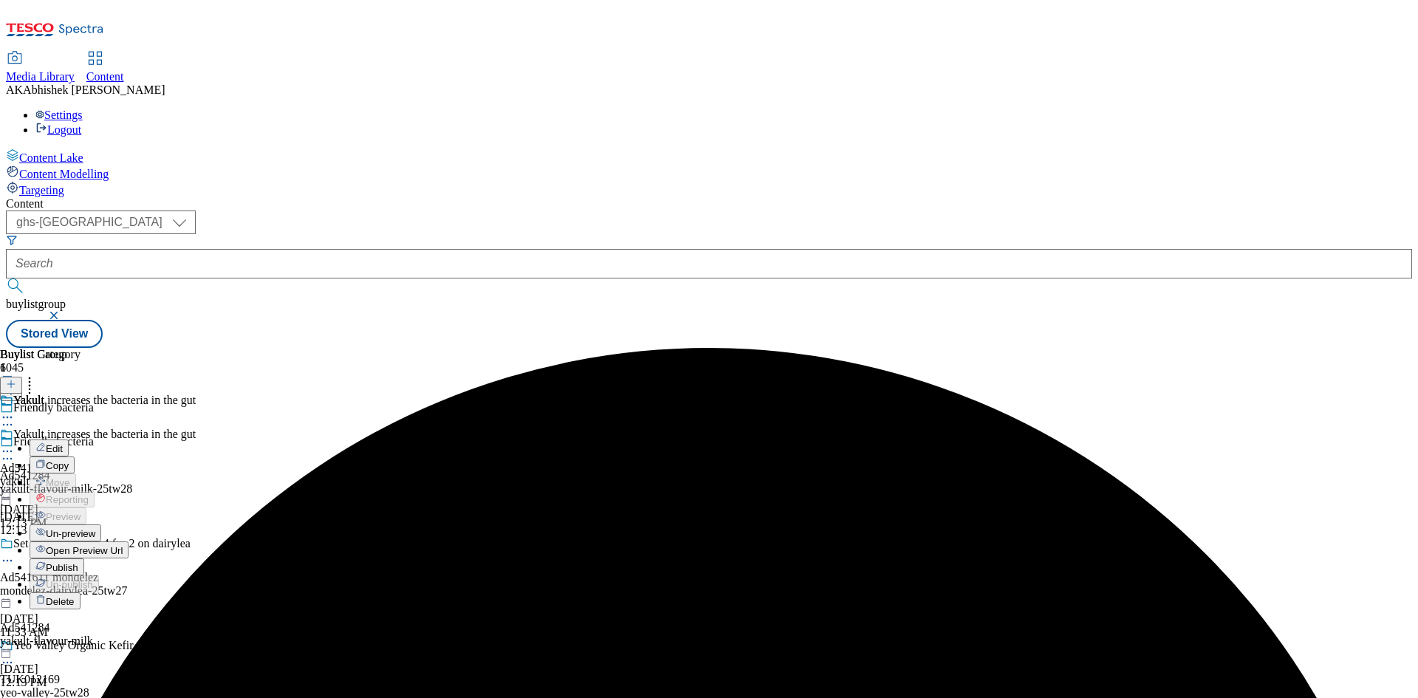
click at [69, 439] on button "Edit" at bounding box center [49, 447] width 39 height 17
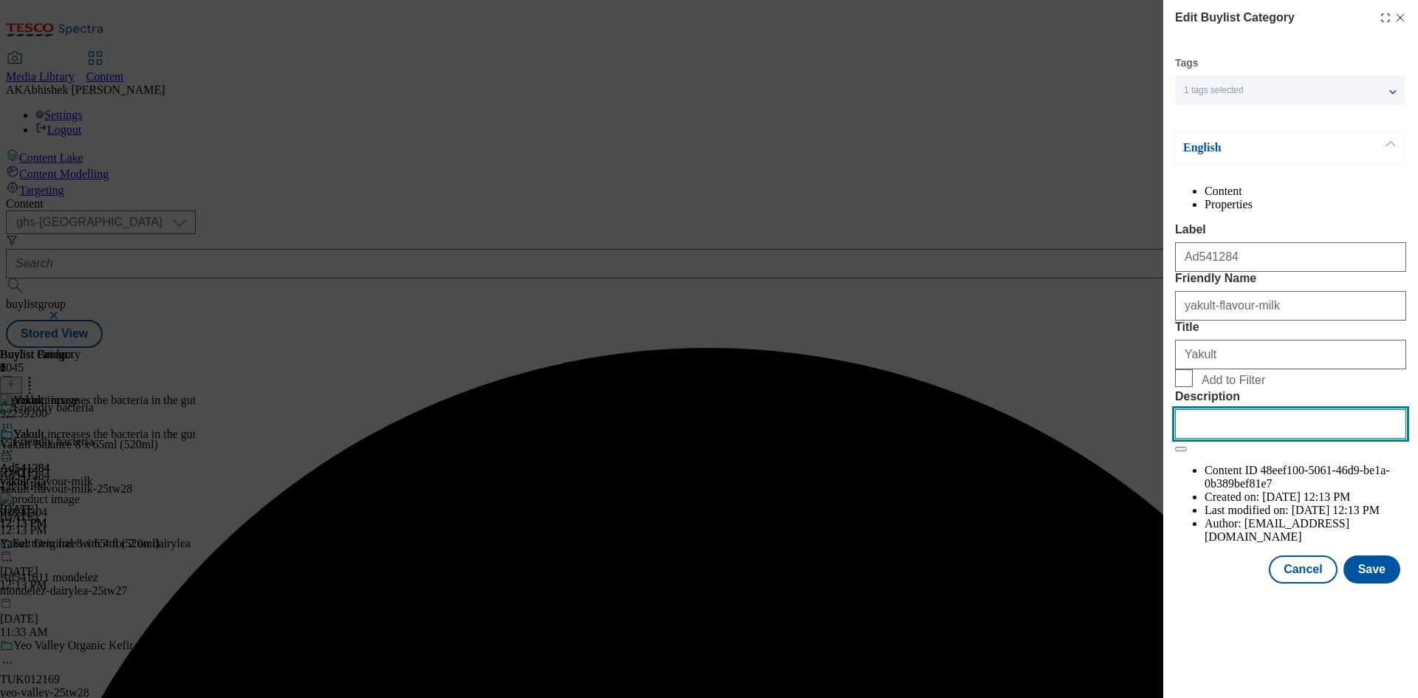
click at [1272, 439] on input "Description" at bounding box center [1290, 424] width 231 height 30
paste input "Yakult Balance 8 X 65Ml"
type input "Yakult Balance 8 X 65Ml"
click at [1362, 583] on button "Save" at bounding box center [1371, 569] width 57 height 28
